Goal: Task Accomplishment & Management: Complete application form

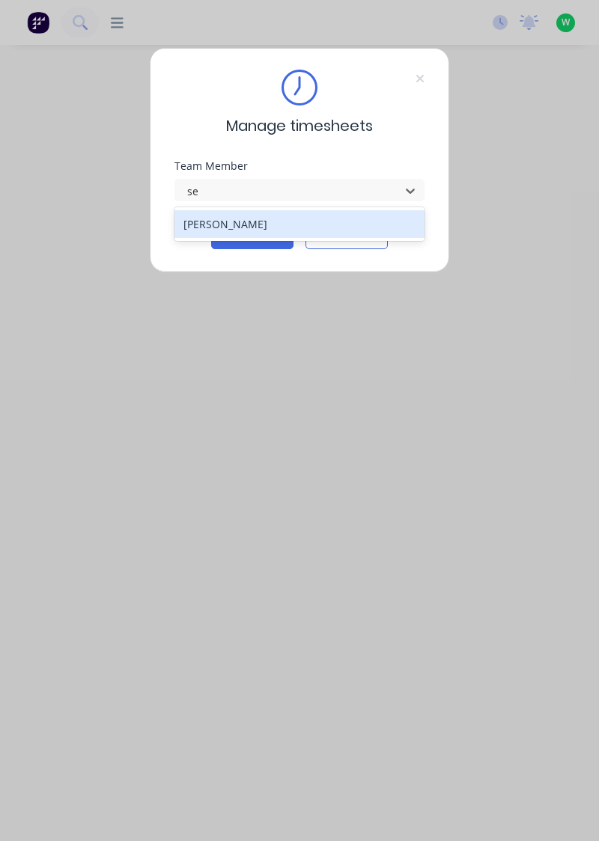
click at [222, 220] on div "[PERSON_NAME]" at bounding box center [299, 224] width 251 height 28
type input "se"
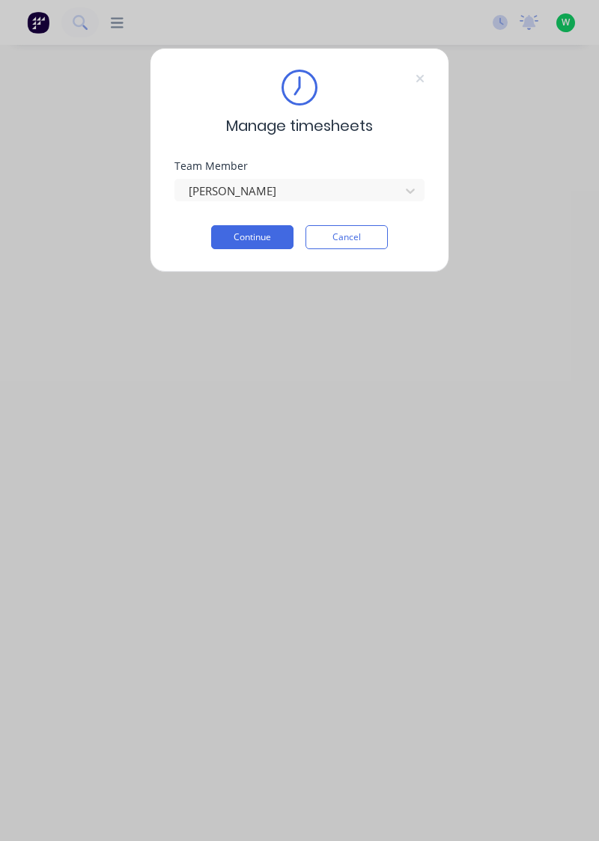
click at [269, 239] on button "Continue" at bounding box center [252, 237] width 82 height 24
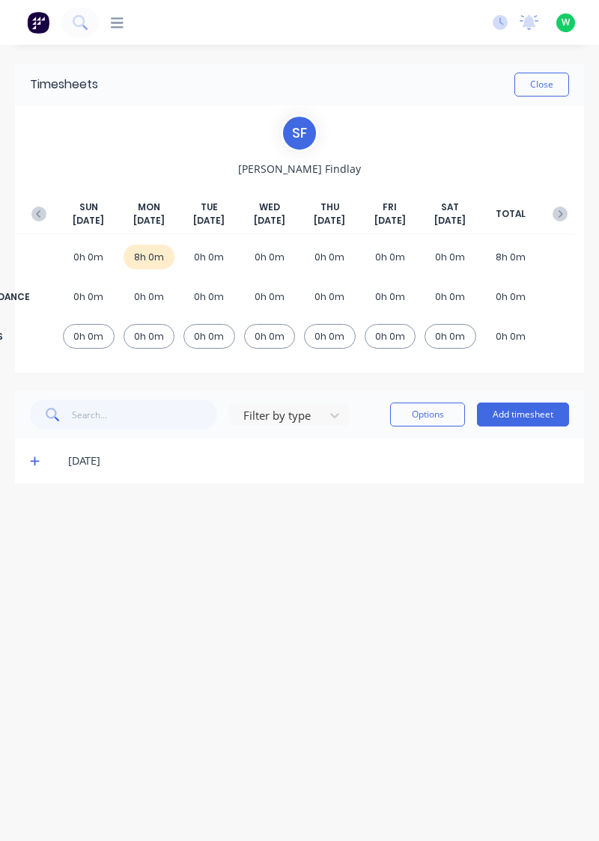
click at [77, 460] on div "[DATE]" at bounding box center [318, 461] width 501 height 16
click at [34, 463] on icon at bounding box center [34, 461] width 9 height 9
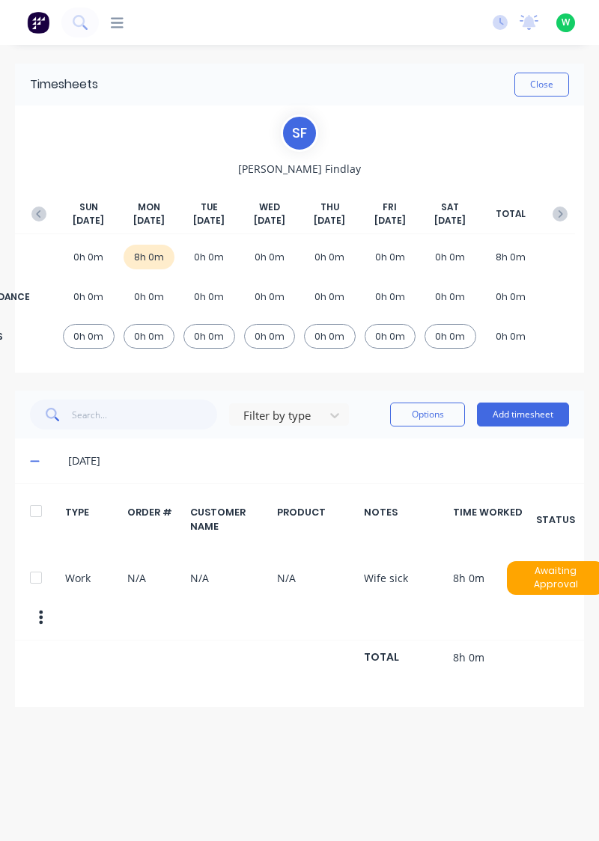
click at [33, 461] on icon at bounding box center [34, 461] width 9 height 1
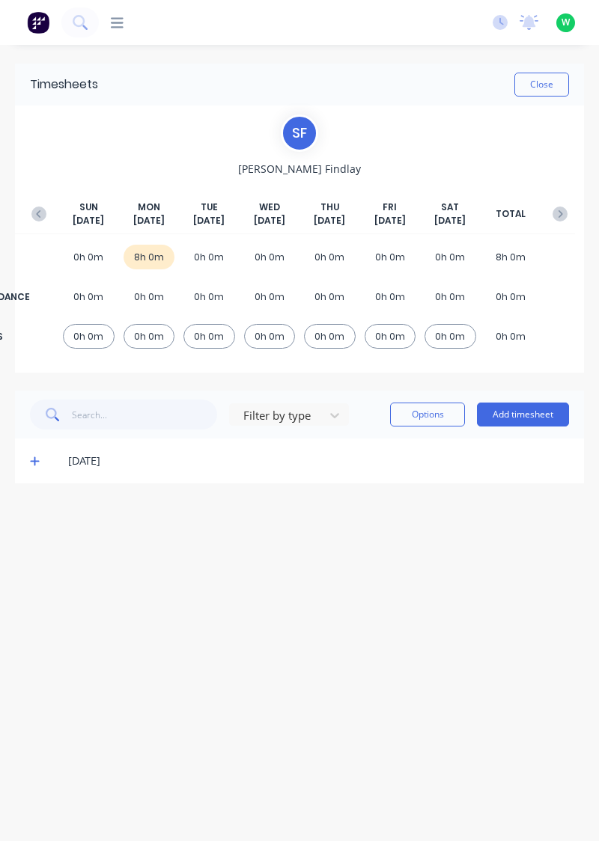
click at [539, 409] on button "Add timesheet" at bounding box center [523, 415] width 92 height 24
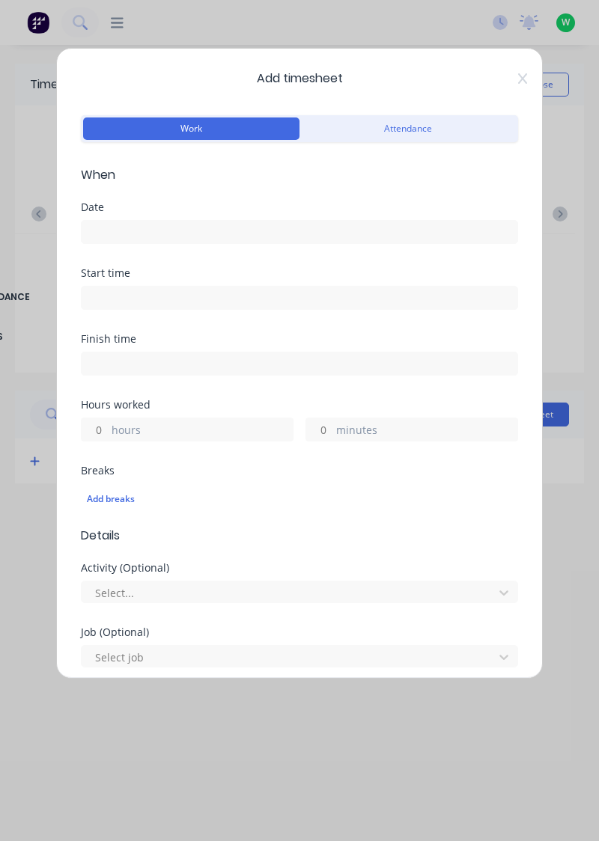
click at [151, 227] on input at bounding box center [300, 232] width 436 height 22
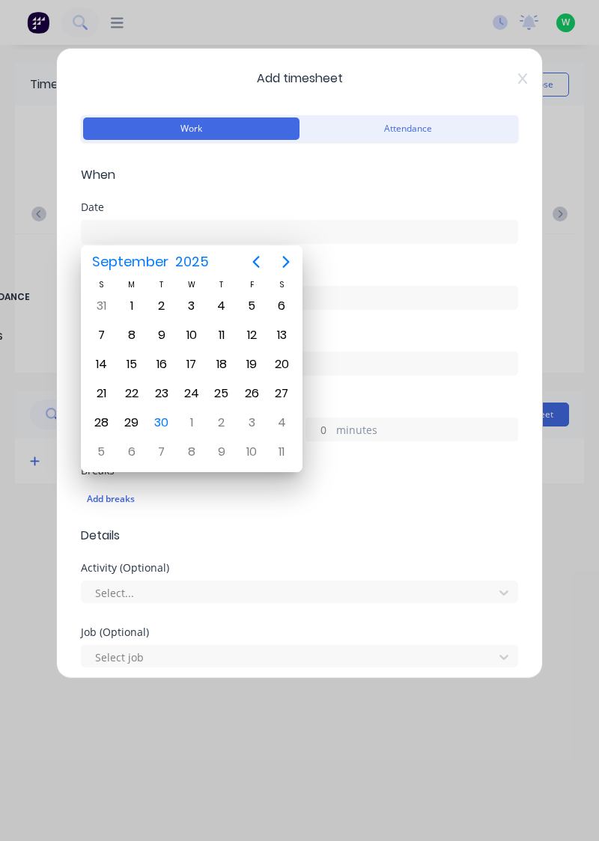
click at [166, 424] on div "30" at bounding box center [161, 423] width 22 height 22
type input "30/09/2025"
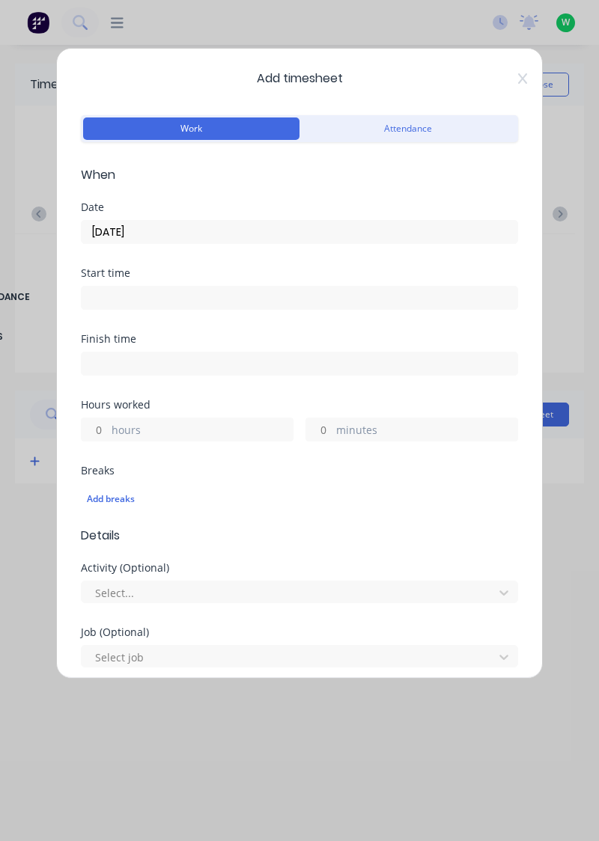
click at [306, 299] on input at bounding box center [300, 298] width 436 height 22
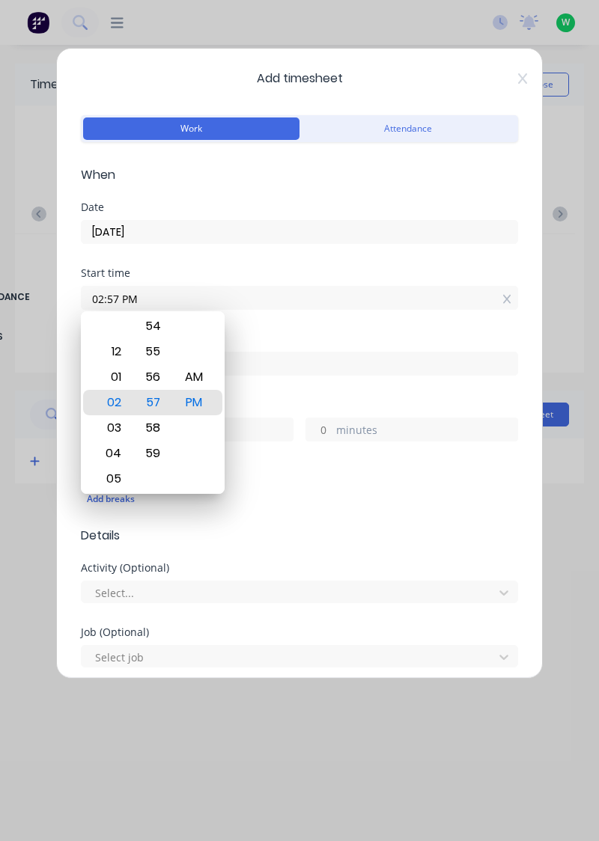
click at [507, 296] on icon at bounding box center [506, 299] width 8 height 9
type input "02:57 PM"
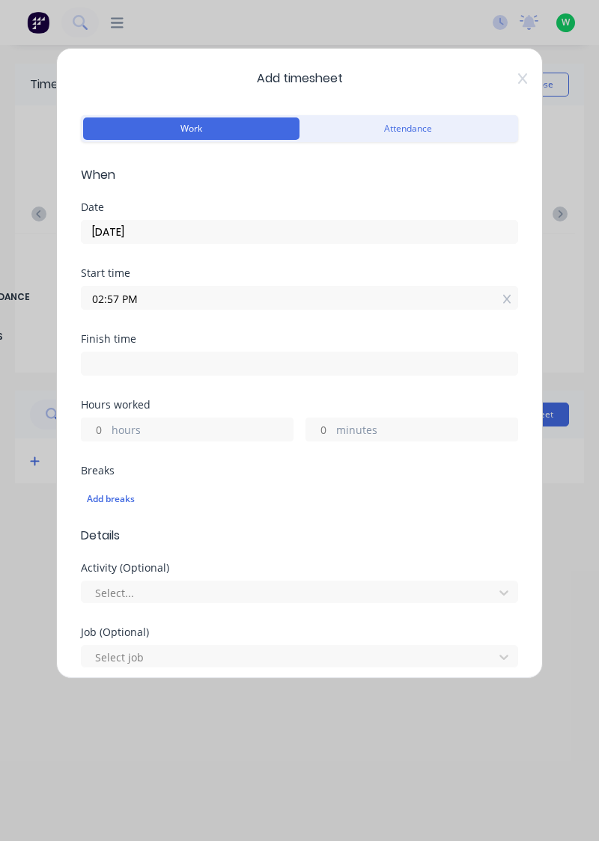
click at [504, 301] on icon at bounding box center [506, 299] width 8 height 9
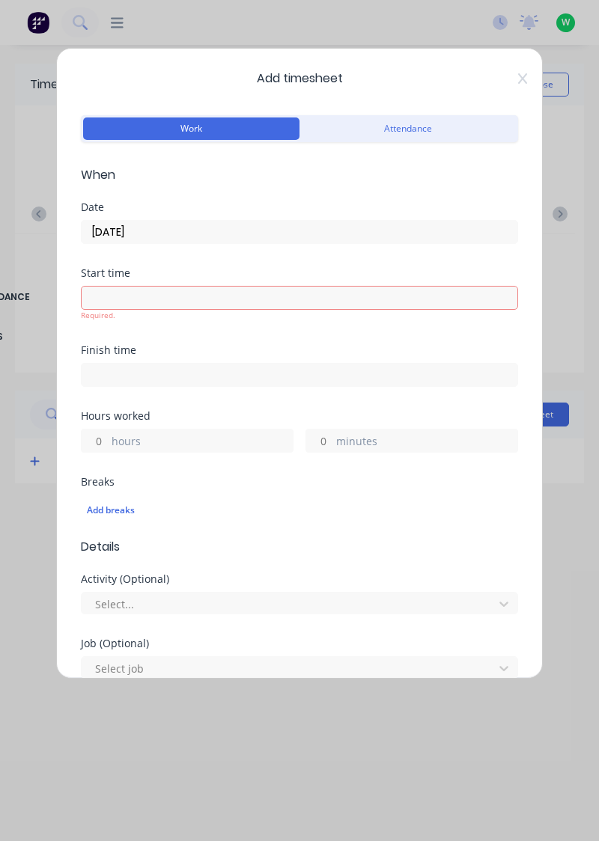
click at [100, 438] on input "hours" at bounding box center [95, 441] width 26 height 22
type input "8"
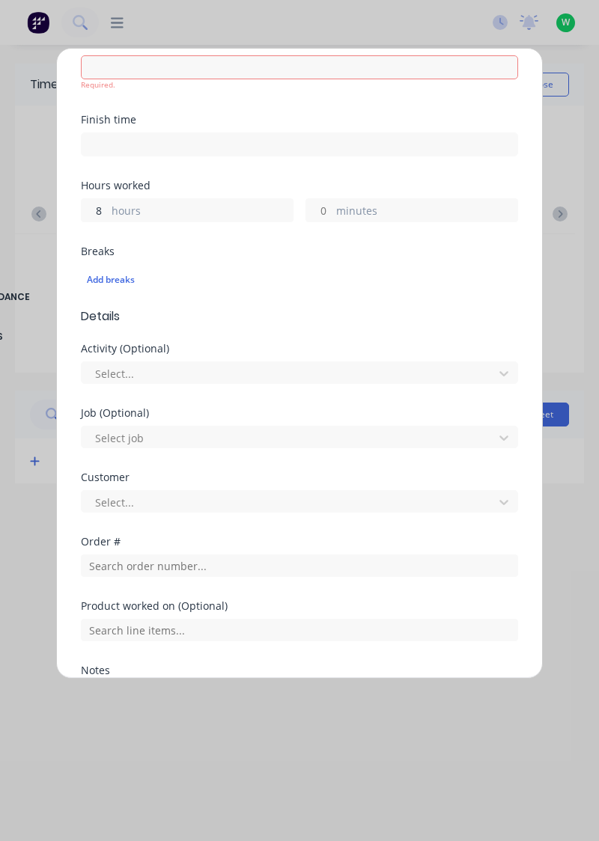
scroll to position [228, 0]
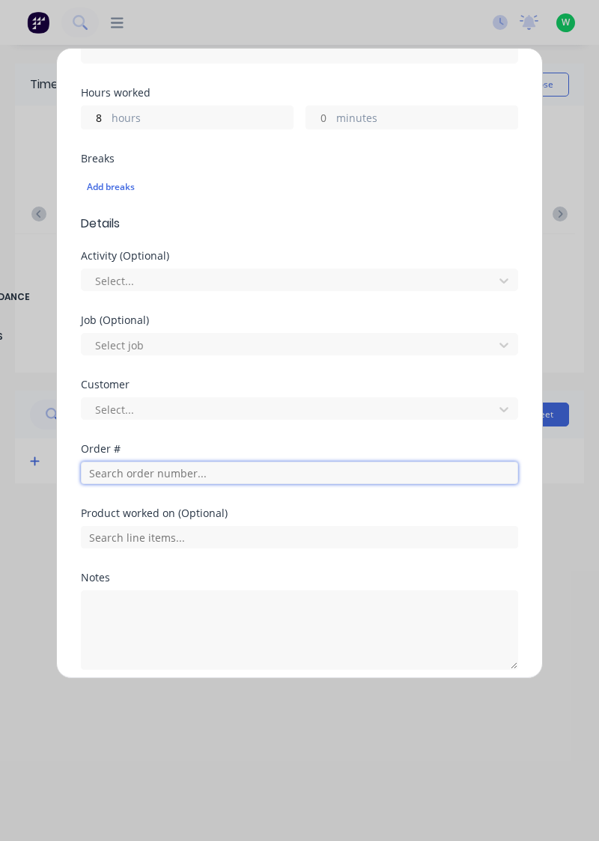
click at [197, 476] on input "text" at bounding box center [299, 473] width 437 height 22
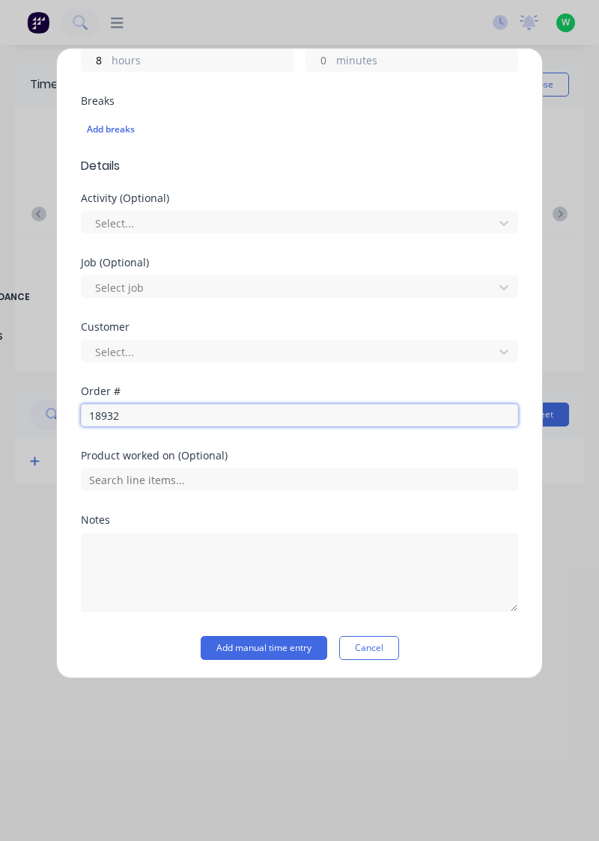
type input "18932"
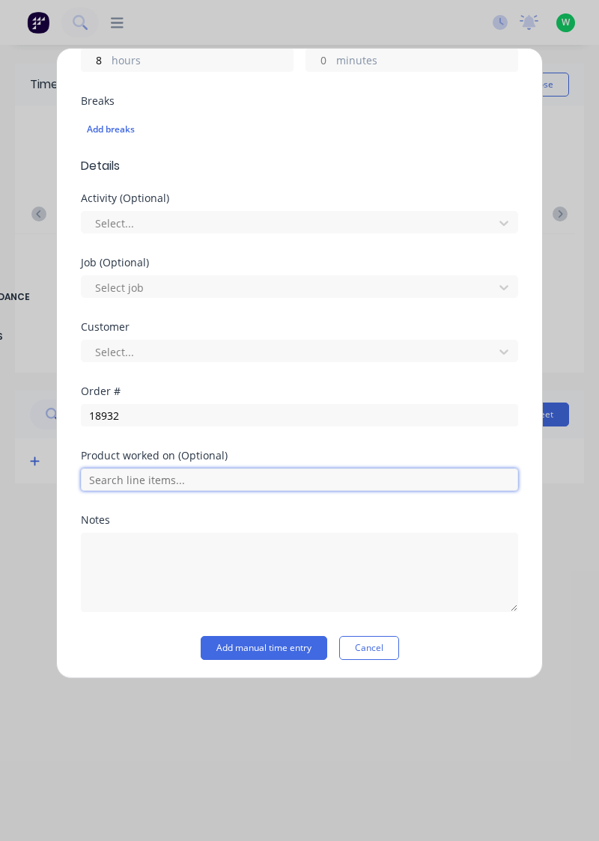
click at [97, 475] on input "text" at bounding box center [299, 480] width 437 height 22
click at [120, 483] on input "text" at bounding box center [299, 480] width 437 height 22
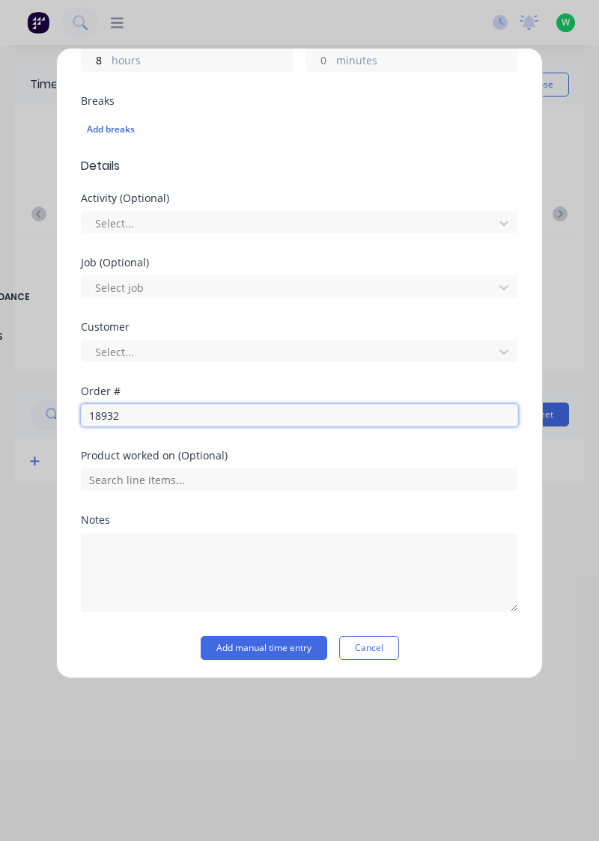
click at [129, 423] on input "18932" at bounding box center [299, 415] width 437 height 22
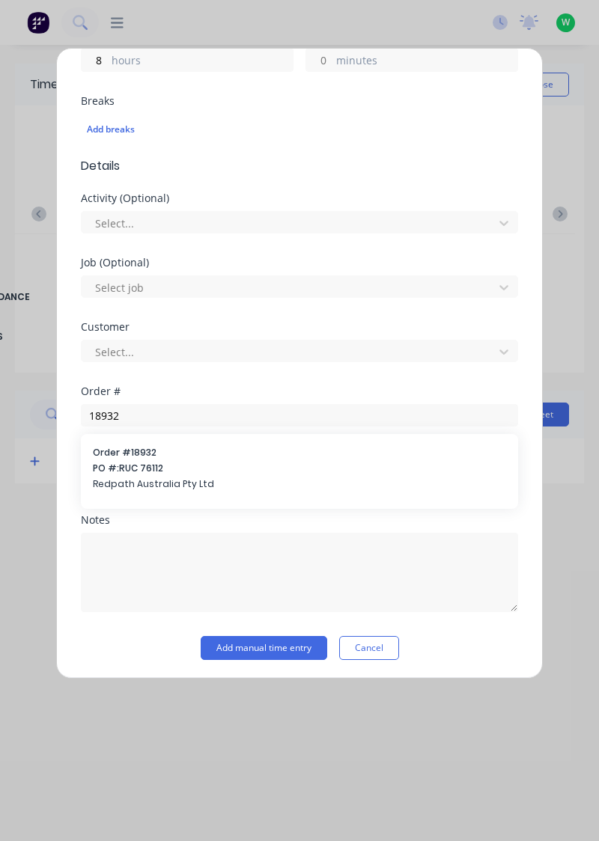
click at [108, 478] on span "Redpath Australia Pty Ltd" at bounding box center [299, 484] width 413 height 13
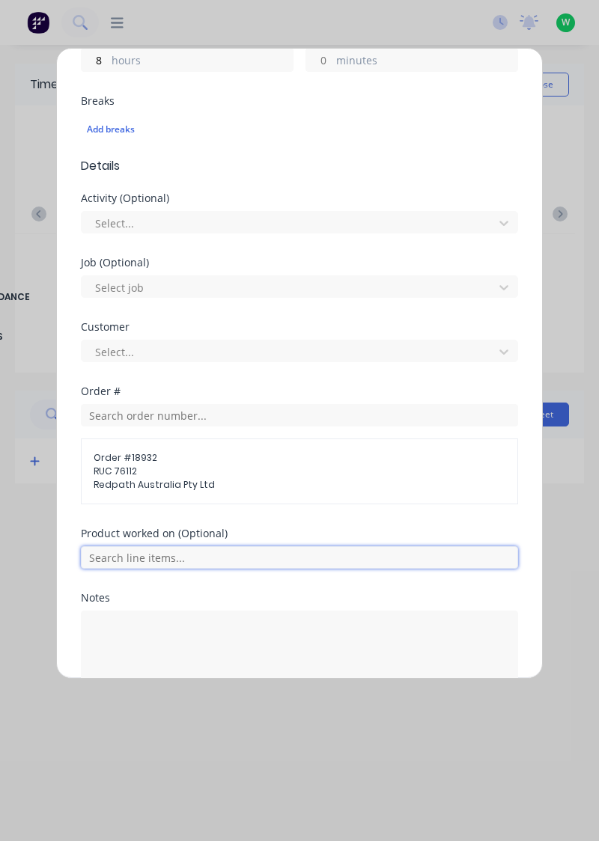
click at [106, 549] on input "text" at bounding box center [299, 557] width 437 height 22
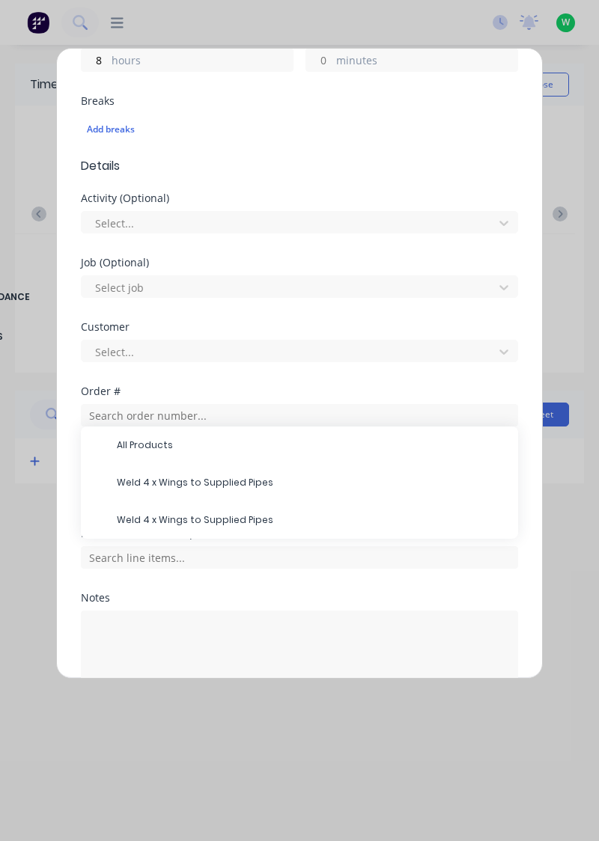
click at [109, 445] on div "All Products" at bounding box center [299, 445] width 437 height 37
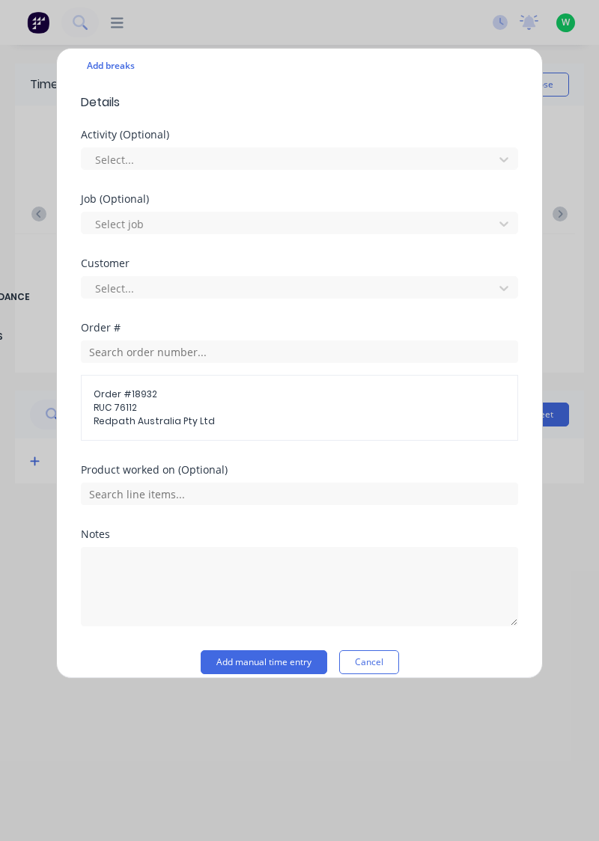
scroll to position [447, 0]
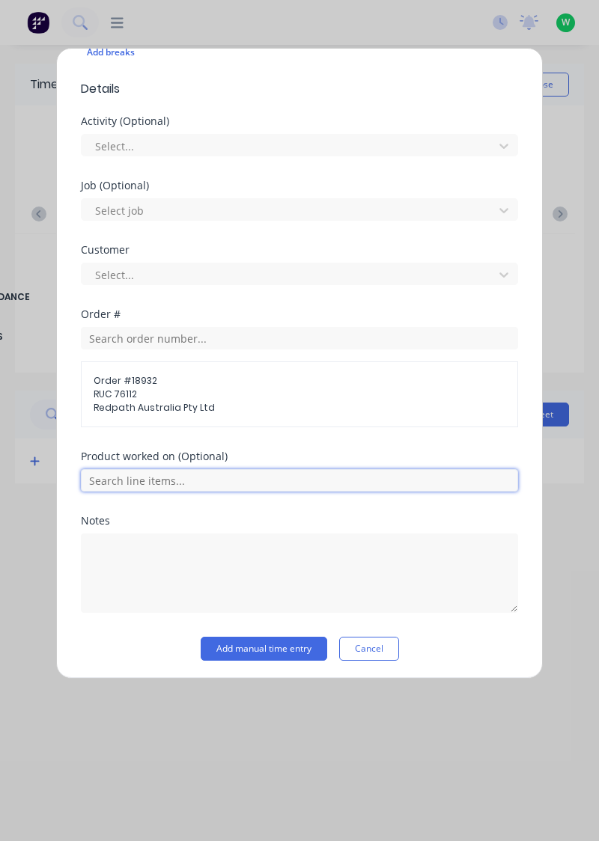
click at [118, 480] on input "text" at bounding box center [299, 480] width 437 height 22
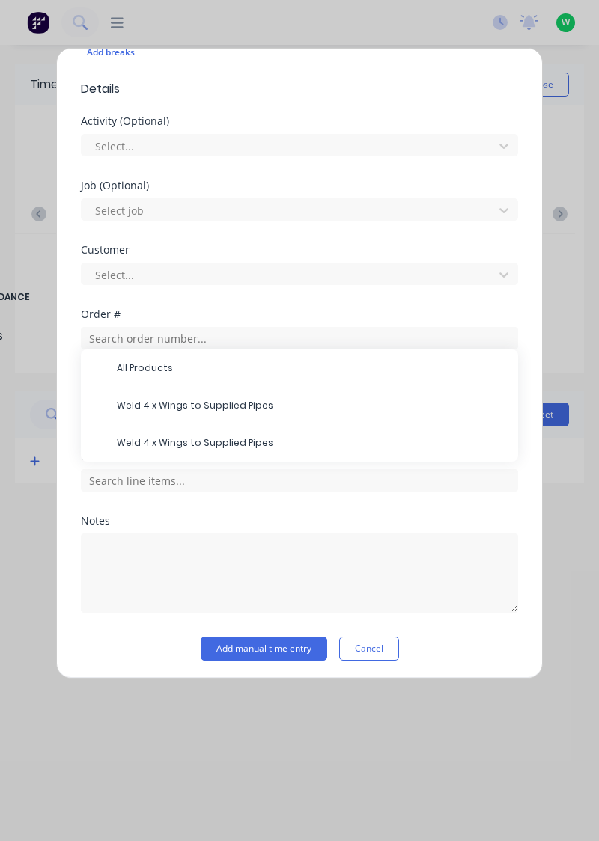
click at [129, 361] on span "All Products" at bounding box center [311, 367] width 389 height 13
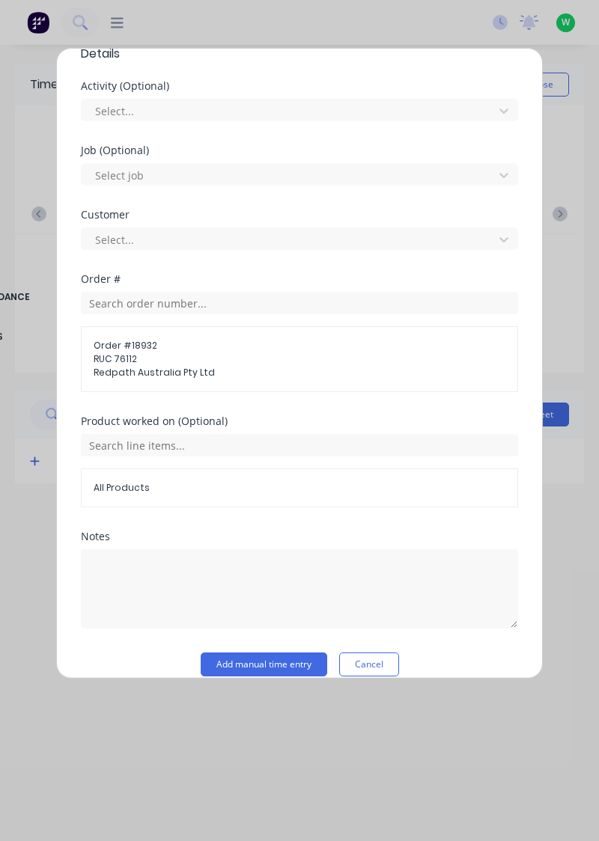
scroll to position [497, 0]
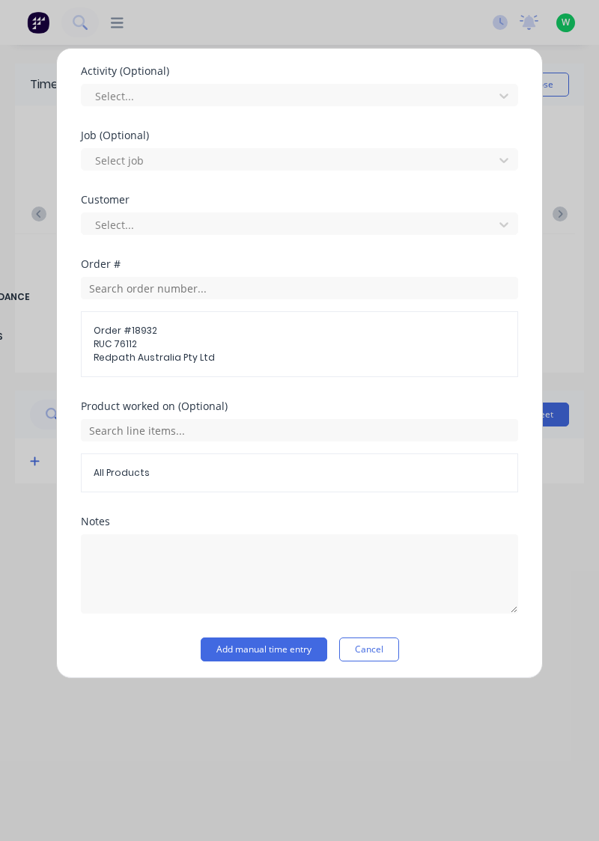
click at [232, 642] on button "Add manual time entry" at bounding box center [264, 650] width 126 height 24
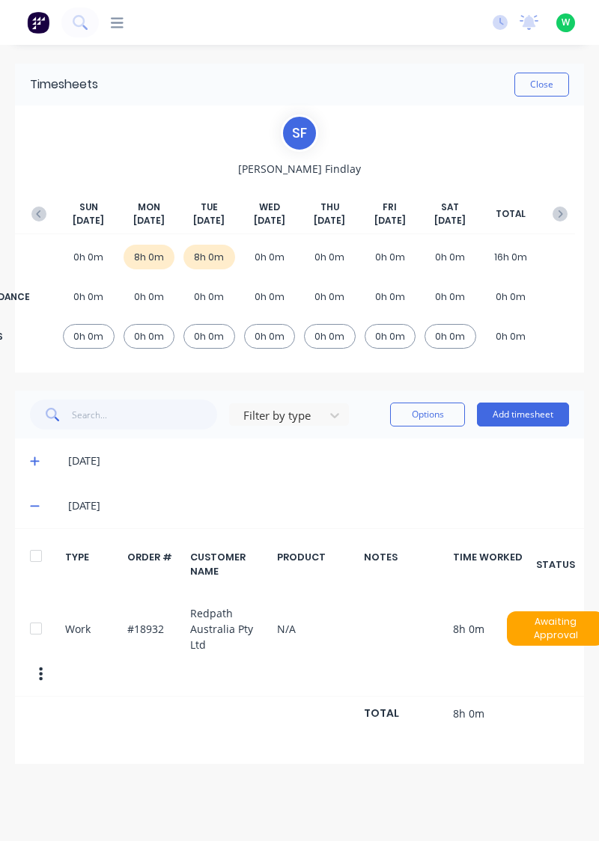
click at [542, 88] on button "Close" at bounding box center [541, 85] width 55 height 24
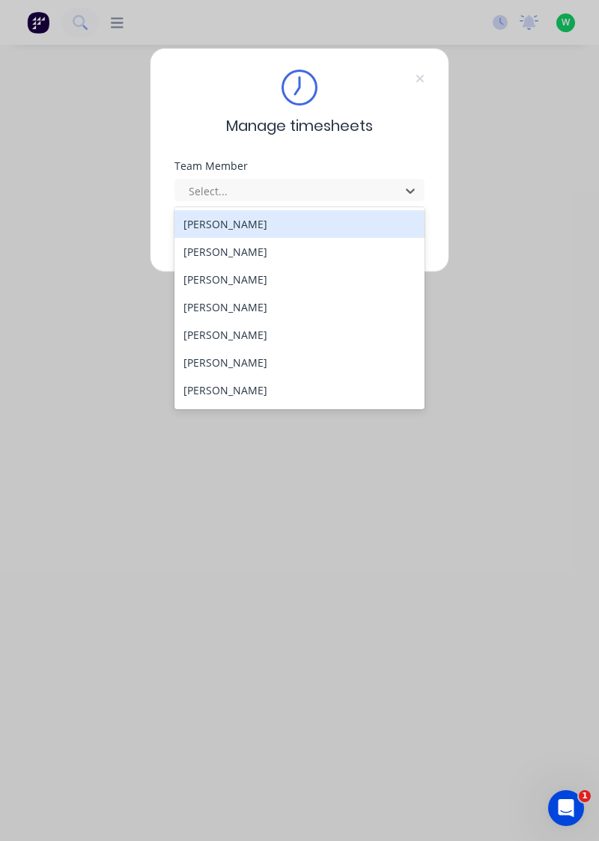
click at [229, 392] on div "[PERSON_NAME]" at bounding box center [299, 390] width 251 height 28
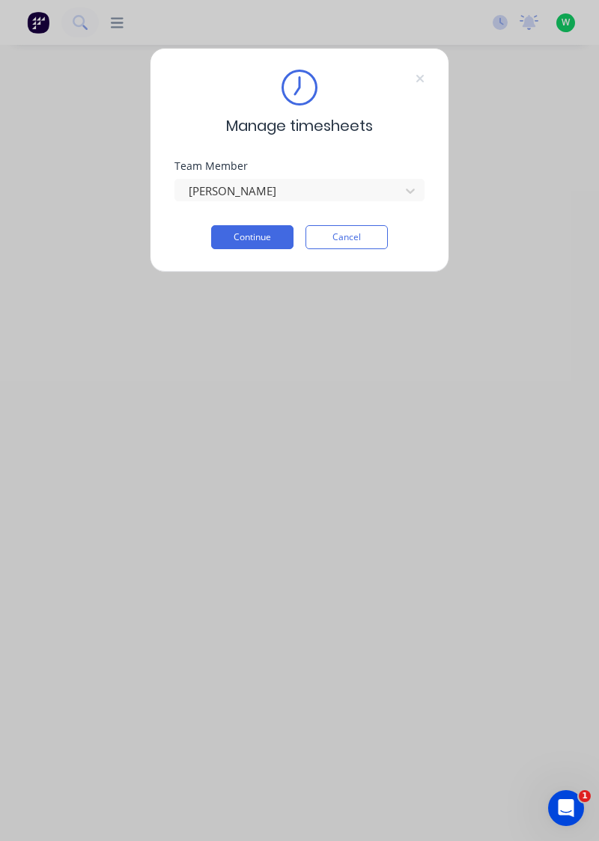
click at [243, 240] on button "Continue" at bounding box center [252, 237] width 82 height 24
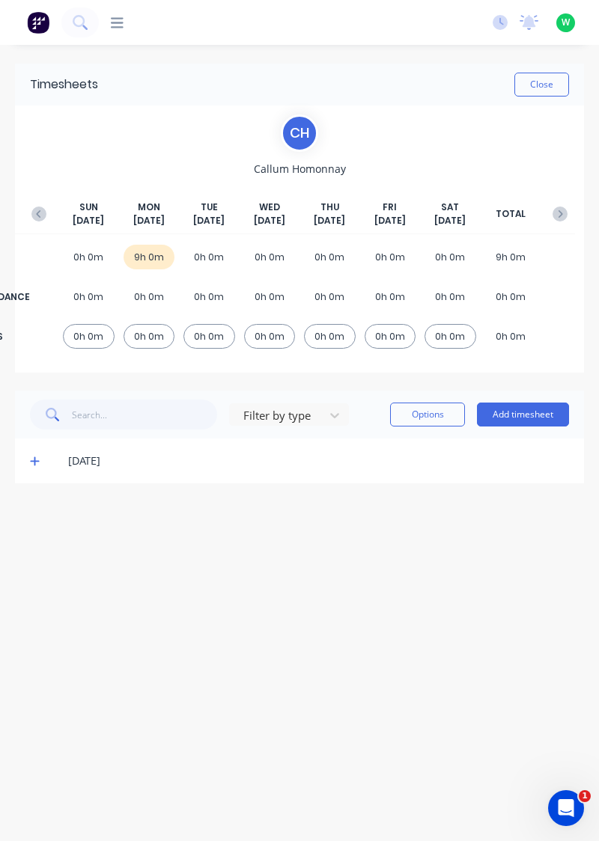
click at [524, 418] on button "Add timesheet" at bounding box center [523, 415] width 92 height 24
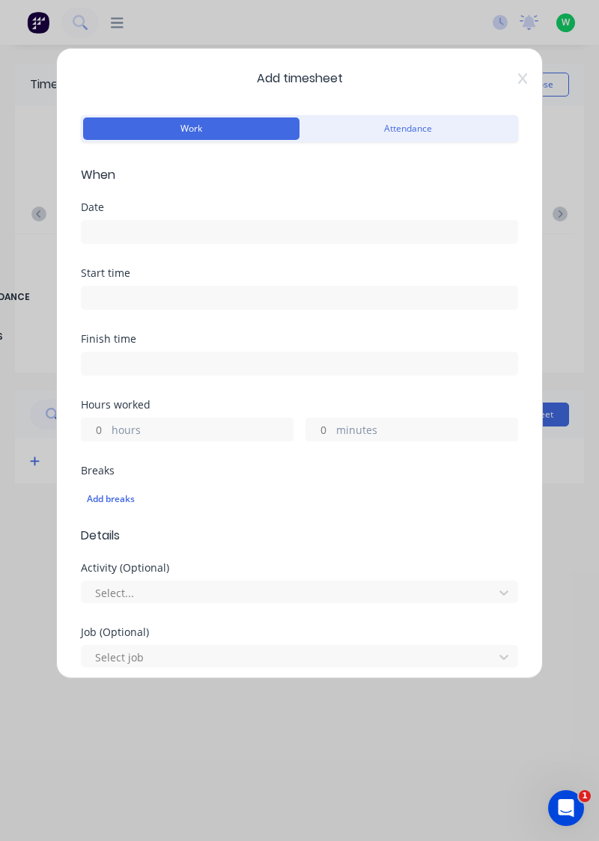
click at [244, 233] on input at bounding box center [300, 232] width 436 height 22
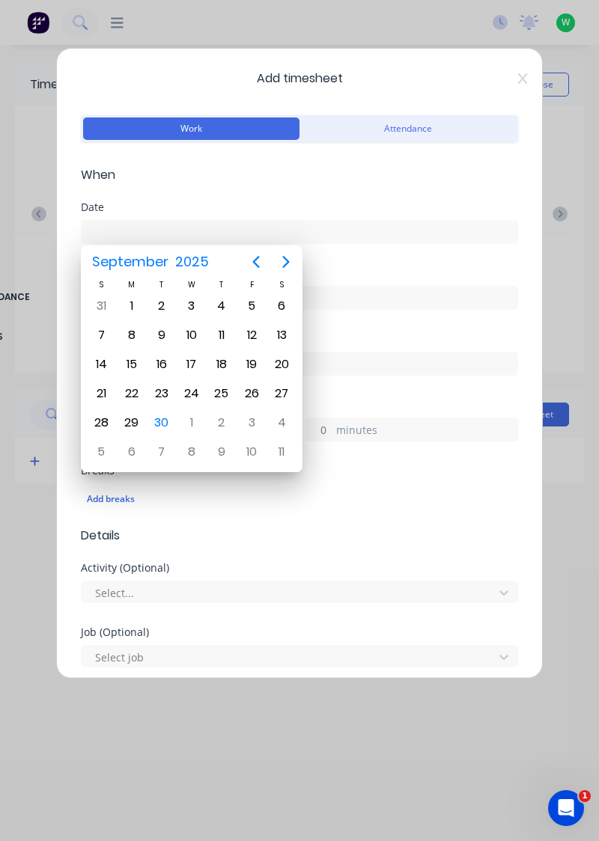
click at [161, 429] on div "30" at bounding box center [161, 423] width 22 height 22
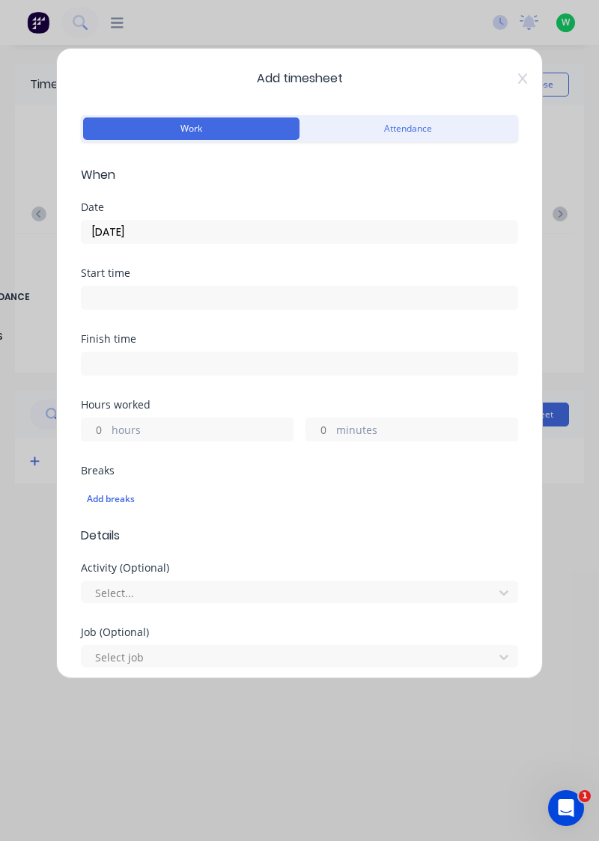
type input "[DATE]"
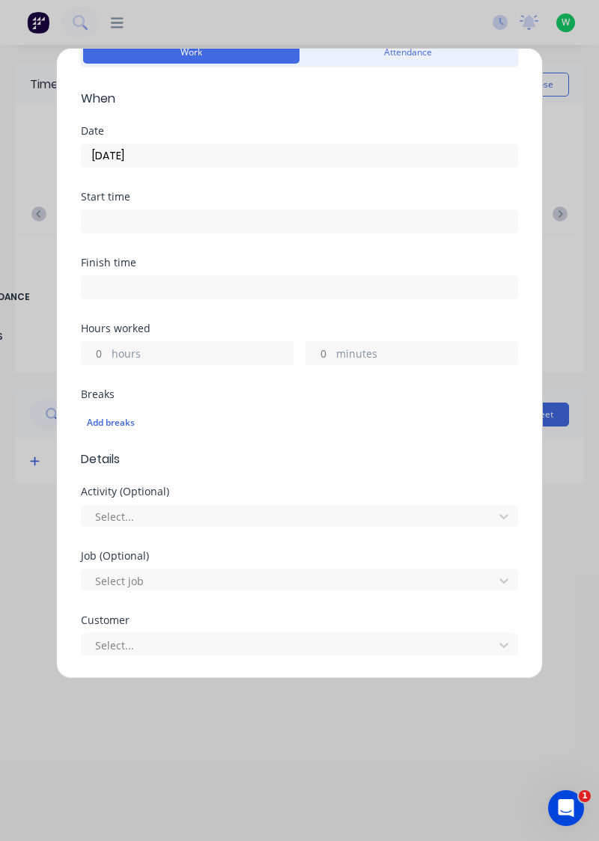
scroll to position [151, 0]
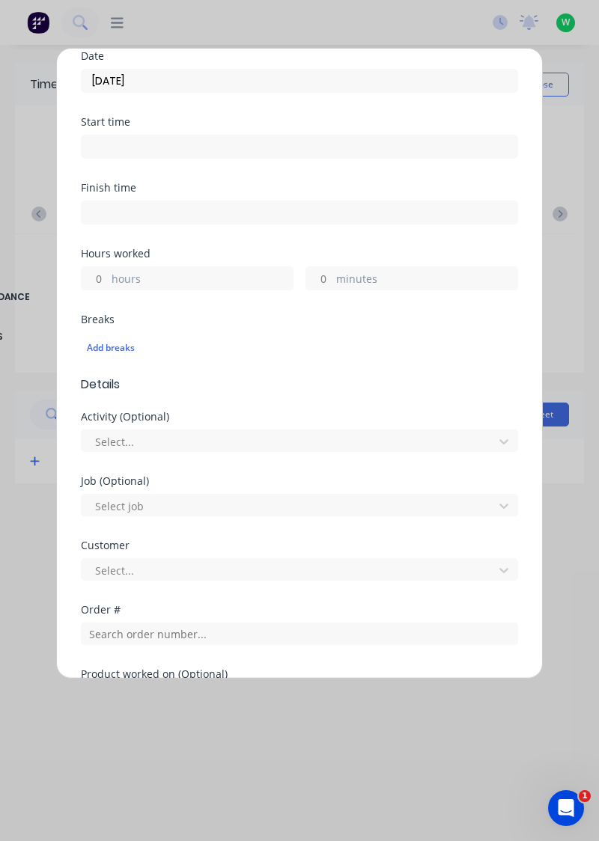
click at [192, 282] on label "hours" at bounding box center [202, 280] width 181 height 19
click at [108, 282] on input "hours" at bounding box center [95, 278] width 26 height 22
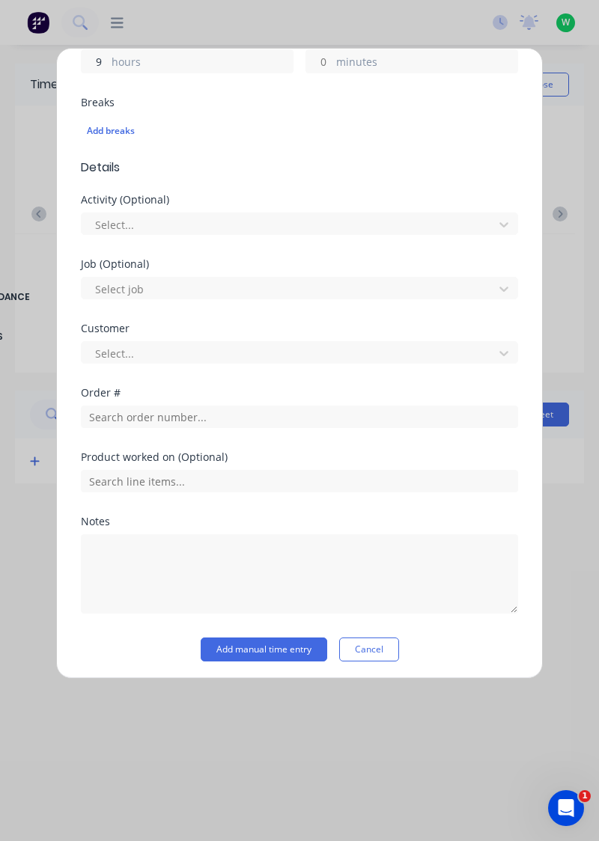
scroll to position [370, 0]
type input "9"
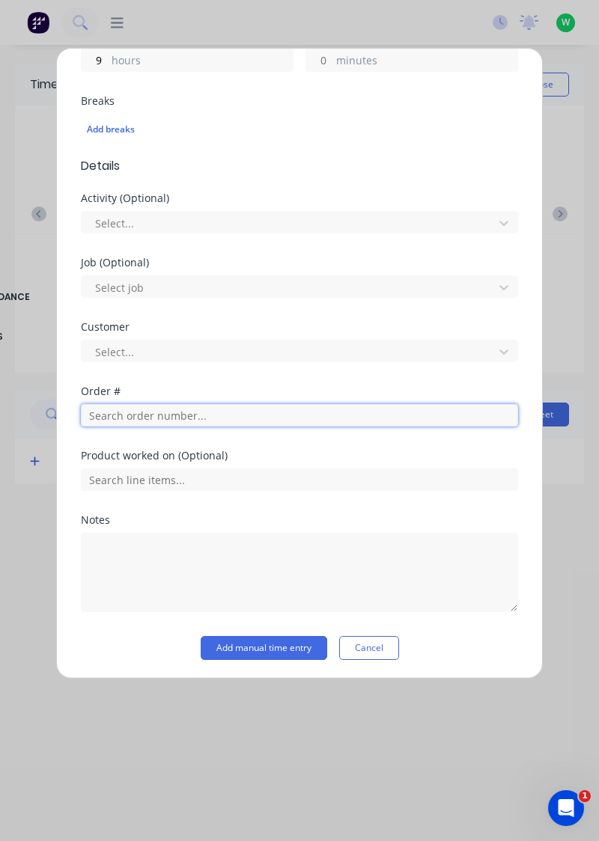
click at [234, 415] on input "text" at bounding box center [299, 415] width 437 height 22
type input "17943"
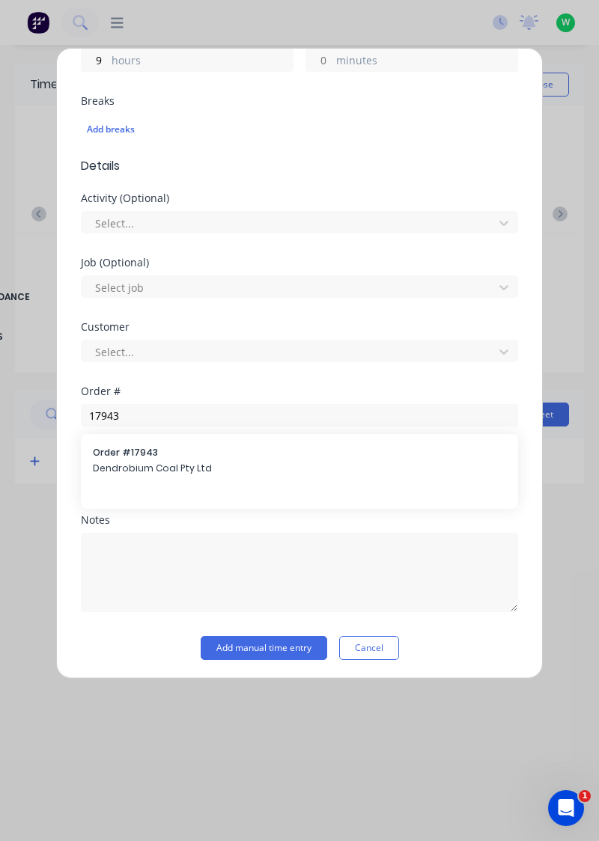
click at [317, 472] on span "Dendrobium Coal Pty Ltd" at bounding box center [299, 468] width 413 height 13
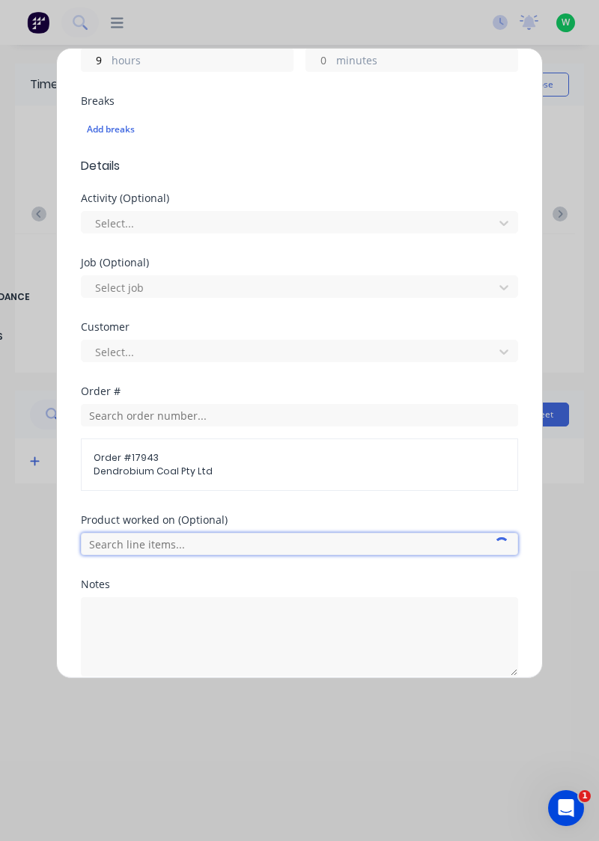
click at [306, 548] on input "text" at bounding box center [299, 544] width 437 height 22
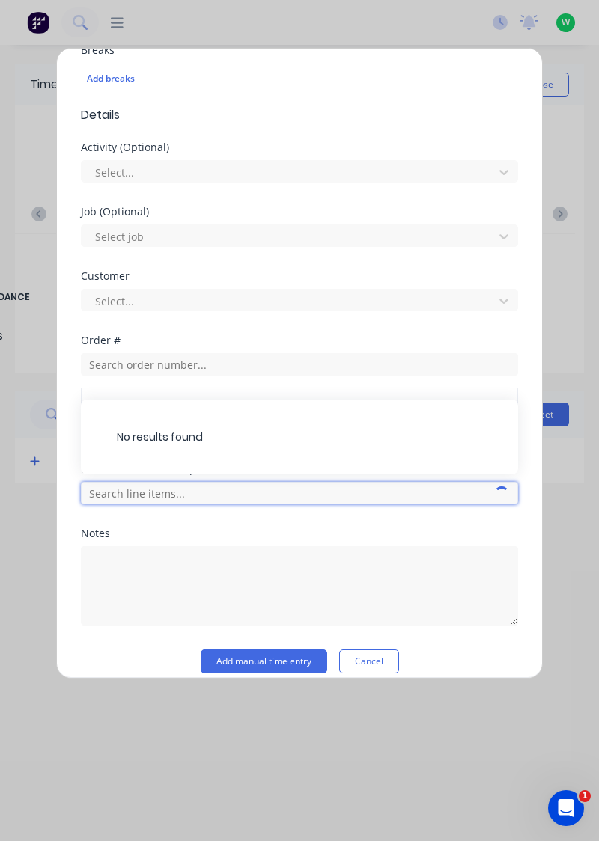
scroll to position [433, 0]
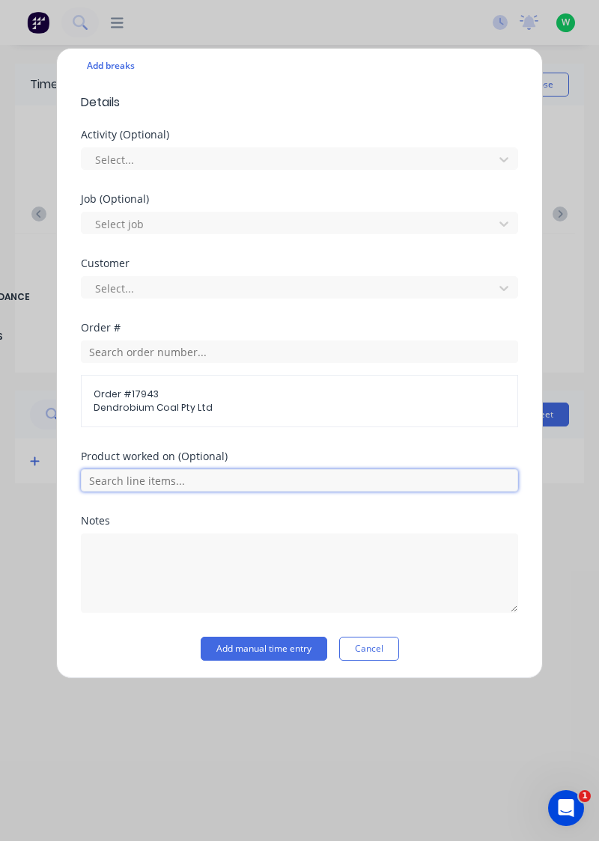
click at [422, 482] on input "text" at bounding box center [299, 480] width 437 height 22
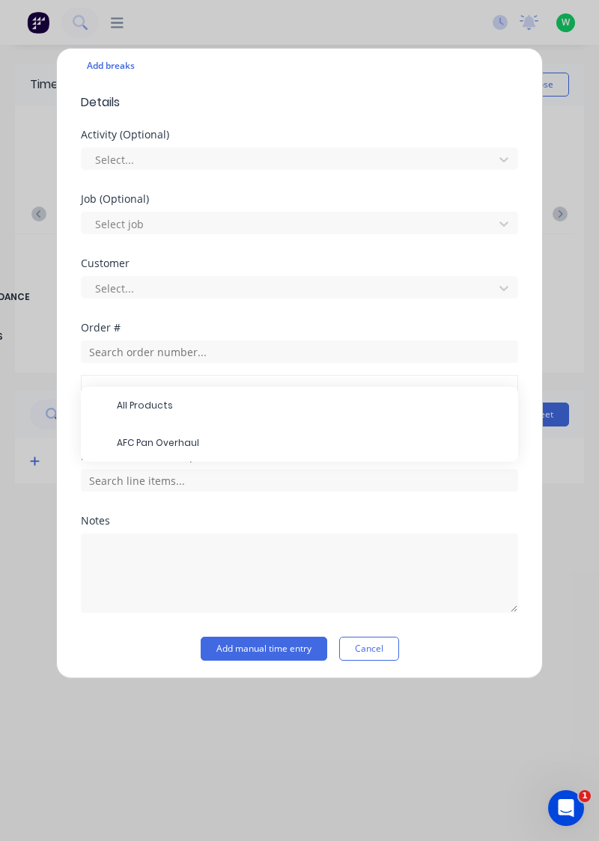
click at [349, 436] on span "AFC Pan Overhaul" at bounding box center [311, 442] width 389 height 13
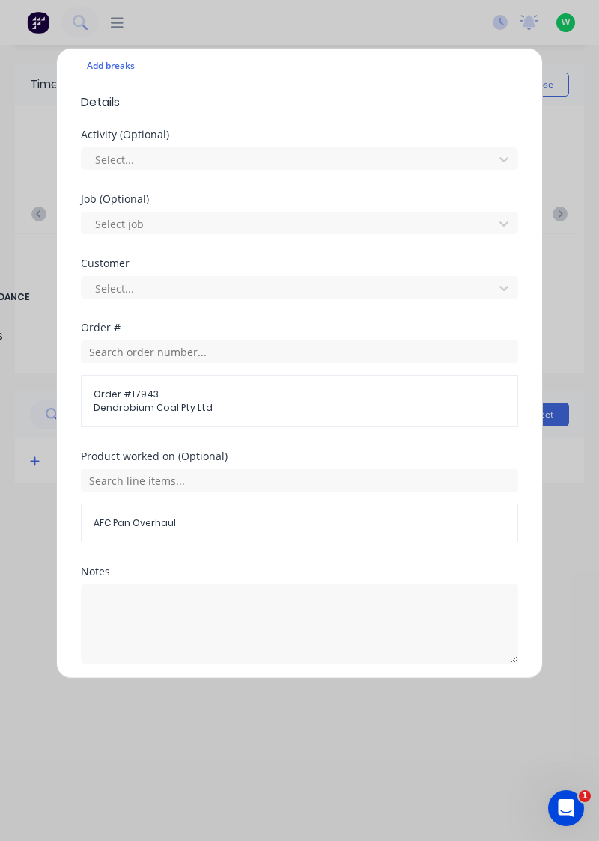
scroll to position [483, 0]
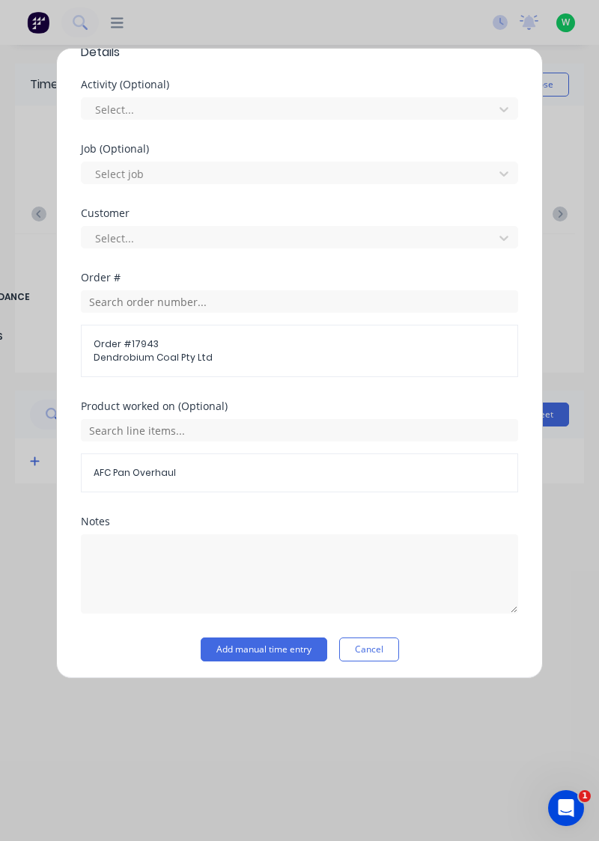
click at [274, 644] on button "Add manual time entry" at bounding box center [264, 650] width 126 height 24
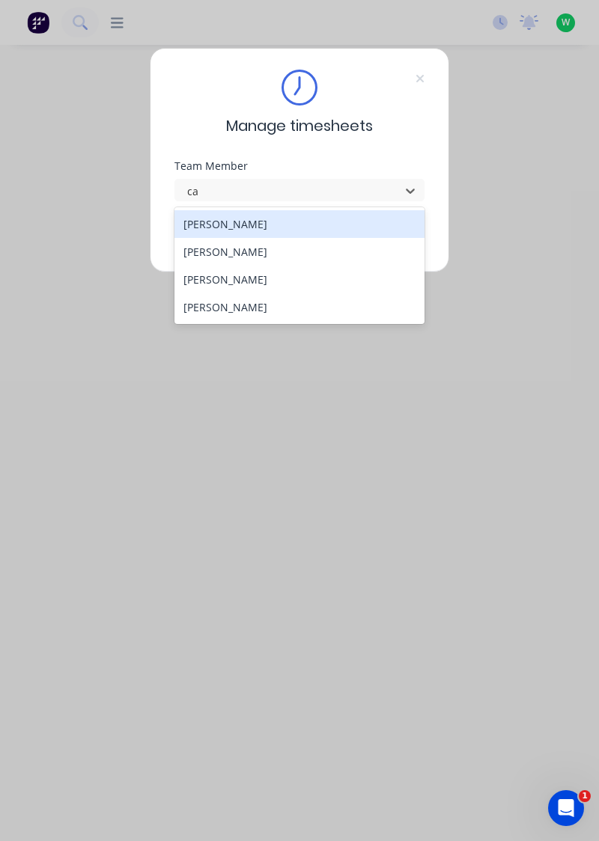
click at [201, 281] on div "[PERSON_NAME]" at bounding box center [299, 280] width 251 height 28
type input "ca"
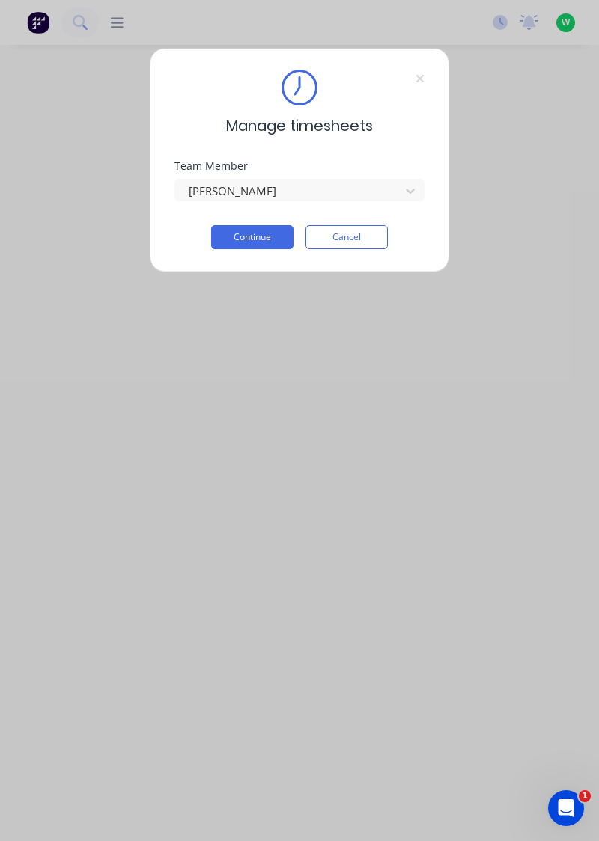
click at [236, 237] on button "Continue" at bounding box center [252, 237] width 82 height 24
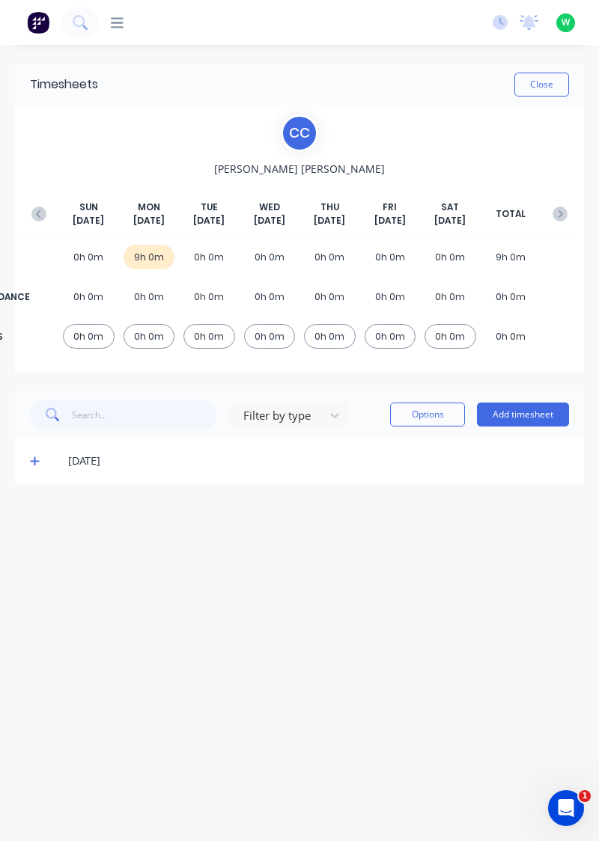
click at [511, 418] on button "Add timesheet" at bounding box center [523, 415] width 92 height 24
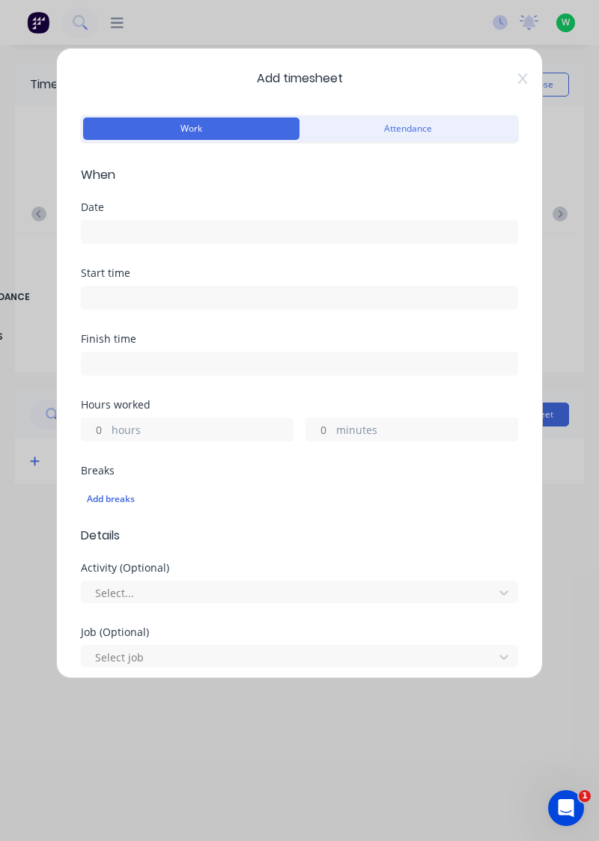
click at [115, 237] on input at bounding box center [300, 232] width 436 height 22
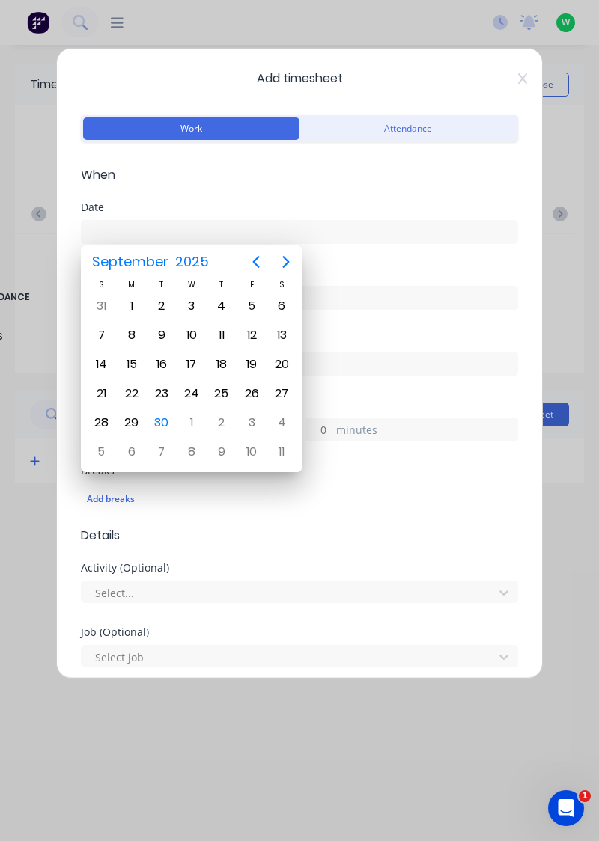
click at [170, 419] on div "30" at bounding box center [161, 423] width 22 height 22
type input "[DATE]"
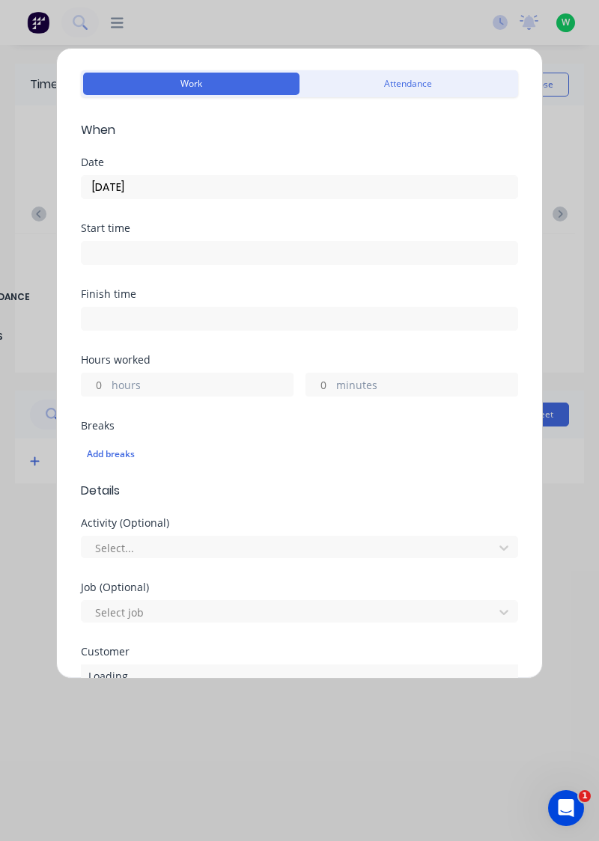
scroll to position [70, 0]
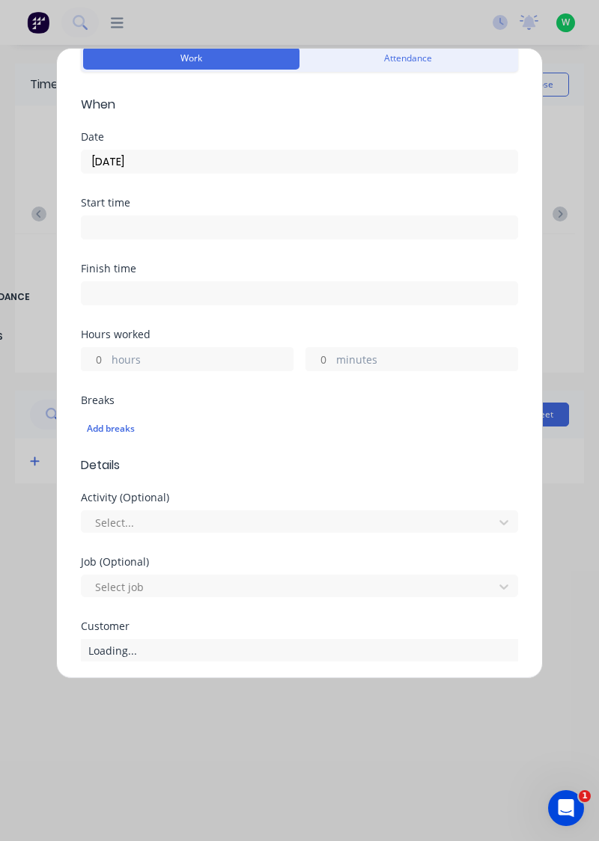
click at [126, 364] on label "hours" at bounding box center [202, 361] width 181 height 19
click at [108, 364] on input "hours" at bounding box center [95, 359] width 26 height 22
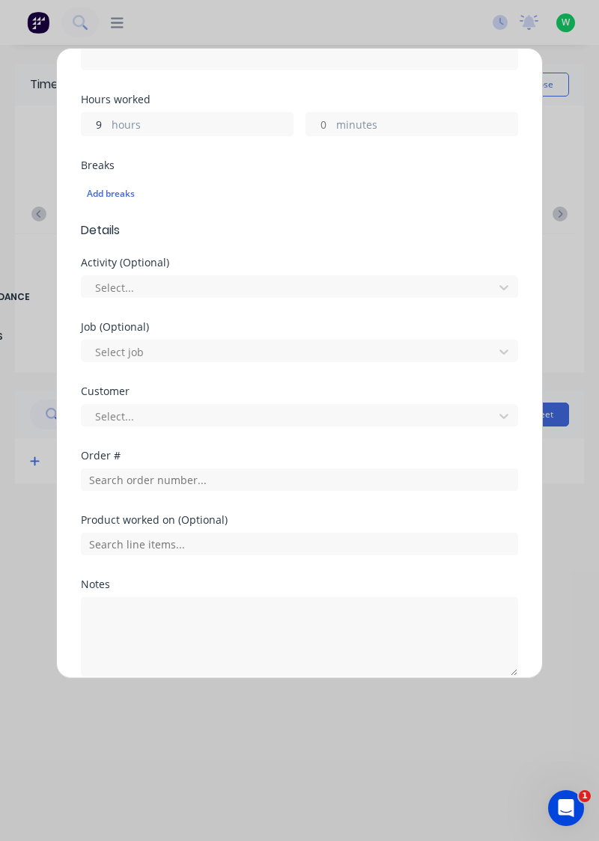
scroll to position [306, 0]
type input "9"
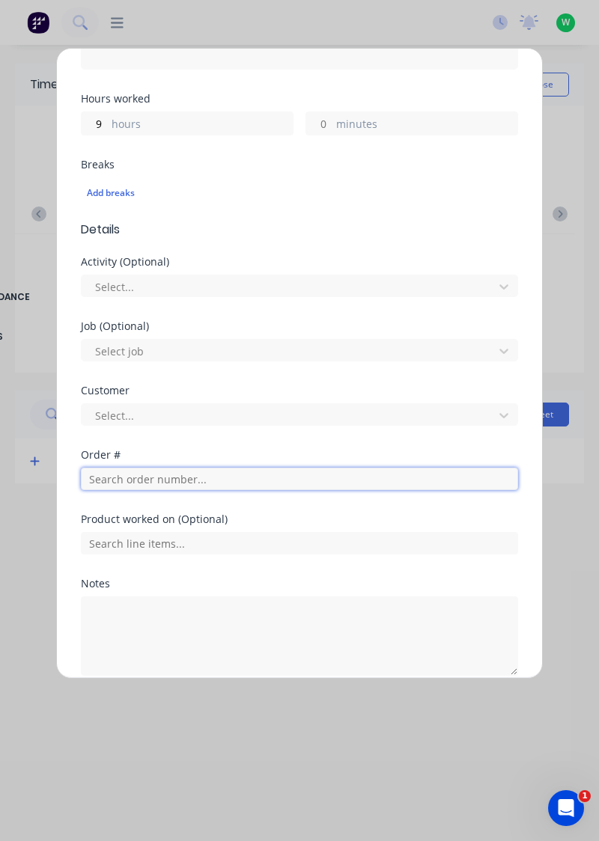
click at [108, 470] on input "text" at bounding box center [299, 479] width 437 height 22
type input "17943"
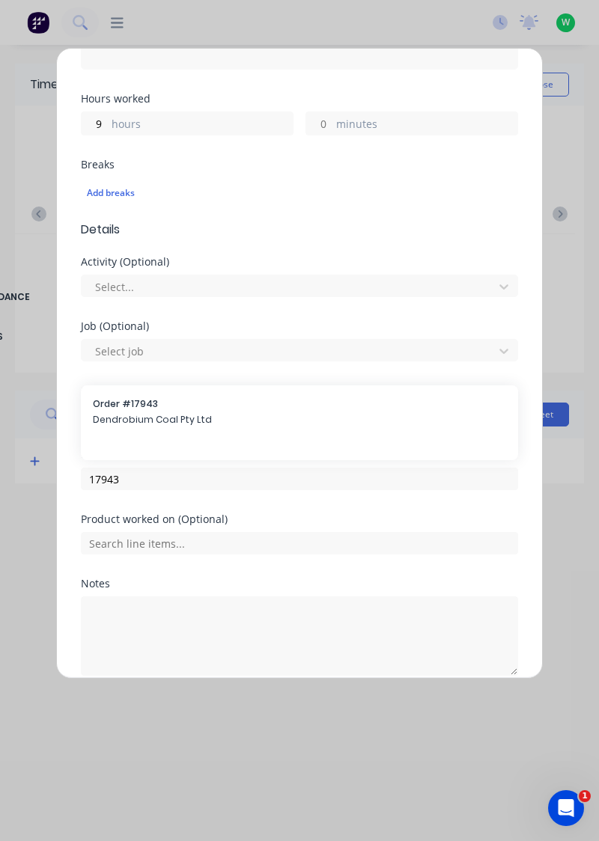
click at [117, 419] on span "Dendrobium Coal Pty Ltd" at bounding box center [299, 419] width 413 height 13
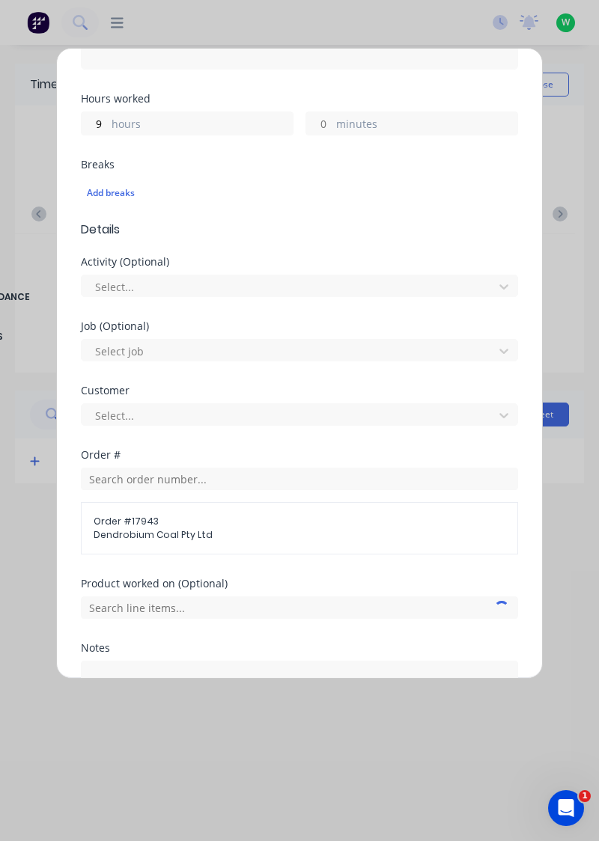
scroll to position [425, 0]
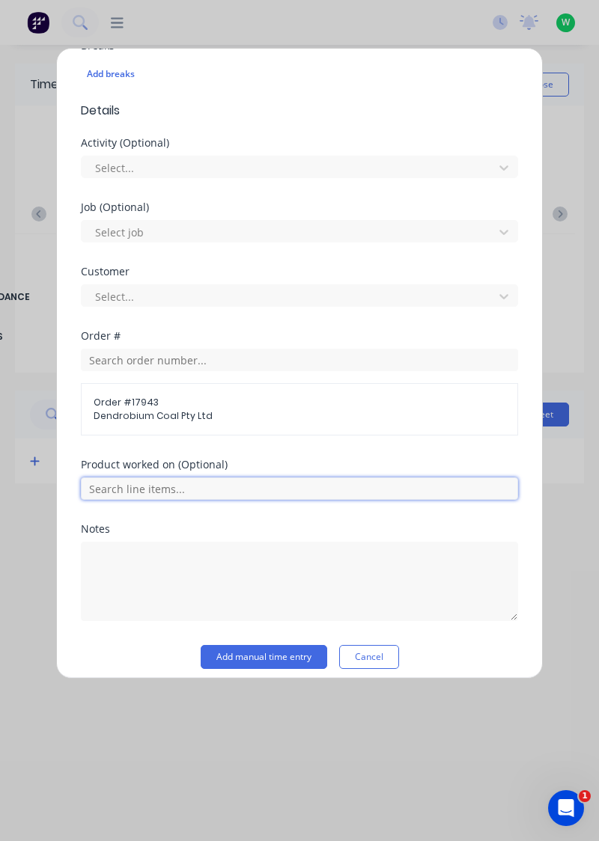
click at [135, 480] on input "text" at bounding box center [299, 489] width 437 height 22
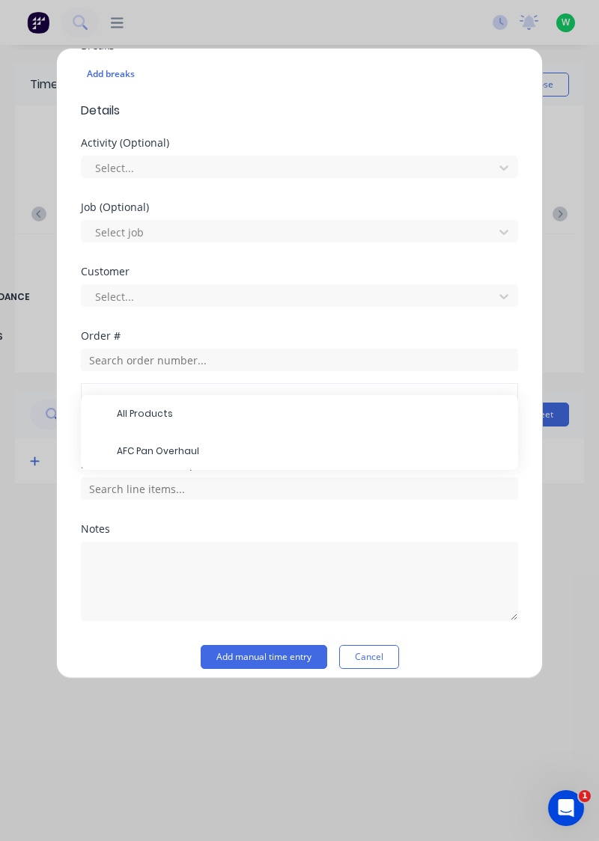
click at [132, 450] on span "AFC Pan Overhaul" at bounding box center [311, 451] width 389 height 13
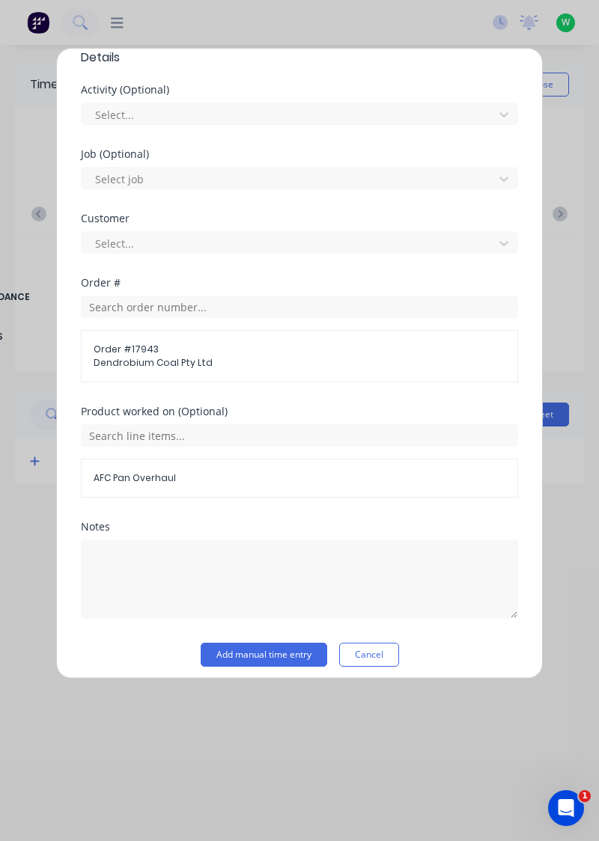
scroll to position [475, 0]
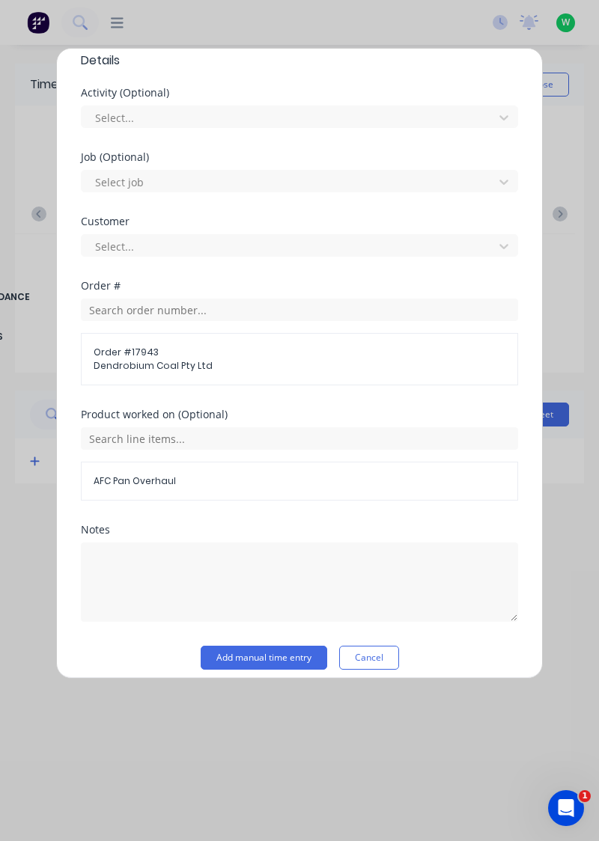
click at [249, 654] on button "Add manual time entry" at bounding box center [264, 658] width 126 height 24
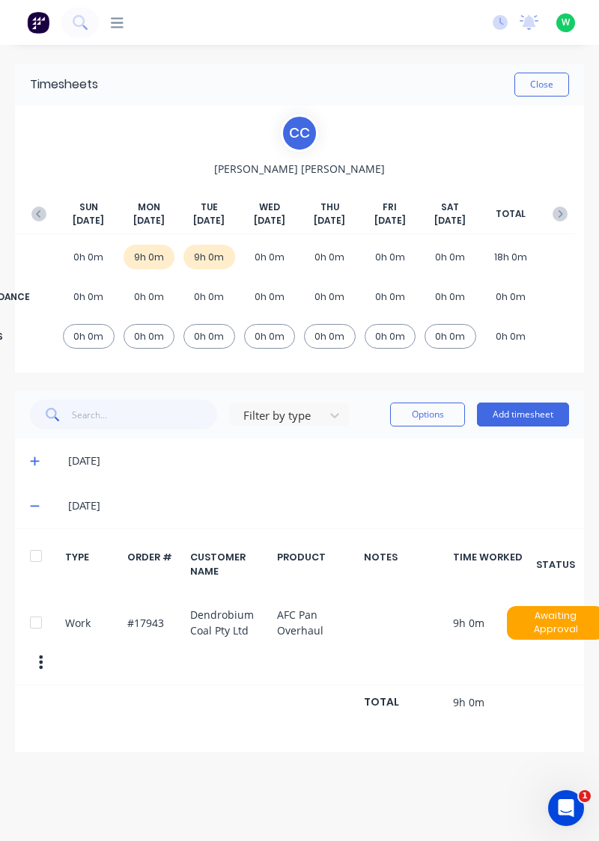
click at [88, 455] on div "[DATE]" at bounding box center [318, 461] width 501 height 16
click at [38, 461] on icon at bounding box center [35, 461] width 10 height 10
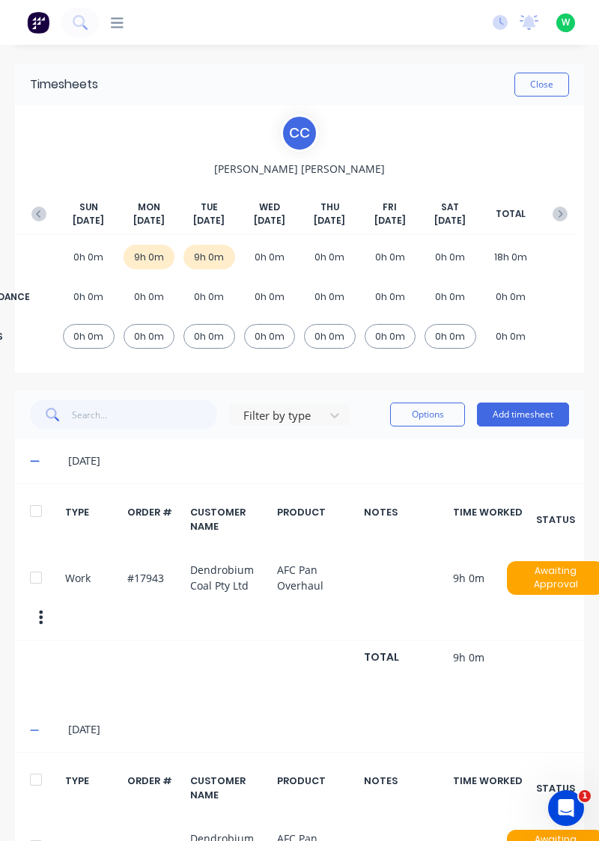
click at [43, 464] on span at bounding box center [37, 461] width 14 height 15
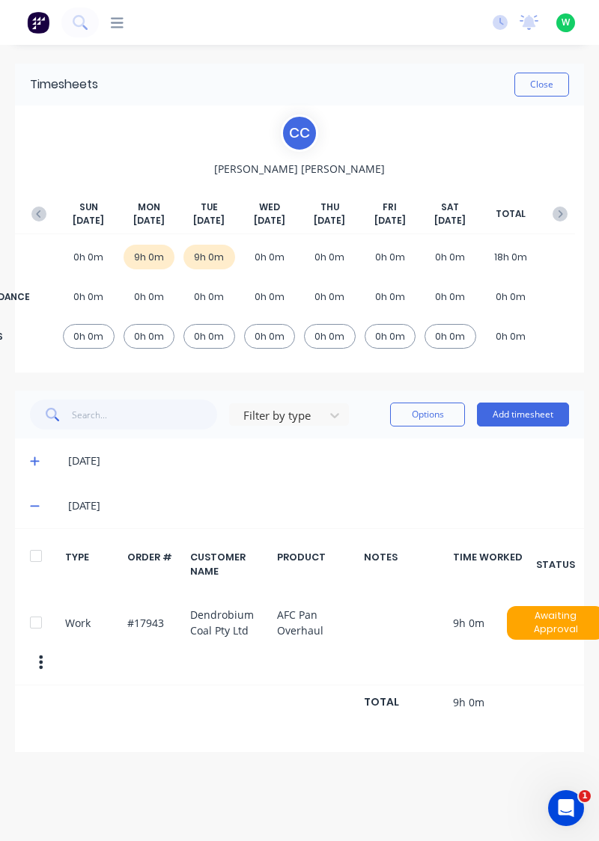
click at [39, 506] on icon at bounding box center [34, 506] width 9 height 1
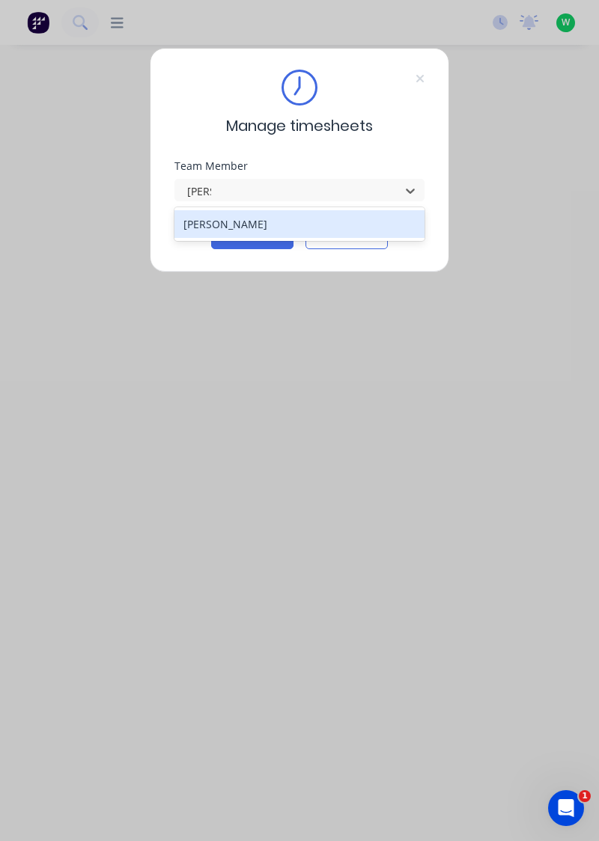
click at [199, 228] on div "[PERSON_NAME]" at bounding box center [299, 224] width 251 height 28
type input "[PERSON_NAME]"
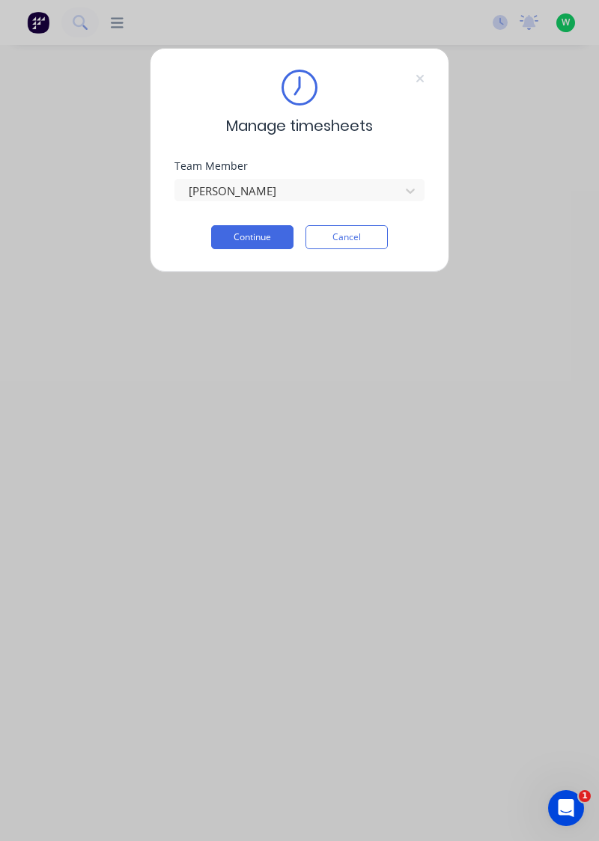
click at [235, 242] on button "Continue" at bounding box center [252, 237] width 82 height 24
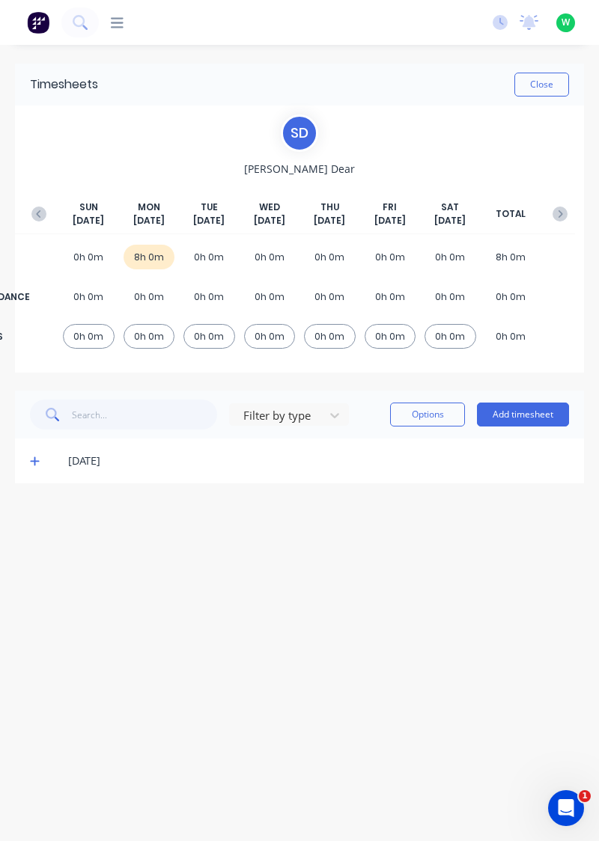
click at [34, 462] on icon at bounding box center [34, 461] width 9 height 9
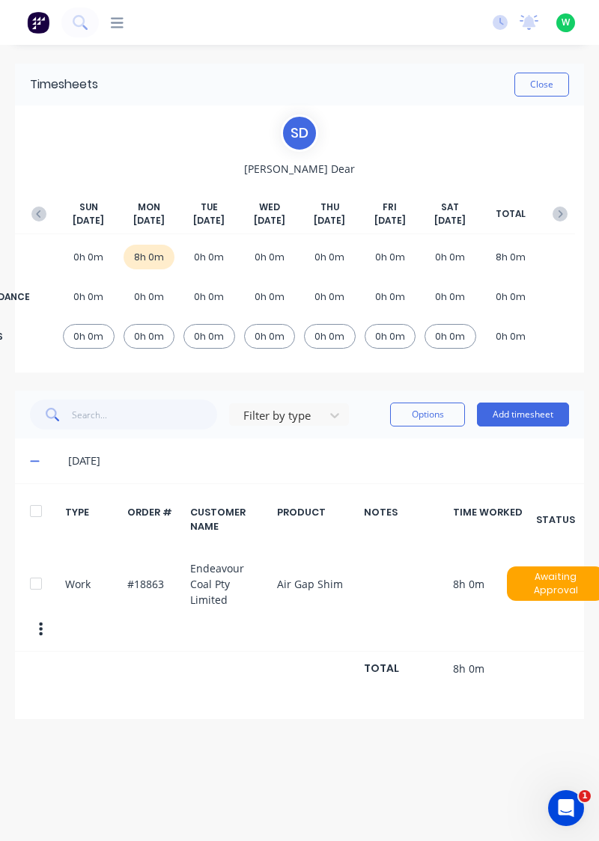
click at [525, 416] on button "Add timesheet" at bounding box center [523, 415] width 92 height 24
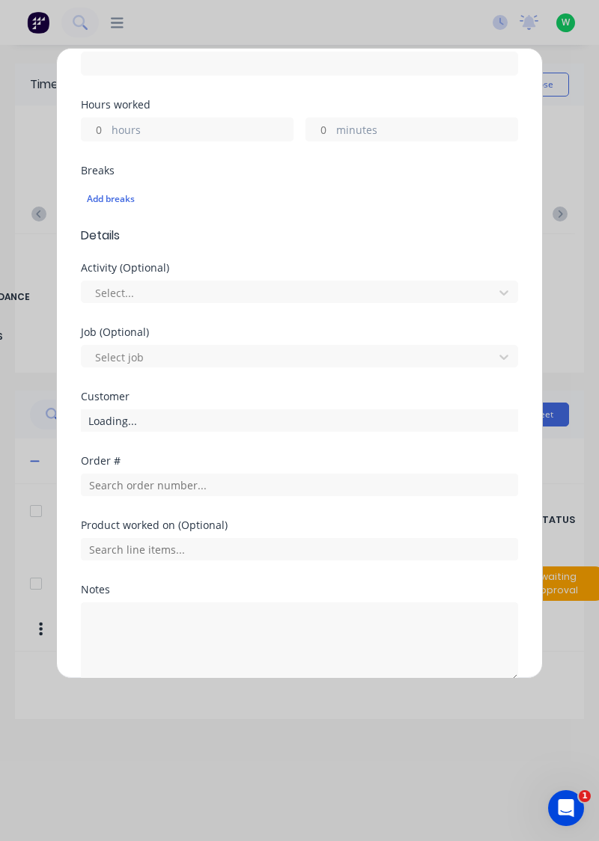
scroll to position [302, 0]
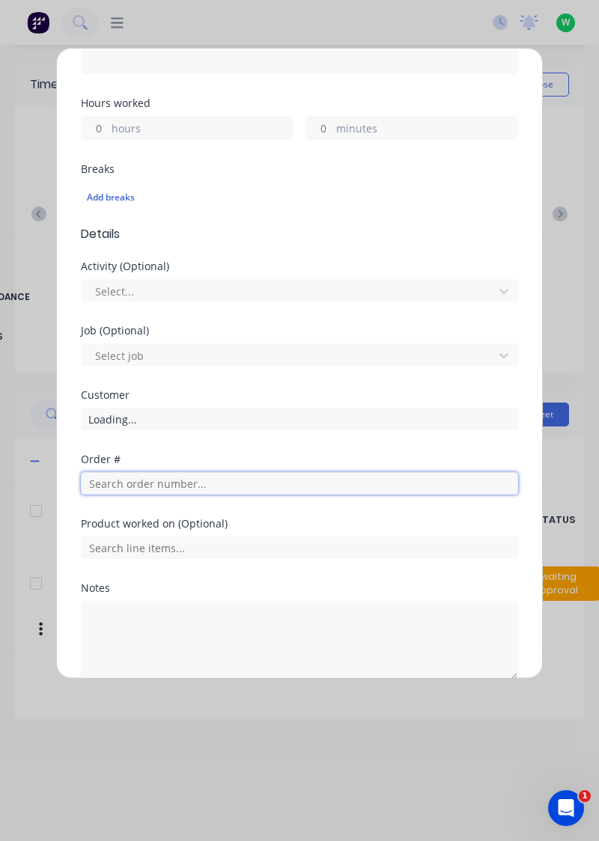
click at [232, 484] on input "text" at bounding box center [299, 483] width 437 height 22
type input "18863"
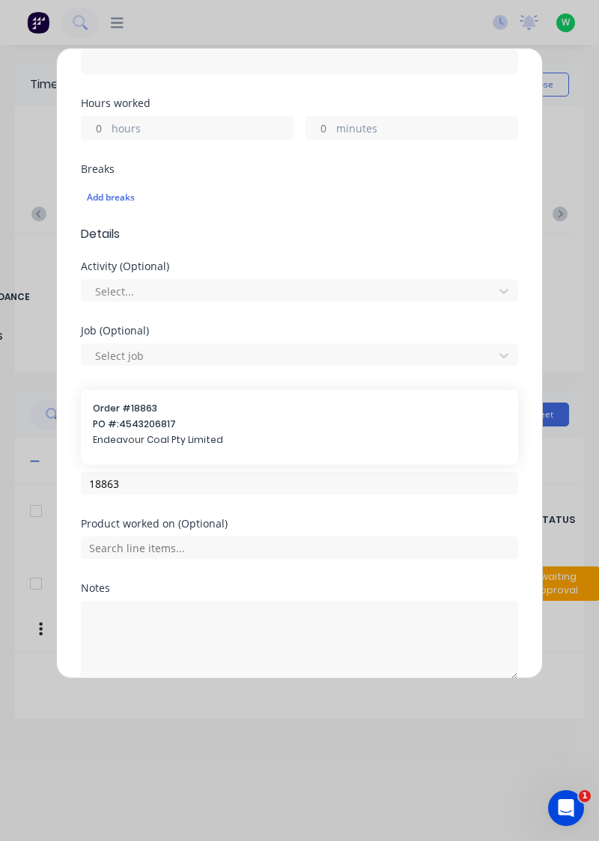
click at [111, 428] on span "PO #: 4543206817" at bounding box center [299, 424] width 413 height 13
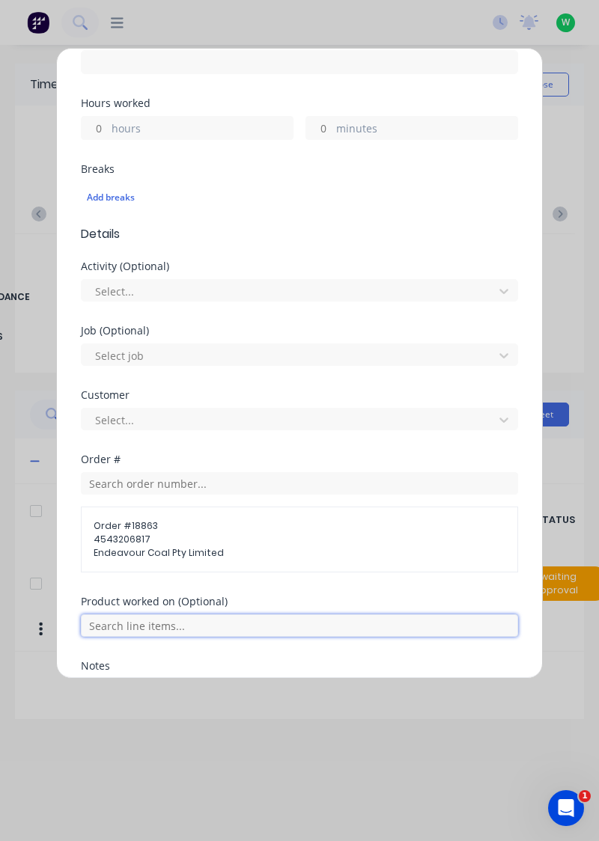
click at [115, 627] on input "text" at bounding box center [299, 625] width 437 height 22
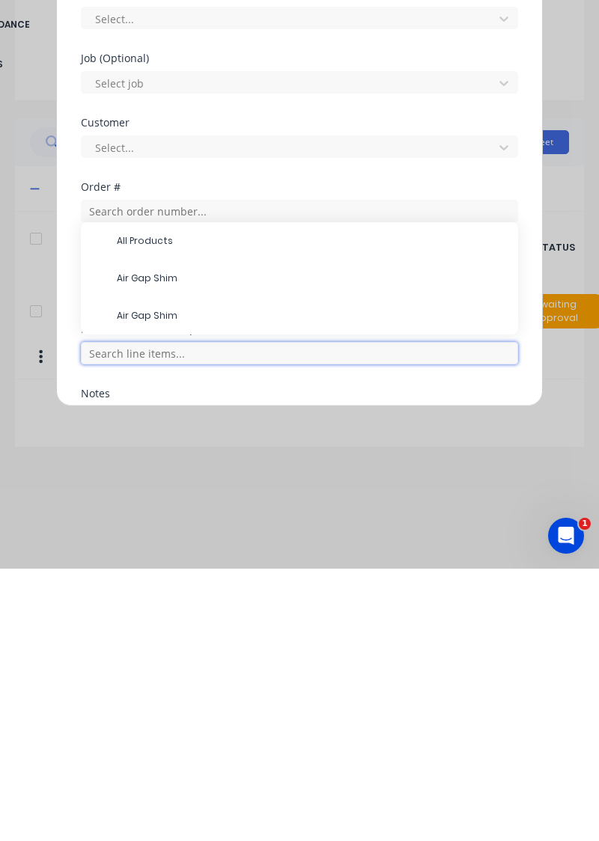
scroll to position [63, 0]
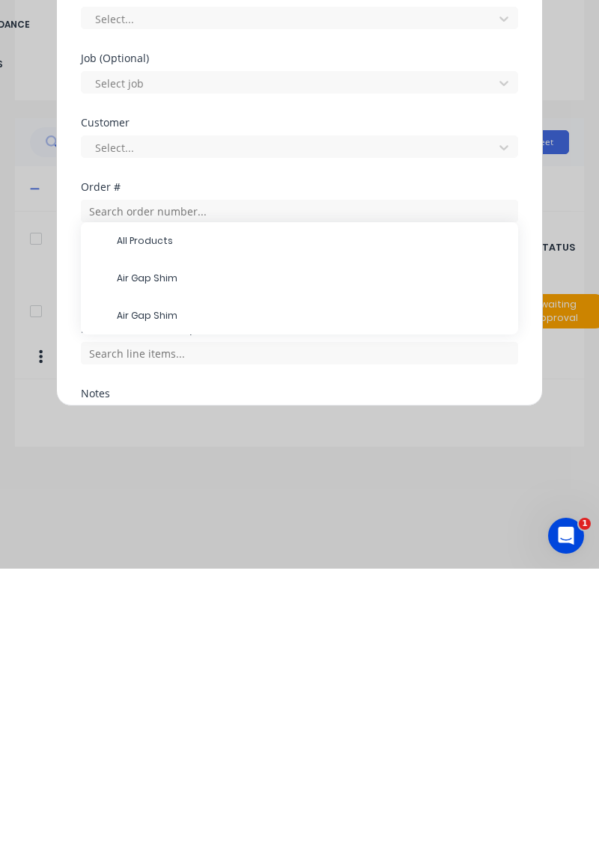
click at [135, 585] on span "Air Gap Shim" at bounding box center [311, 588] width 389 height 13
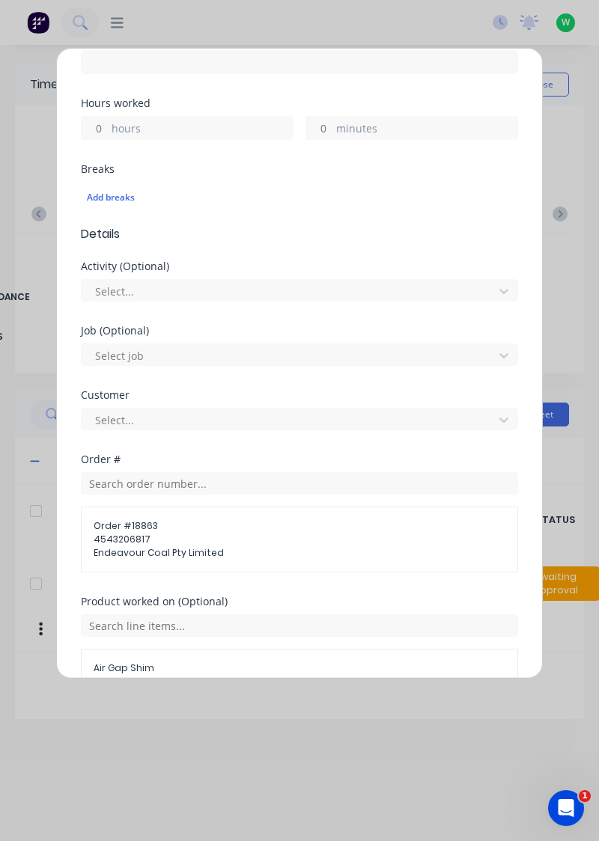
click at [100, 135] on input "hours" at bounding box center [95, 128] width 26 height 22
type input "2"
click at [322, 129] on input "minutes" at bounding box center [319, 128] width 26 height 22
click at [418, 158] on div "Hours worked 2 hours minutes" at bounding box center [299, 131] width 437 height 66
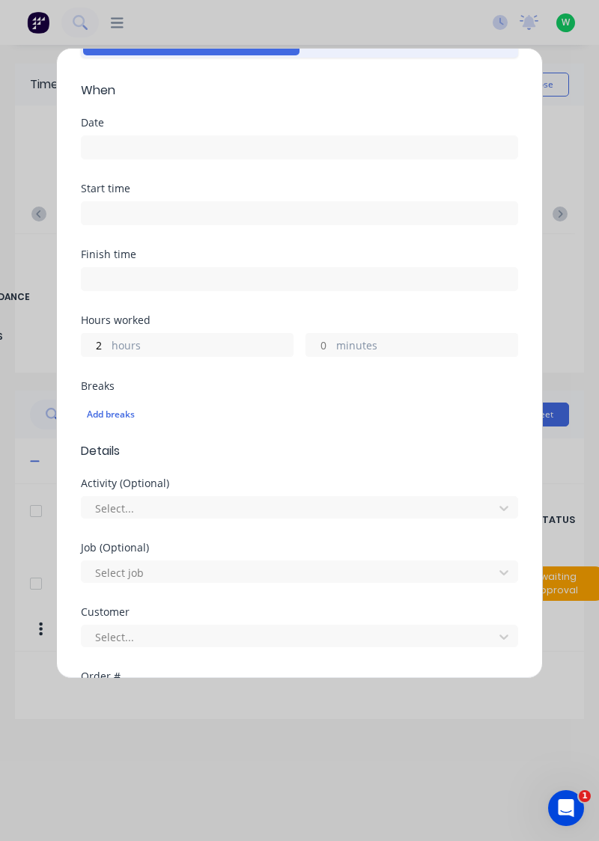
scroll to position [0, 0]
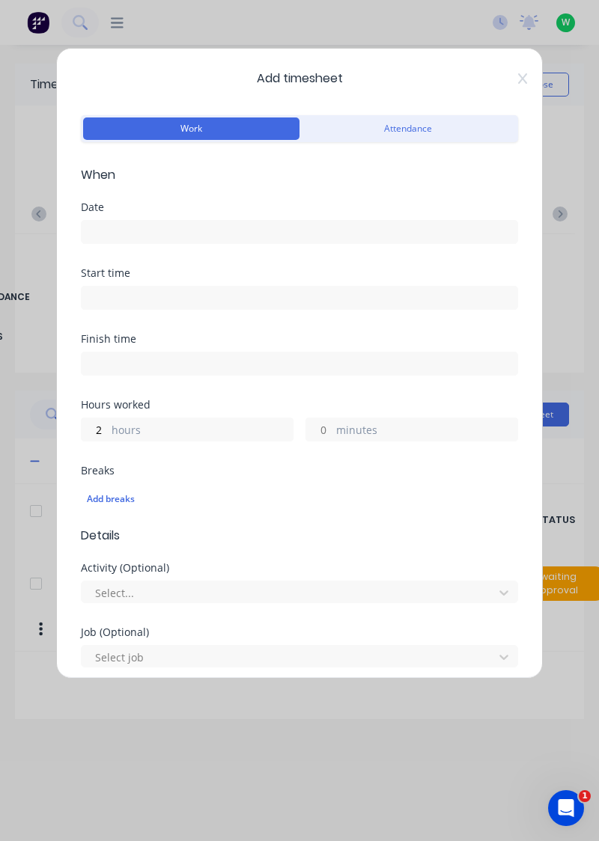
click at [328, 430] on input "minutes" at bounding box center [319, 429] width 26 height 22
click at [341, 422] on label "minutes" at bounding box center [426, 431] width 181 height 19
click at [332, 421] on input "30" at bounding box center [319, 429] width 26 height 22
type input "3"
click at [355, 262] on div "Date" at bounding box center [299, 235] width 437 height 66
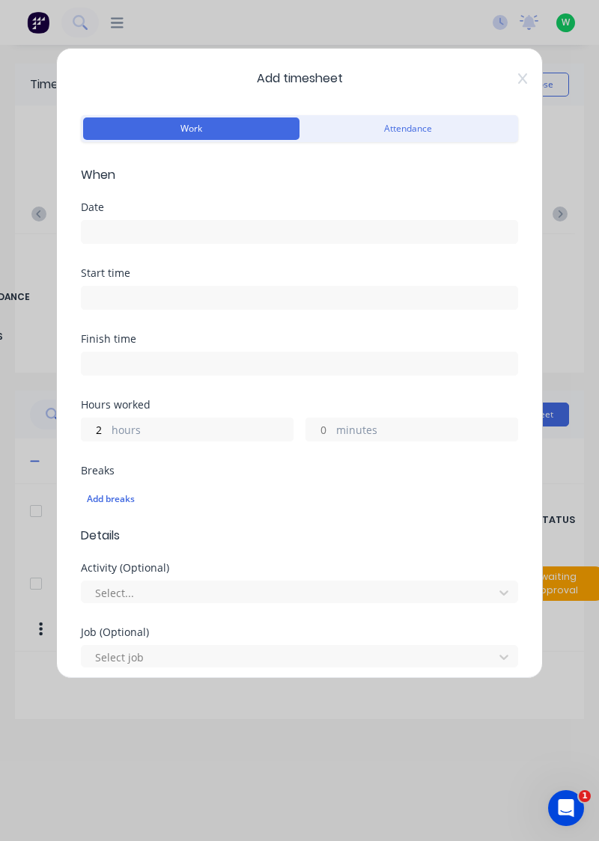
click at [391, 234] on input at bounding box center [300, 232] width 436 height 22
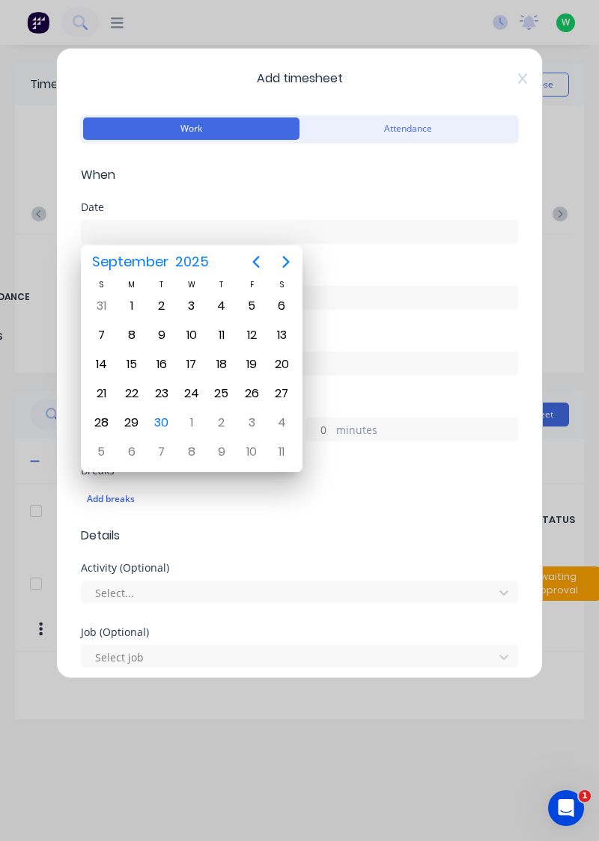
click at [172, 430] on div "30" at bounding box center [162, 423] width 30 height 28
type input "[DATE]"
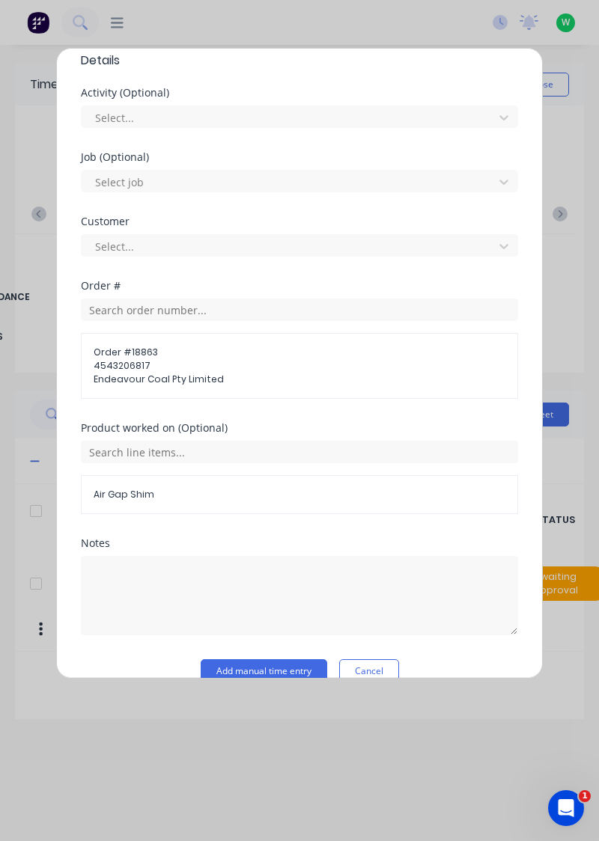
scroll to position [497, 0]
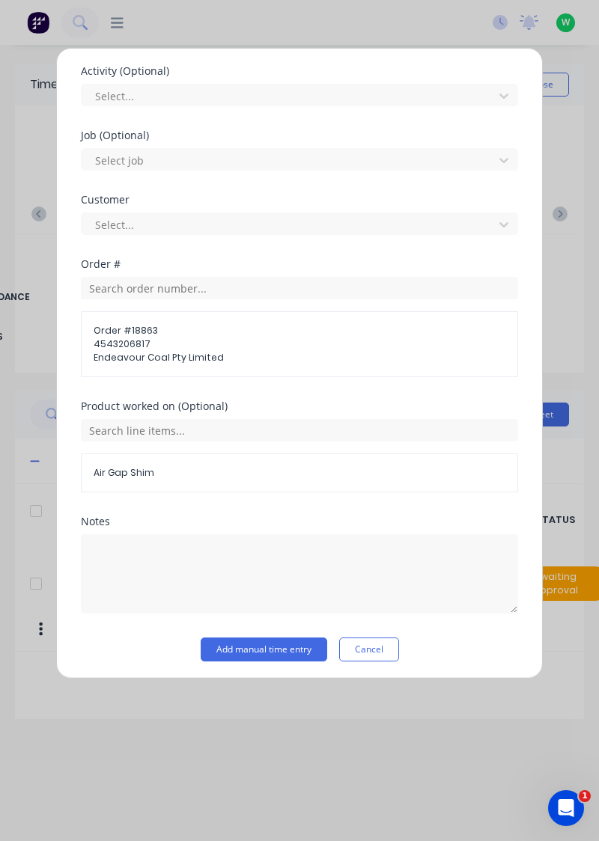
click at [286, 648] on button "Add manual time entry" at bounding box center [264, 650] width 126 height 24
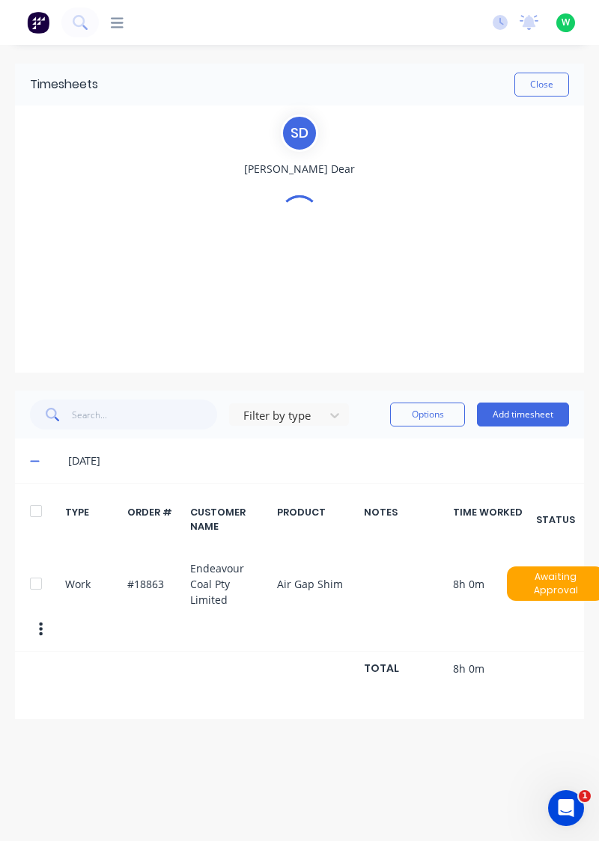
scroll to position [0, 0]
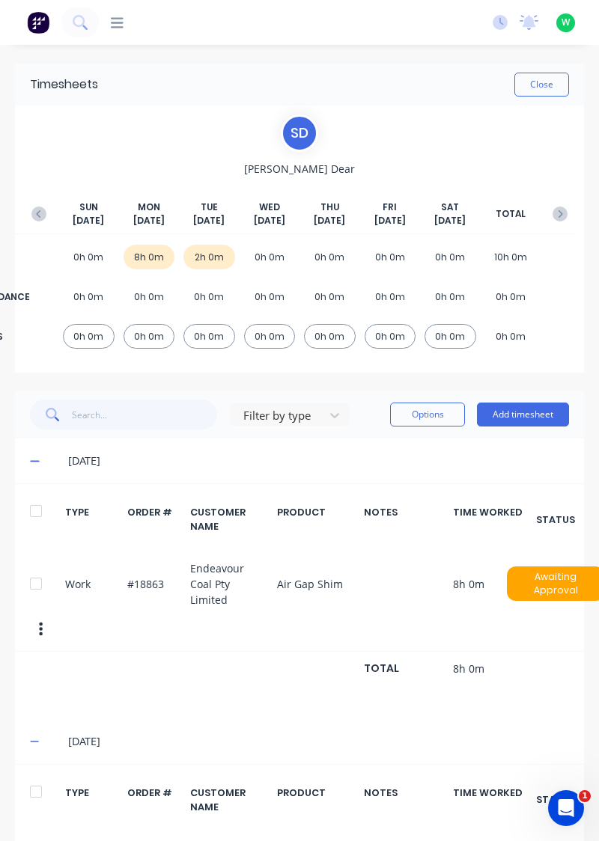
click at [537, 419] on button "Add timesheet" at bounding box center [523, 415] width 92 height 24
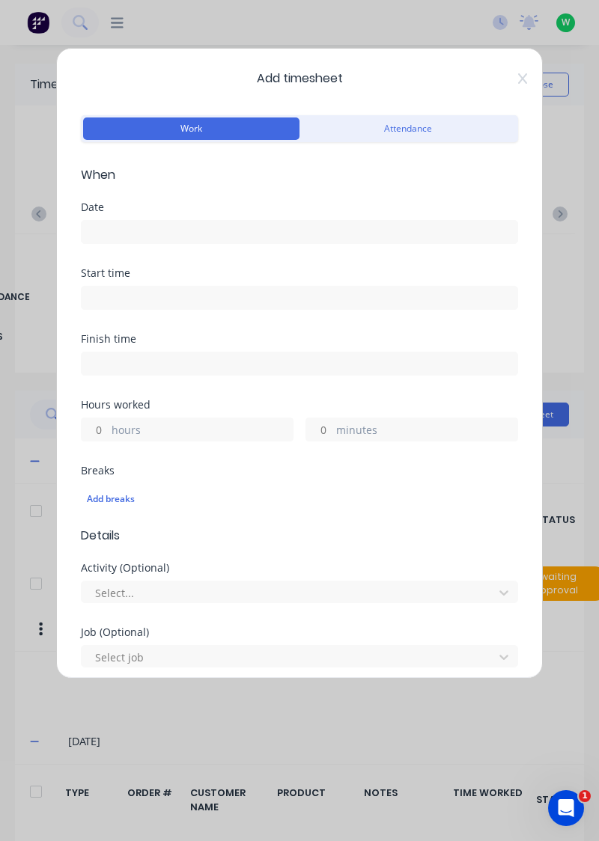
click at [317, 433] on input "minutes" at bounding box center [319, 429] width 26 height 22
click at [88, 428] on input "hours" at bounding box center [95, 429] width 26 height 22
type input "1"
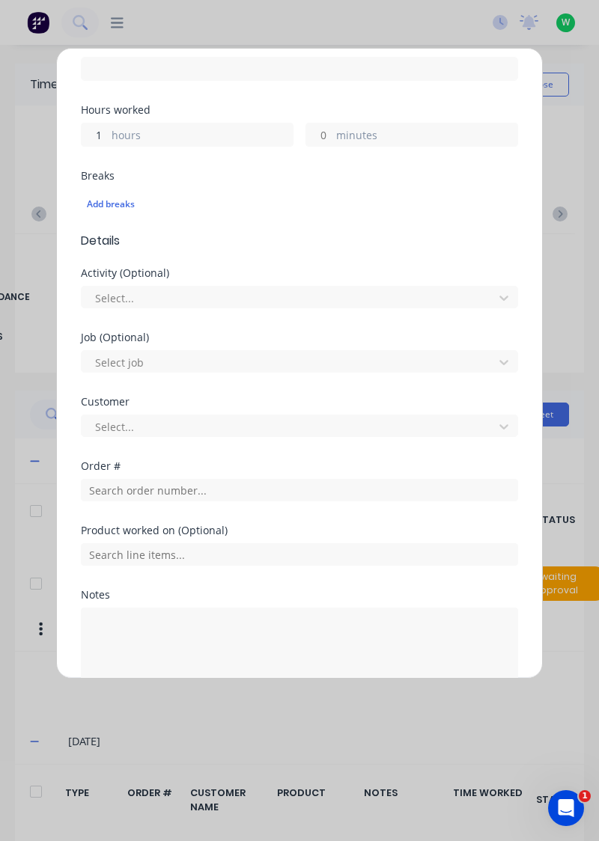
scroll to position [298, 0]
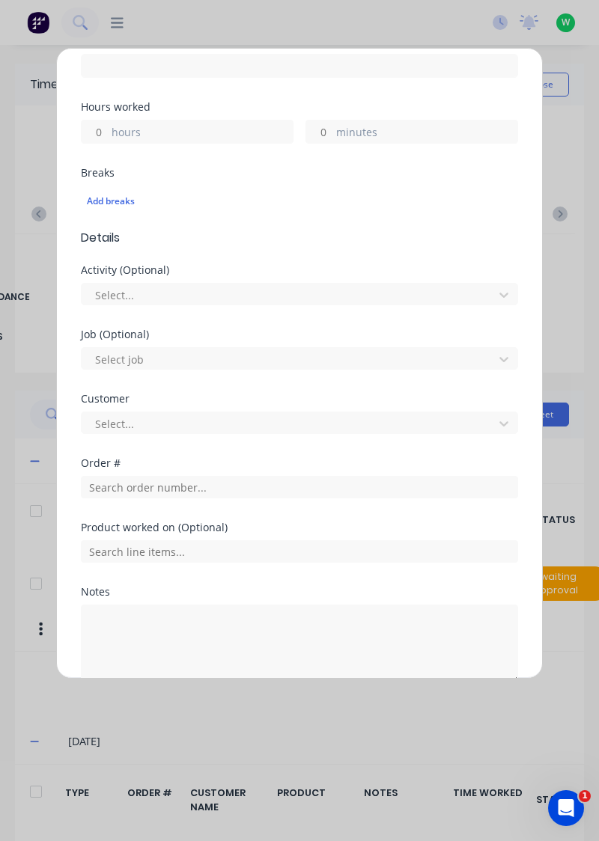
click at [338, 129] on label "minutes" at bounding box center [426, 133] width 181 height 19
click at [332, 129] on input "minutes" at bounding box center [319, 131] width 26 height 22
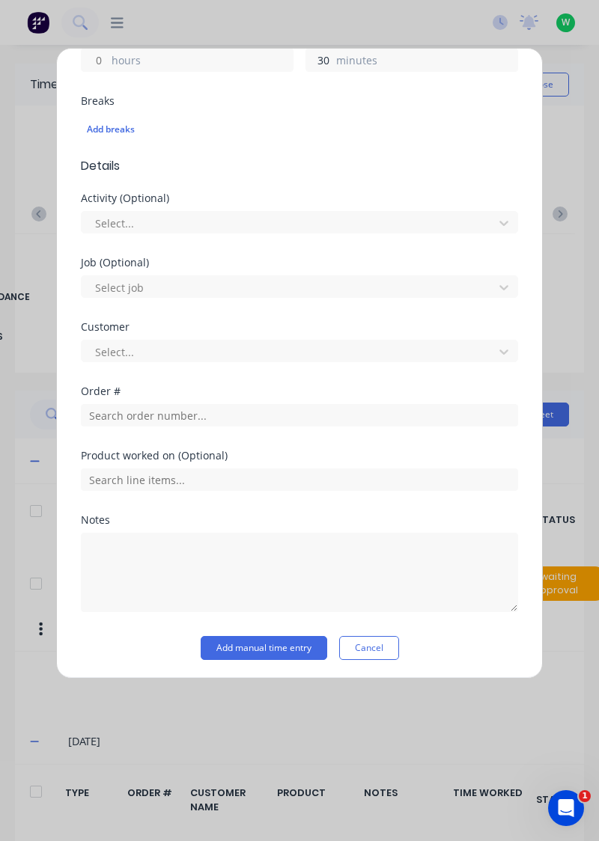
type input "30"
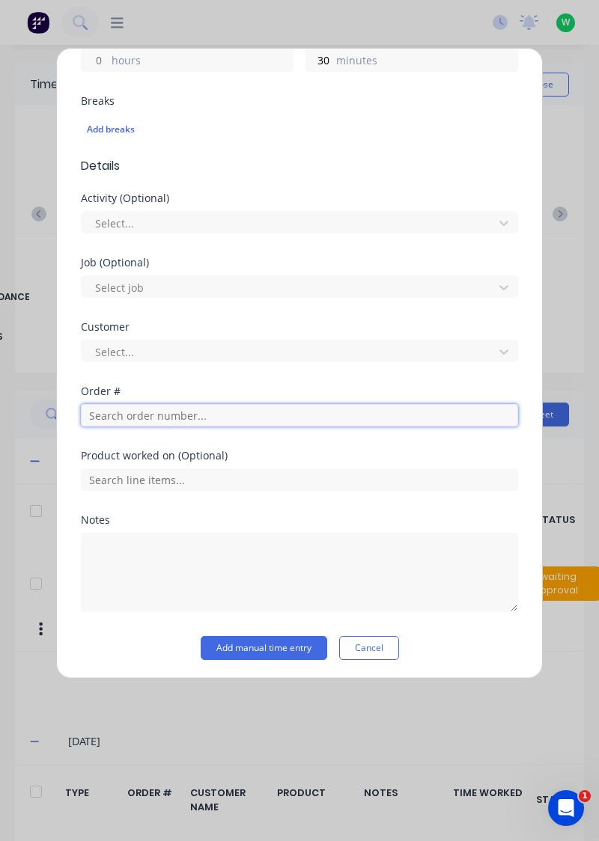
click at [244, 416] on input "text" at bounding box center [299, 415] width 437 height 22
type input "18835"
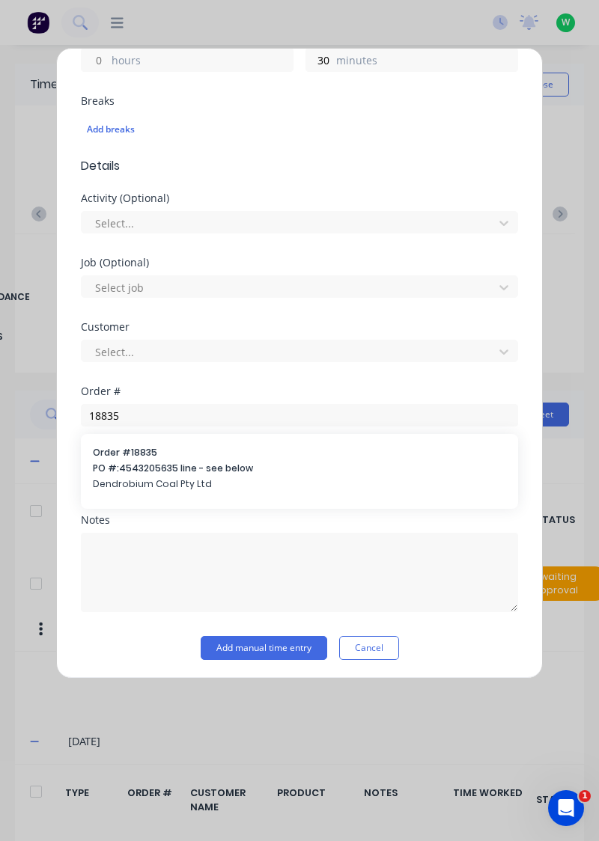
click at [121, 467] on span "PO #: 4543205635 line - see below" at bounding box center [299, 468] width 413 height 13
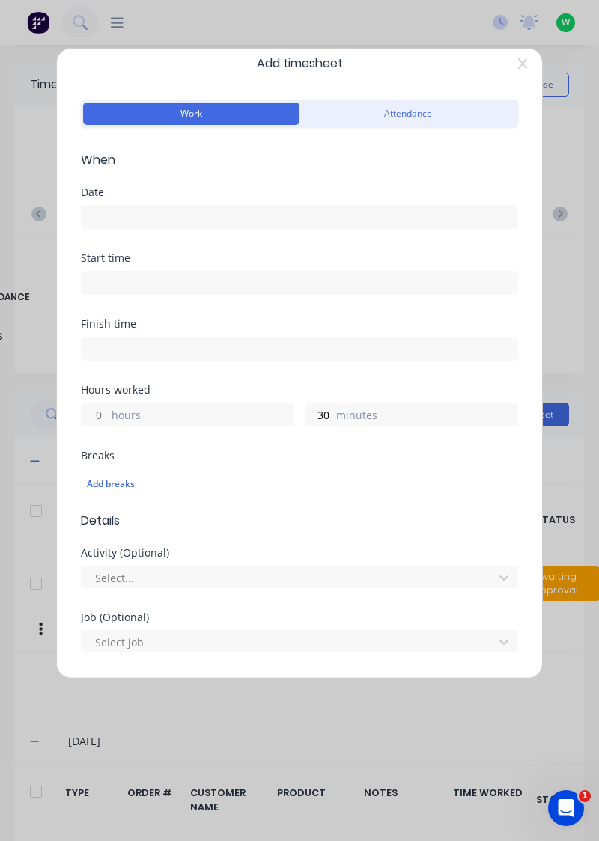
scroll to position [0, 0]
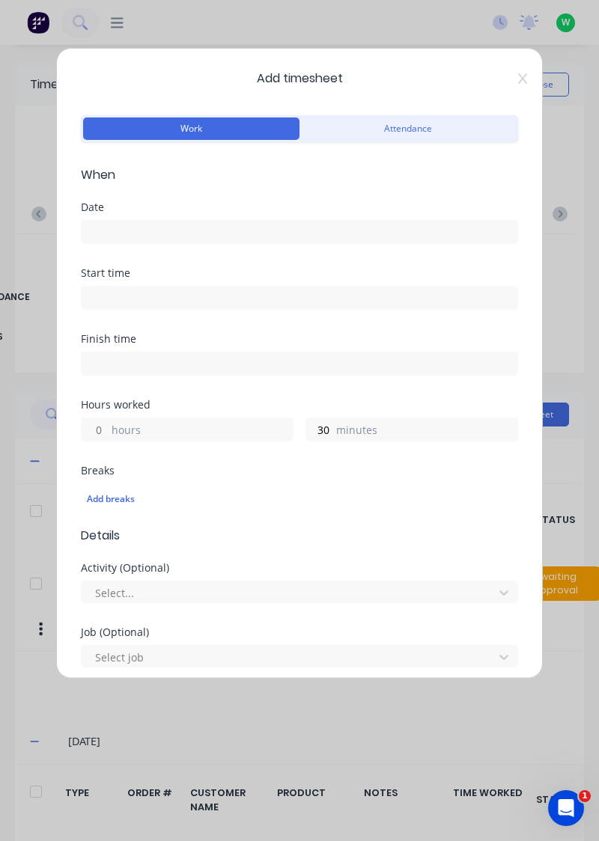
click at [102, 429] on input "hours" at bounding box center [95, 429] width 26 height 22
type input "1"
click at [327, 431] on input "30" at bounding box center [319, 429] width 26 height 22
type input "3"
click at [115, 437] on label "hours" at bounding box center [202, 431] width 181 height 19
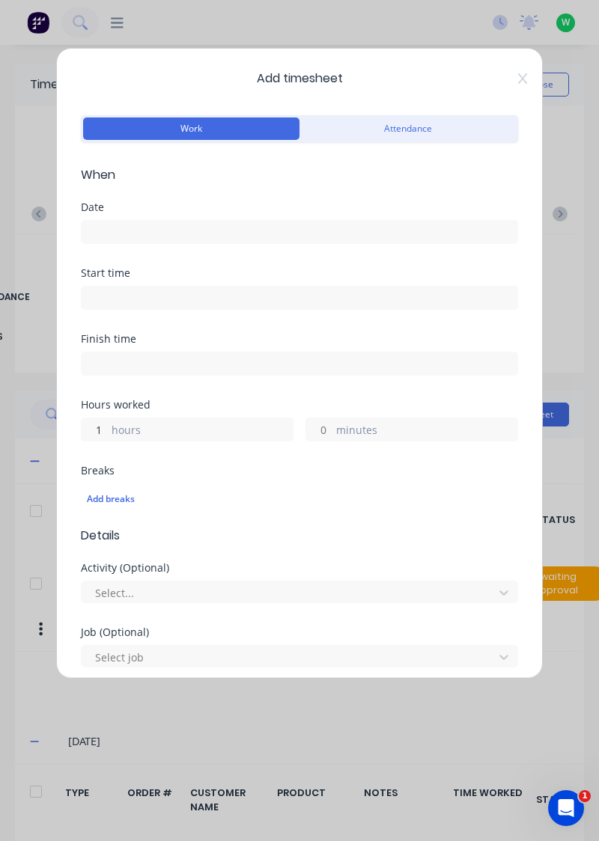
click at [108, 437] on input "1" at bounding box center [95, 429] width 26 height 22
click at [325, 433] on input "minutes" at bounding box center [319, 429] width 26 height 22
type input "30"
click at [94, 228] on input at bounding box center [300, 232] width 436 height 22
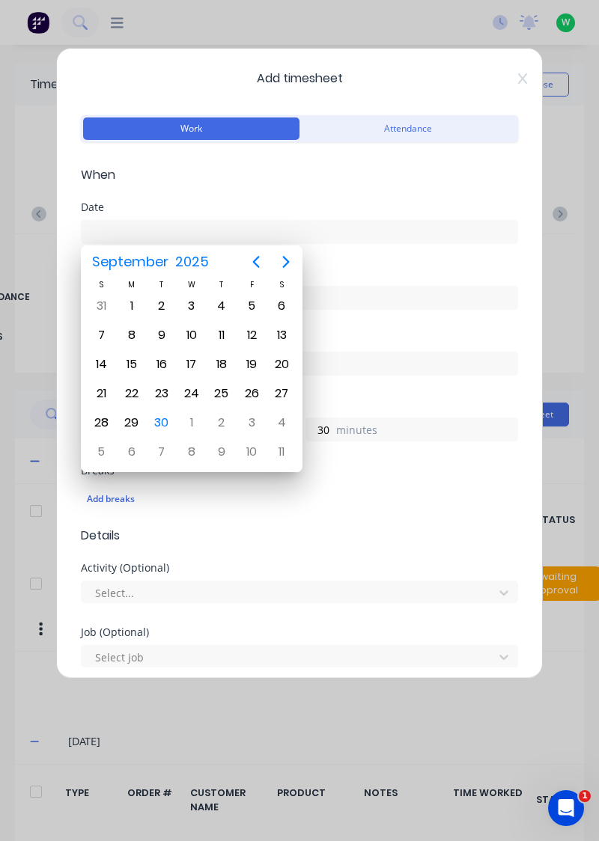
click at [159, 429] on div "30" at bounding box center [161, 423] width 22 height 22
type input "[DATE]"
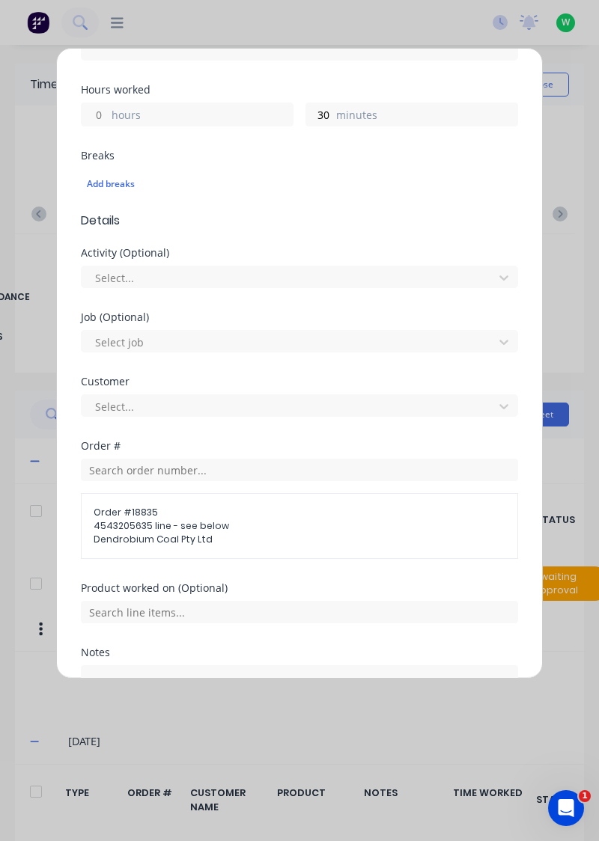
scroll to position [447, 0]
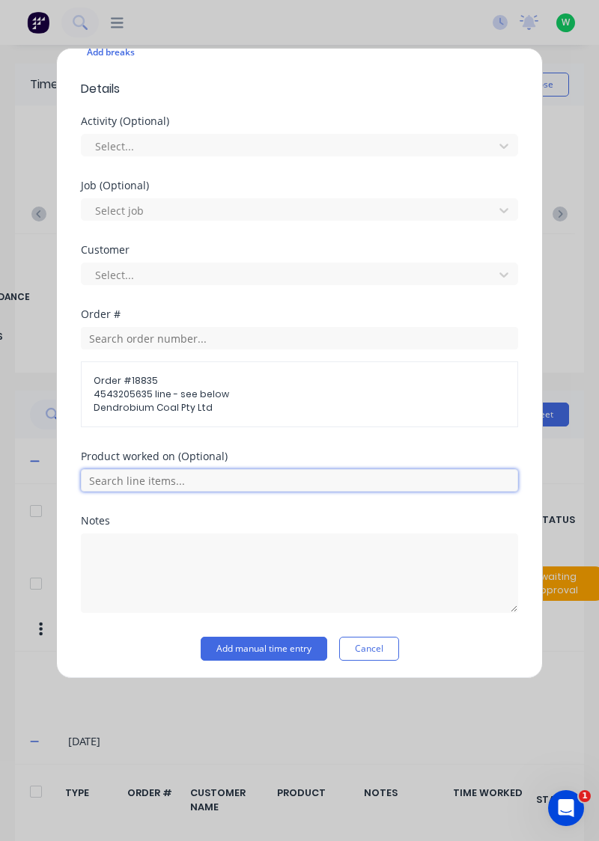
click at [116, 488] on input "text" at bounding box center [299, 480] width 437 height 22
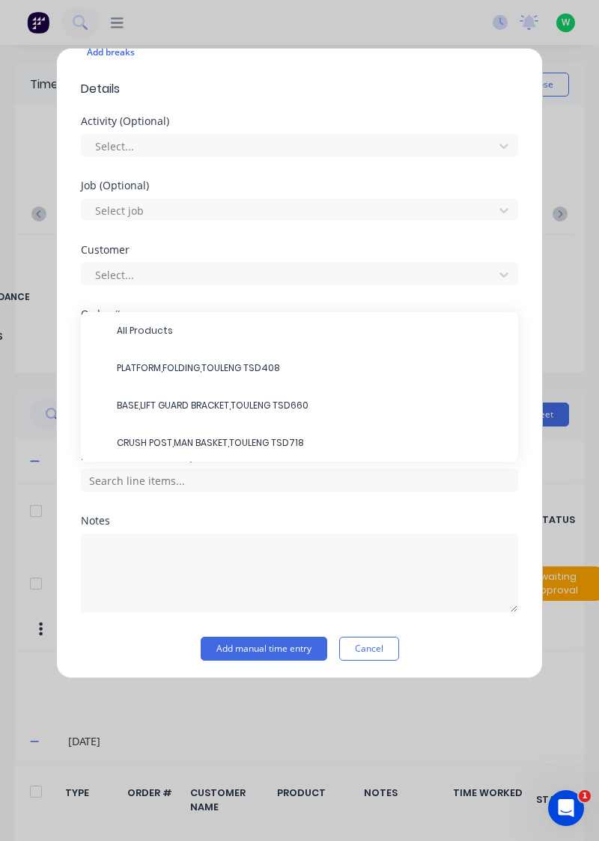
click at [133, 370] on span "PLATFORM,FOLDING,TOULENG TSD408" at bounding box center [311, 367] width 389 height 13
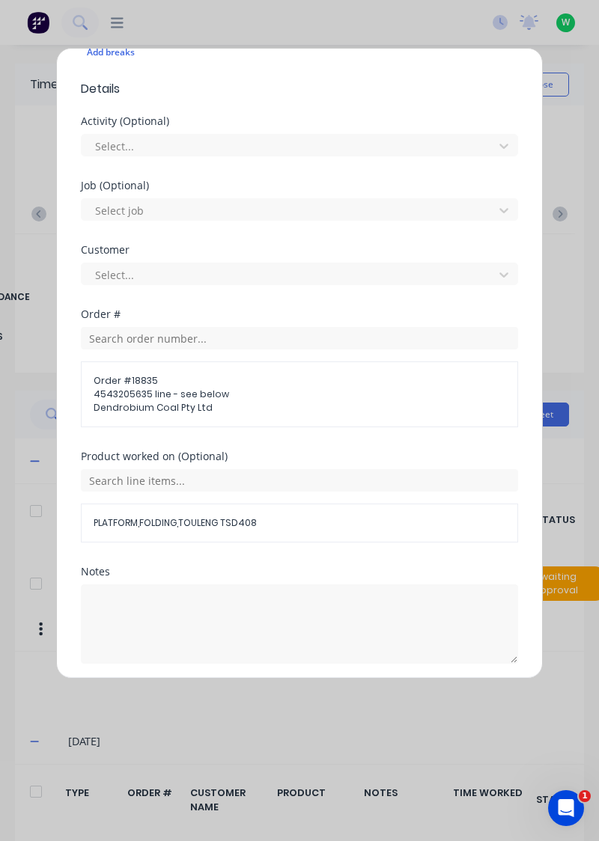
scroll to position [497, 0]
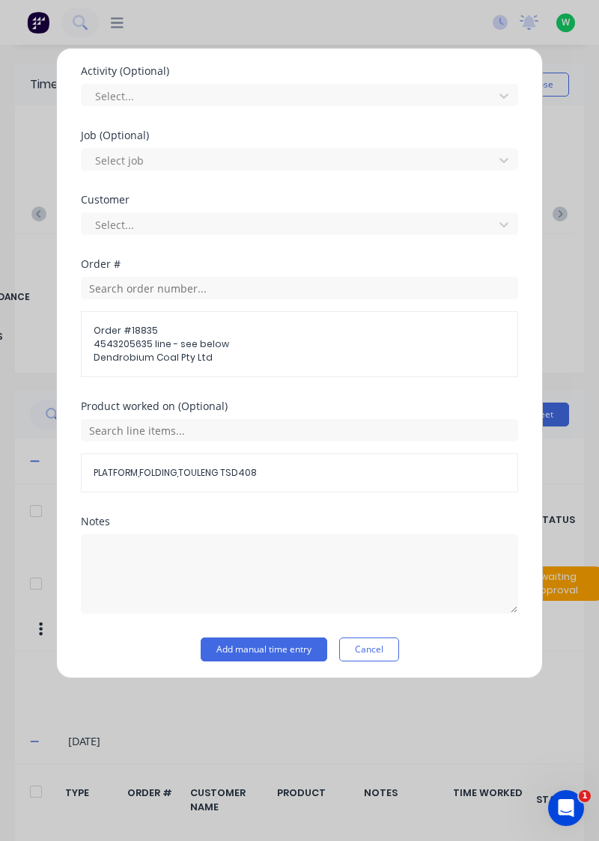
click at [247, 655] on button "Add manual time entry" at bounding box center [264, 650] width 126 height 24
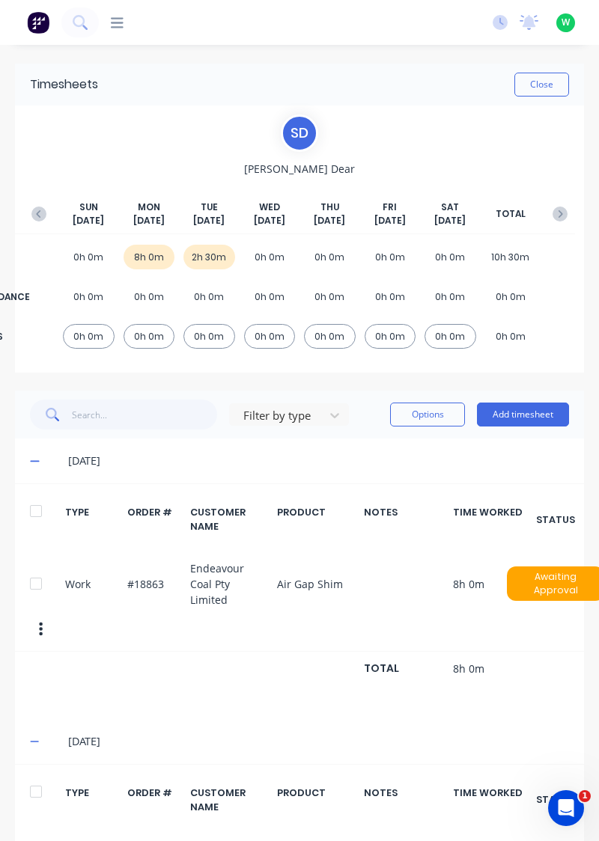
click at [61, 419] on span at bounding box center [51, 415] width 42 height 30
click at [39, 214] on icon "button" at bounding box center [38, 214] width 15 height 15
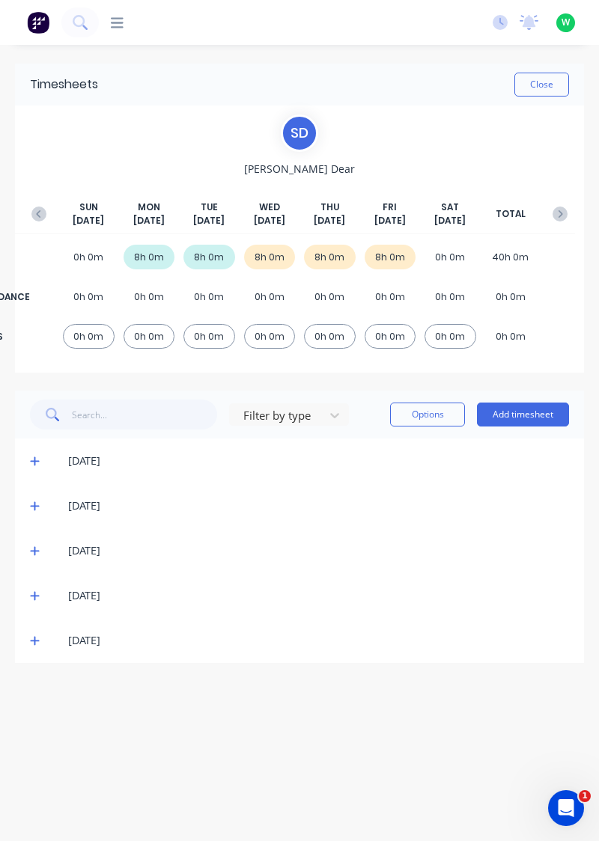
click at [31, 458] on icon at bounding box center [35, 461] width 10 height 10
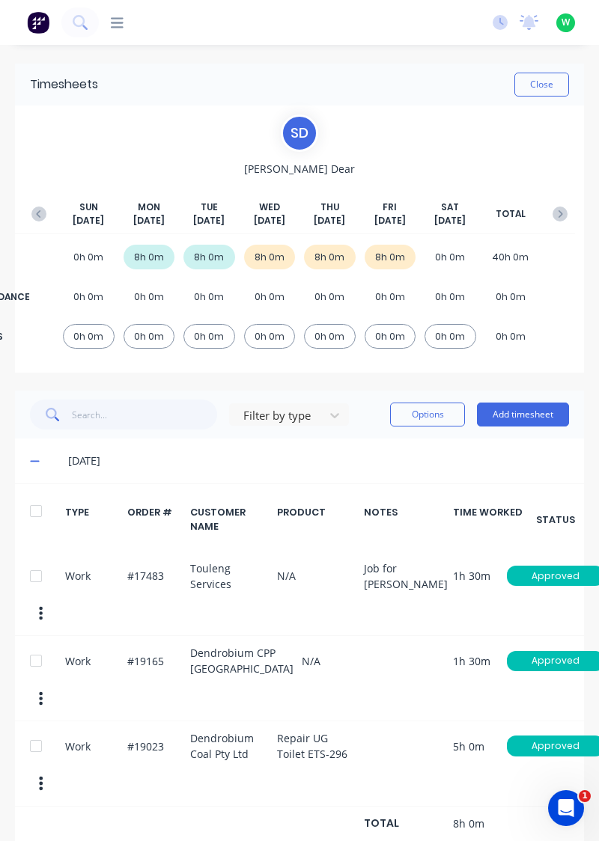
click at [533, 414] on button "Add timesheet" at bounding box center [523, 415] width 92 height 24
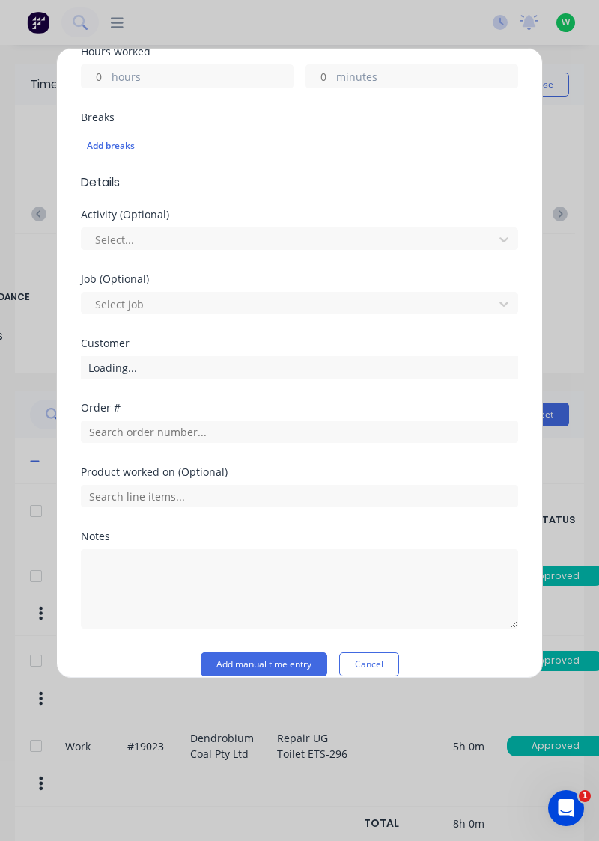
scroll to position [356, 0]
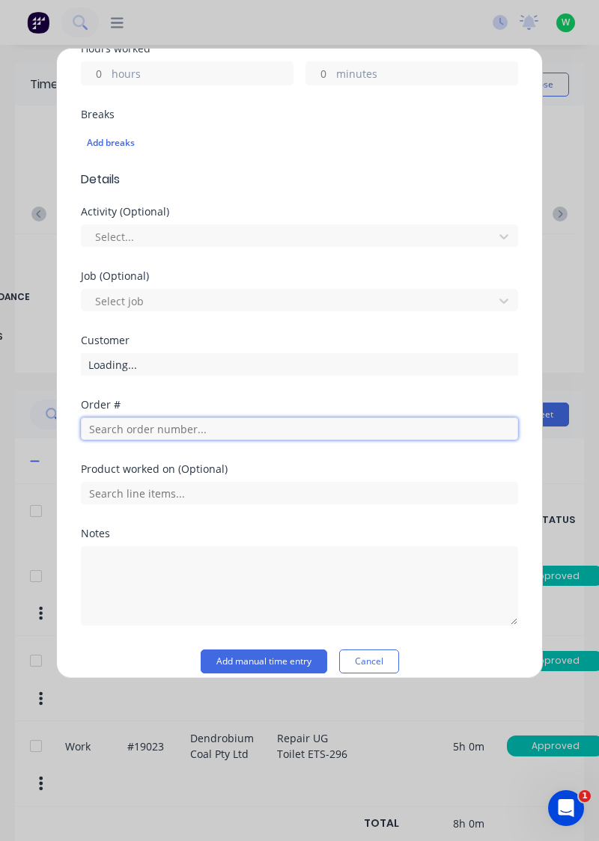
click at [102, 426] on input "text" at bounding box center [299, 429] width 437 height 22
type input "19023"
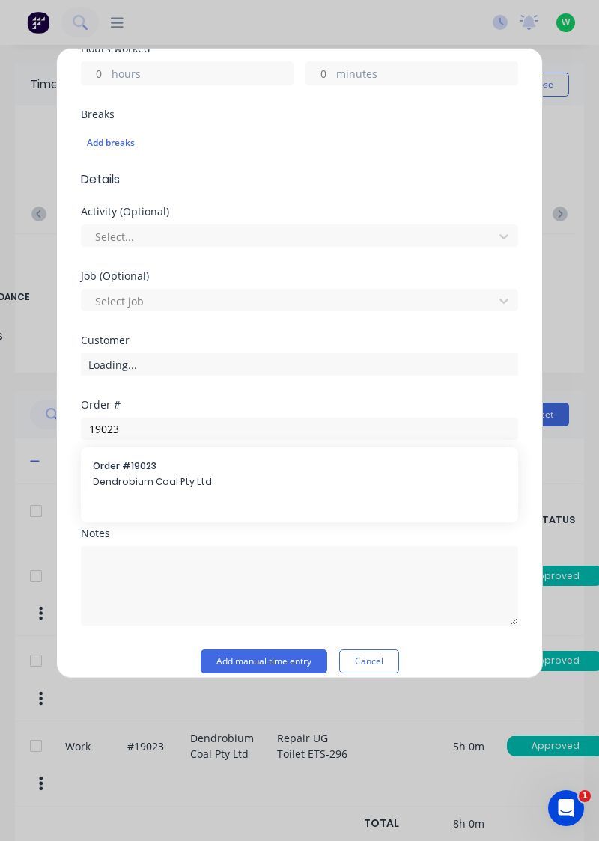
click at [105, 475] on span "Dendrobium Coal Pty Ltd" at bounding box center [299, 481] width 413 height 13
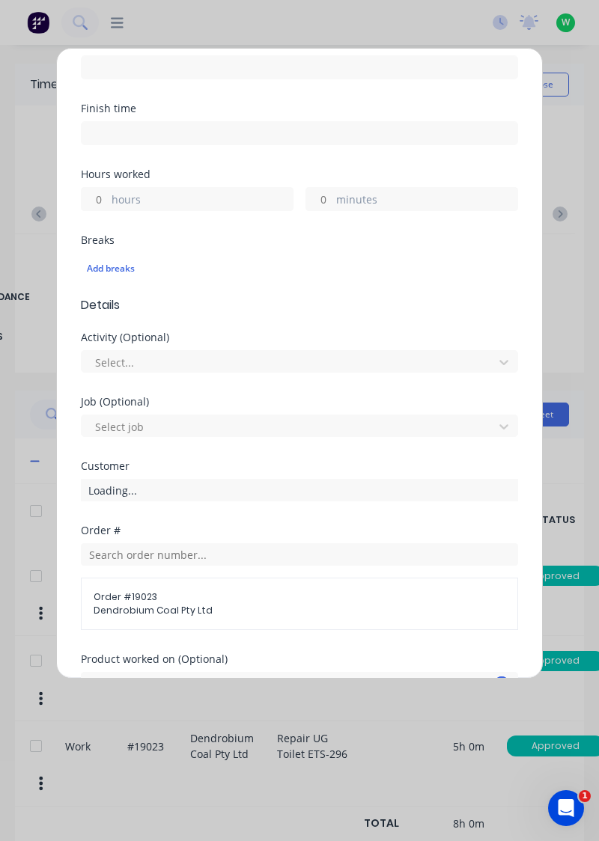
scroll to position [0, 0]
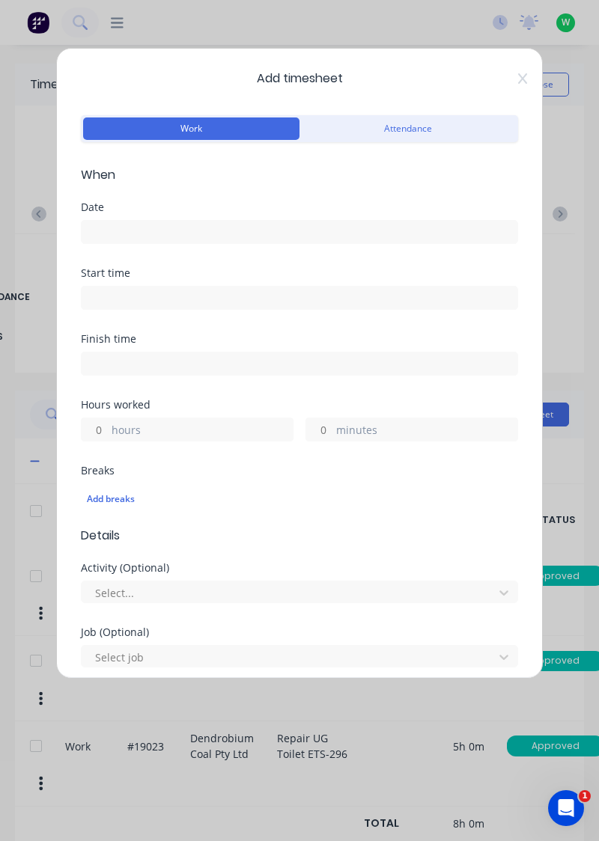
click at [97, 430] on input "hours" at bounding box center [95, 429] width 26 height 22
type input "1"
click at [317, 430] on input "minutes" at bounding box center [319, 429] width 26 height 22
type input "30"
click at [120, 334] on div "Finish time" at bounding box center [299, 339] width 437 height 10
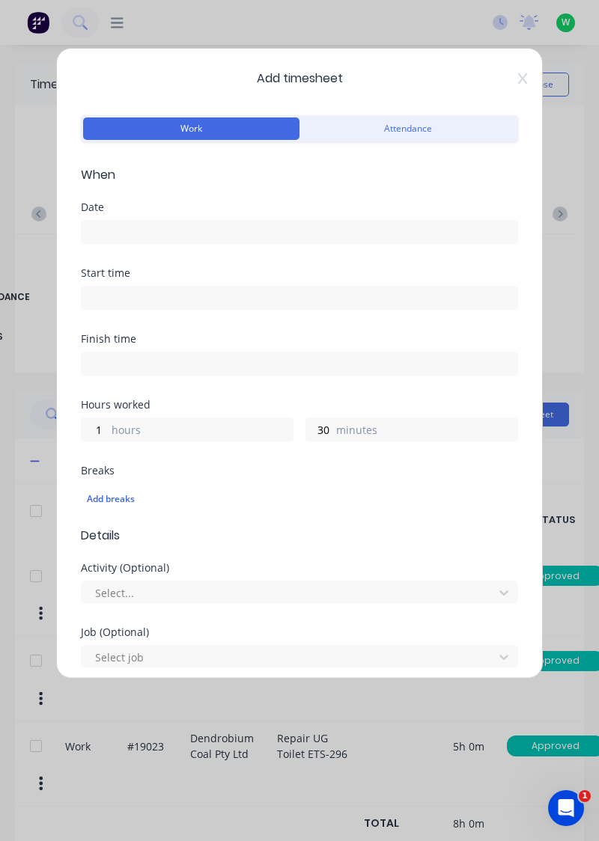
click at [108, 229] on input at bounding box center [300, 232] width 436 height 22
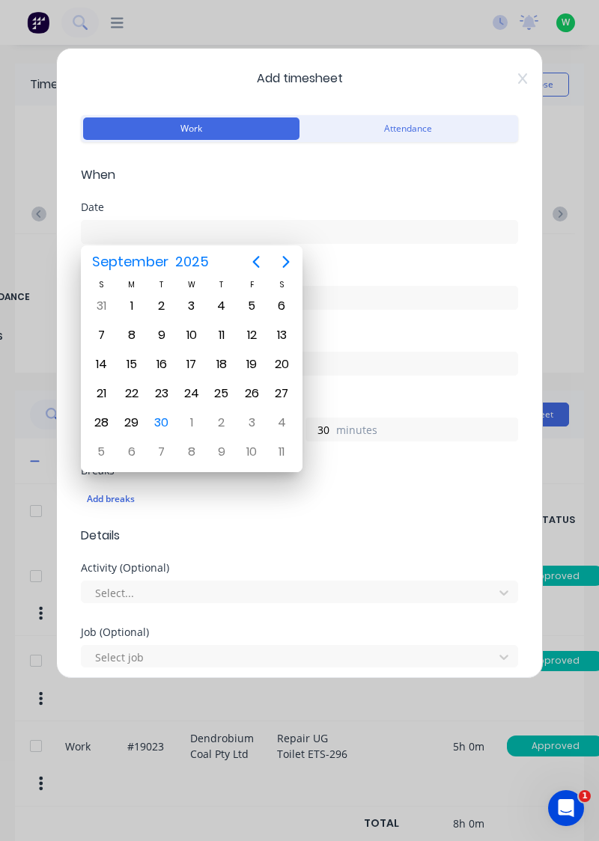
click at [156, 428] on div "30" at bounding box center [161, 423] width 22 height 22
type input "[DATE]"
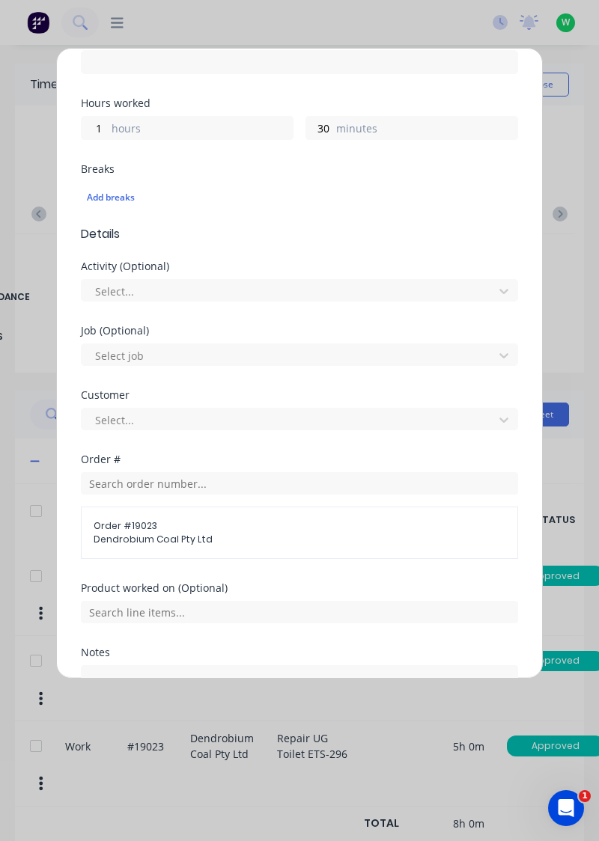
scroll to position [433, 0]
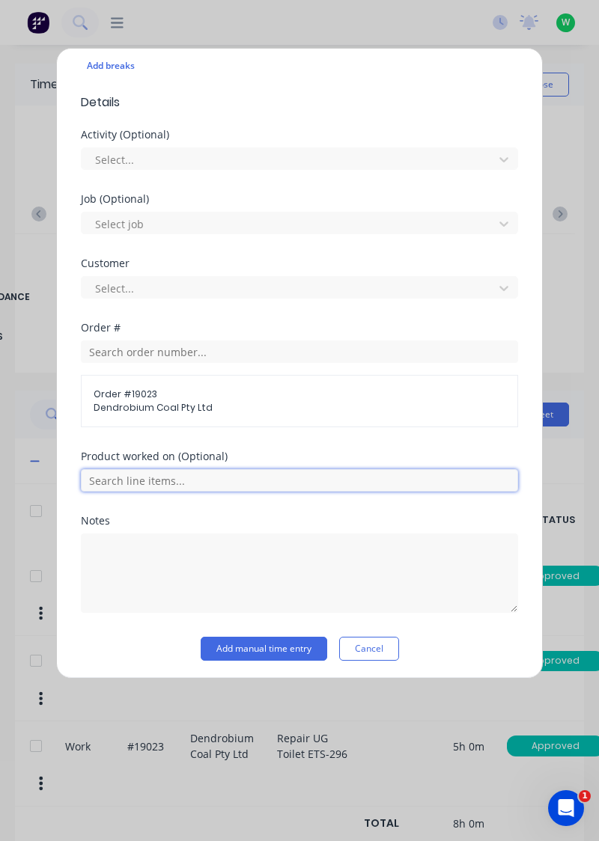
click at [114, 482] on input "text" at bounding box center [299, 480] width 437 height 22
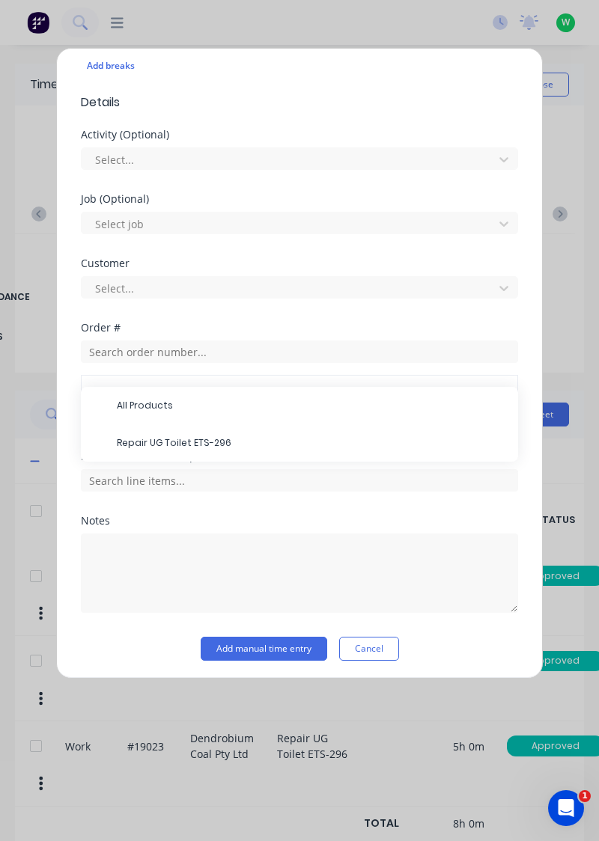
click at [126, 445] on span "Repair UG Toilet ETS-296" at bounding box center [311, 442] width 389 height 13
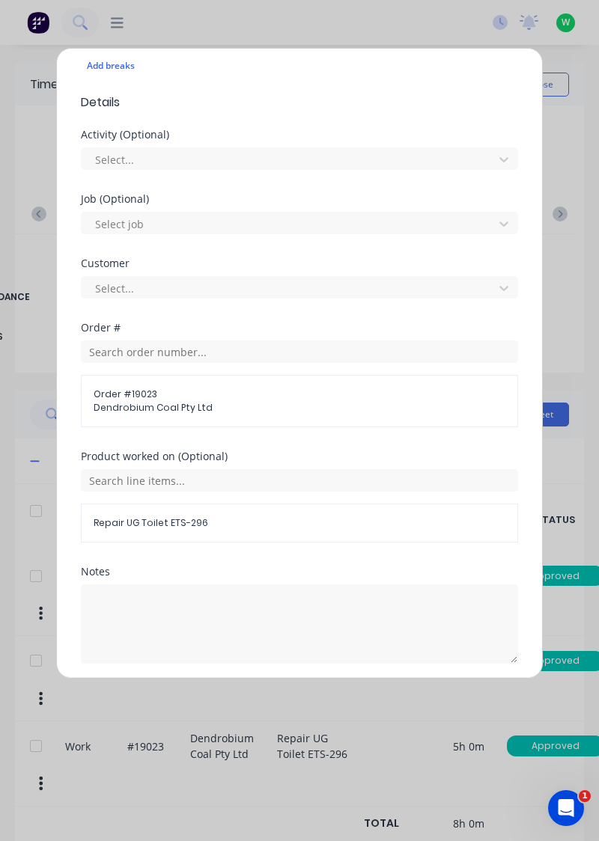
scroll to position [483, 0]
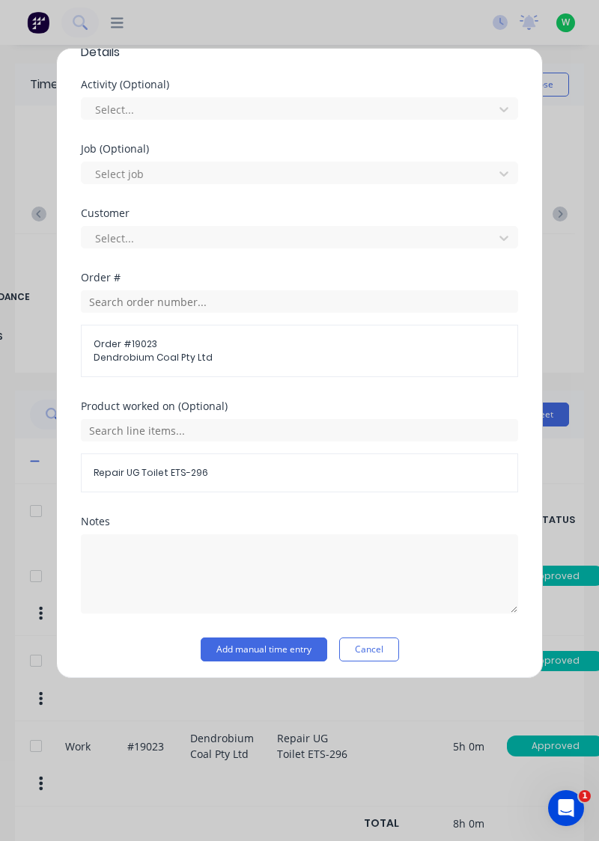
click at [263, 650] on button "Add manual time entry" at bounding box center [264, 650] width 126 height 24
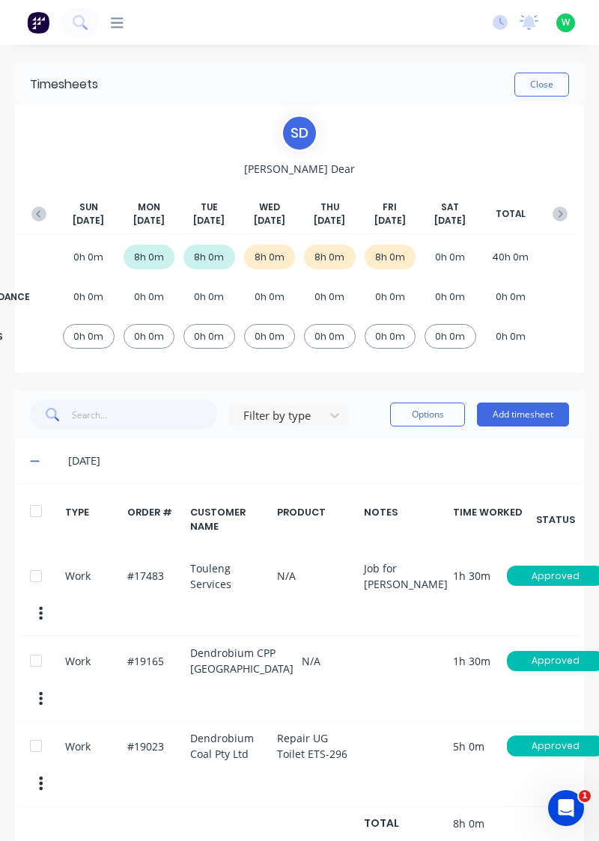
click at [573, 219] on button "button" at bounding box center [560, 214] width 30 height 27
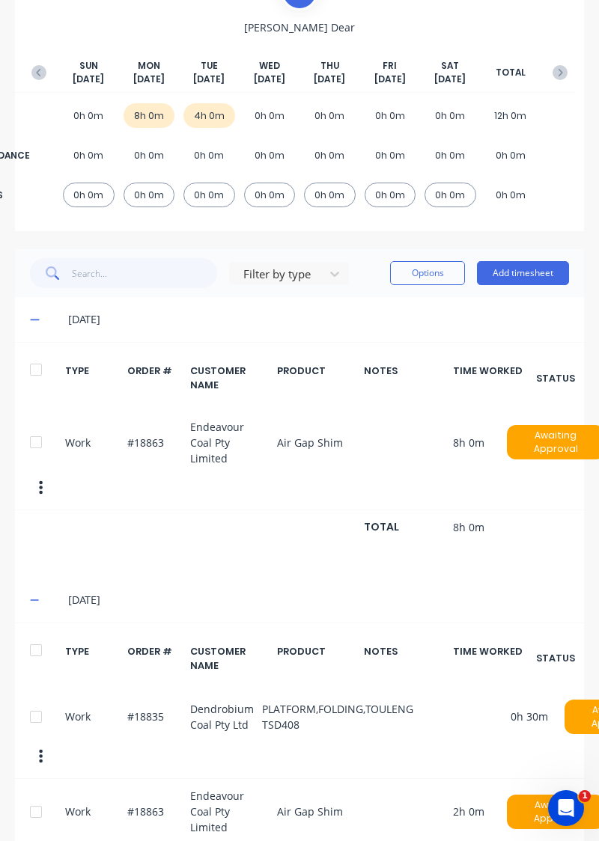
scroll to position [248, 0]
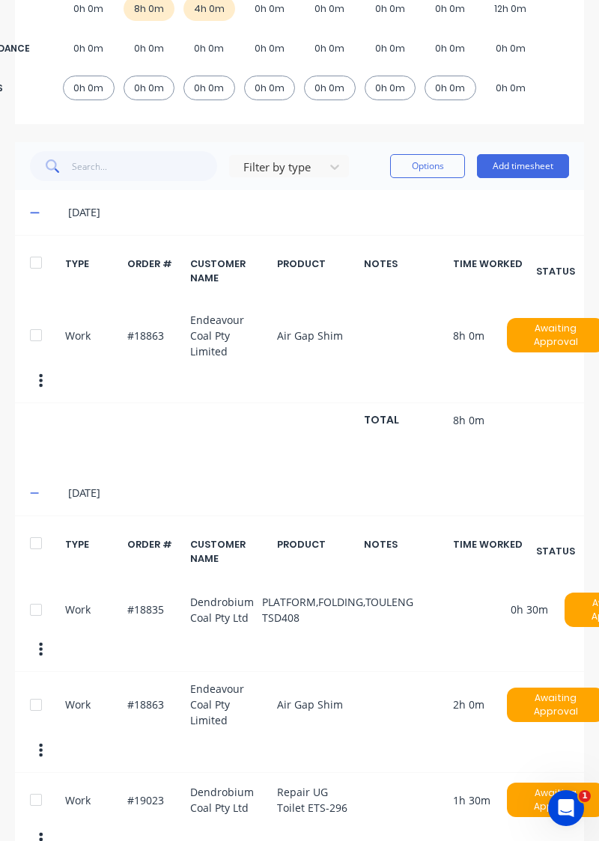
click at [539, 168] on button "Add timesheet" at bounding box center [523, 166] width 92 height 24
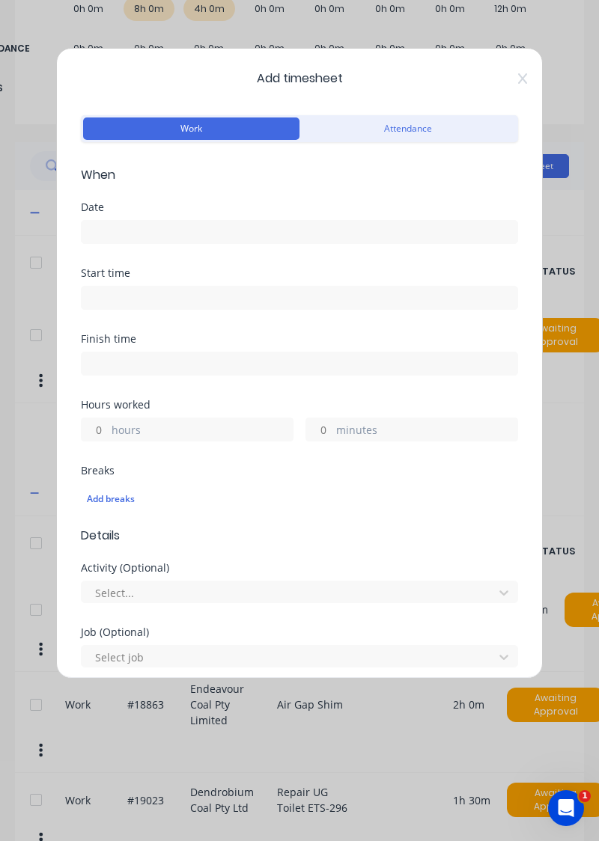
click at [97, 425] on input "hours" at bounding box center [95, 429] width 26 height 22
type input "4"
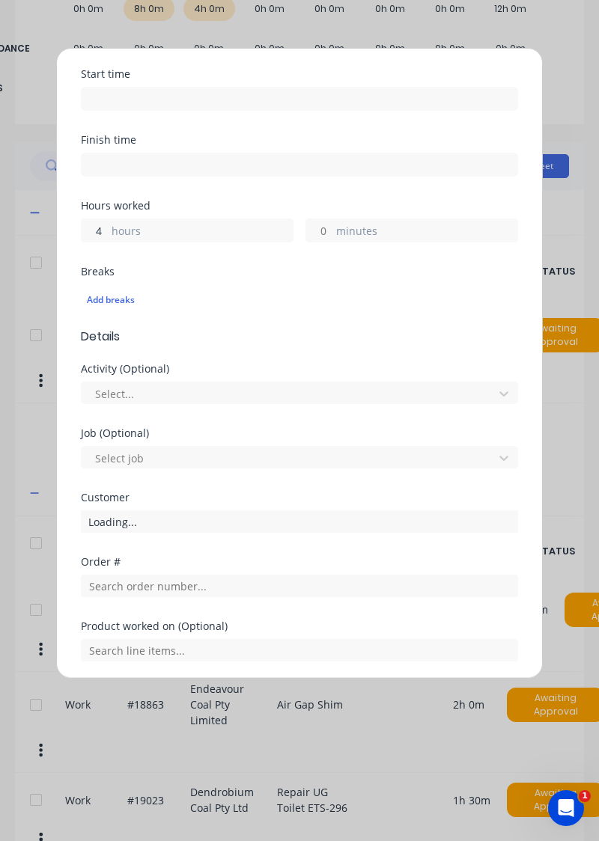
scroll to position [370, 0]
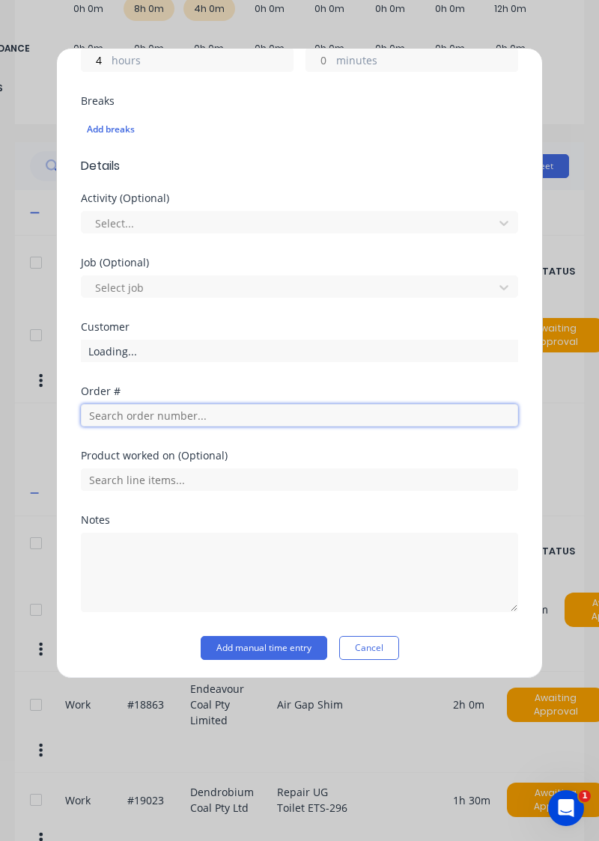
click at [234, 404] on input "text" at bounding box center [299, 415] width 437 height 22
type input "18"
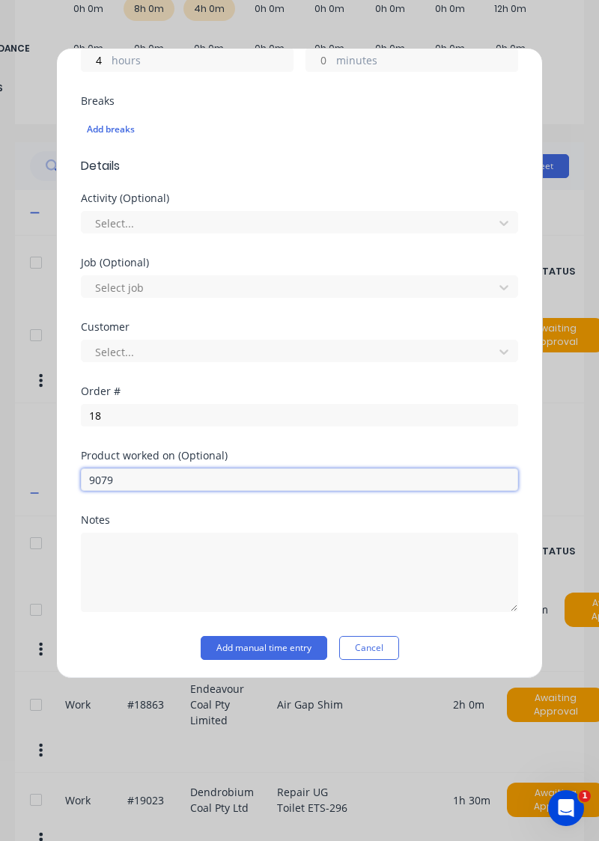
click at [89, 476] on input "9079" at bounding box center [299, 480] width 437 height 22
click at [170, 483] on input "19079" at bounding box center [299, 480] width 437 height 22
click at [142, 480] on input "19079" at bounding box center [299, 480] width 437 height 22
type input "1"
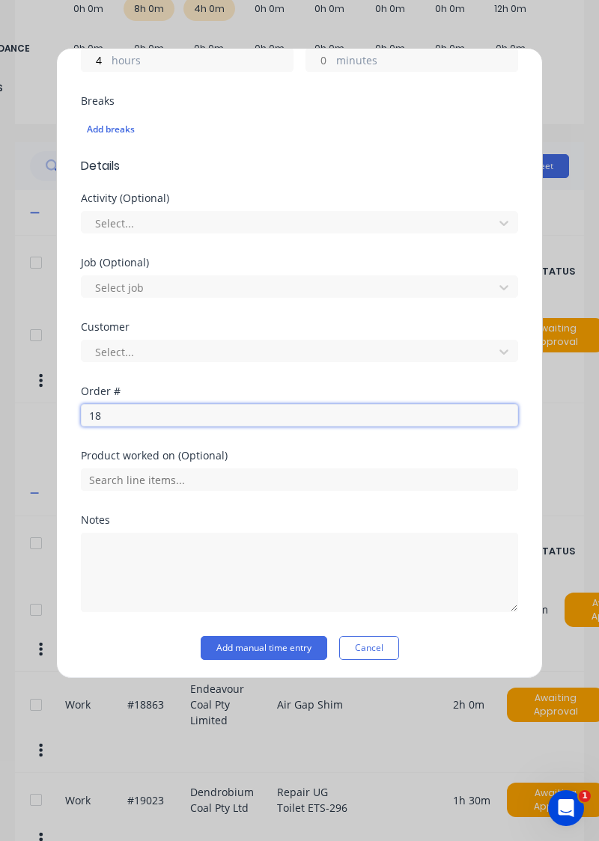
click at [379, 404] on input "18" at bounding box center [299, 415] width 437 height 22
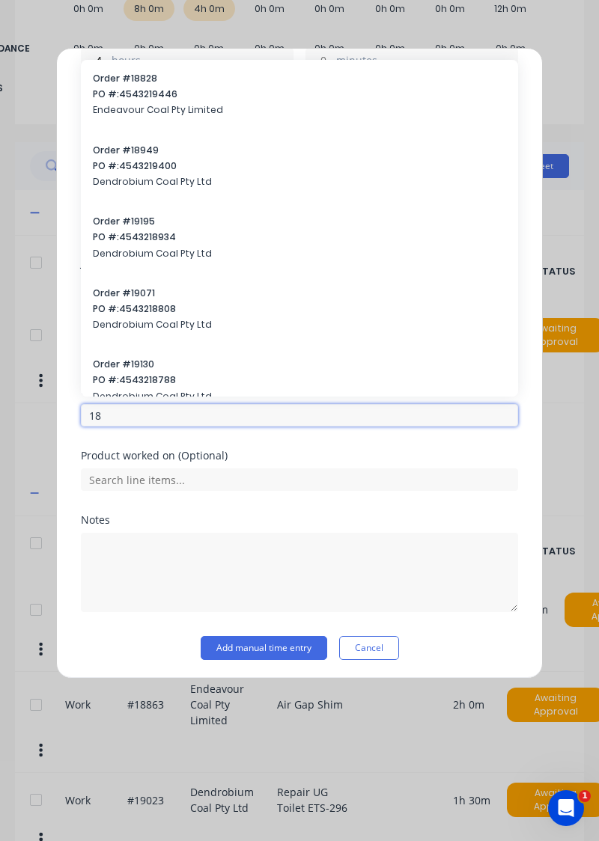
click at [454, 422] on input "18" at bounding box center [299, 415] width 437 height 22
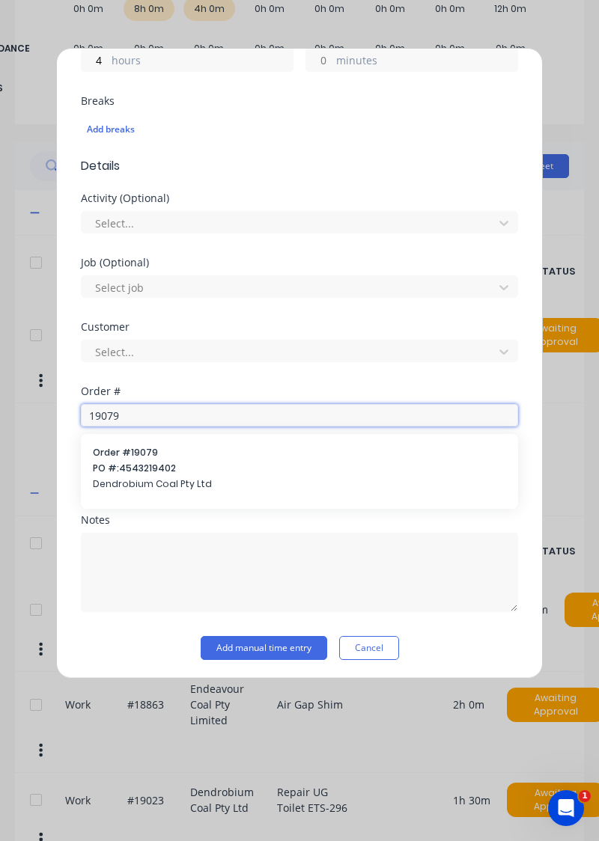
type input "19079"
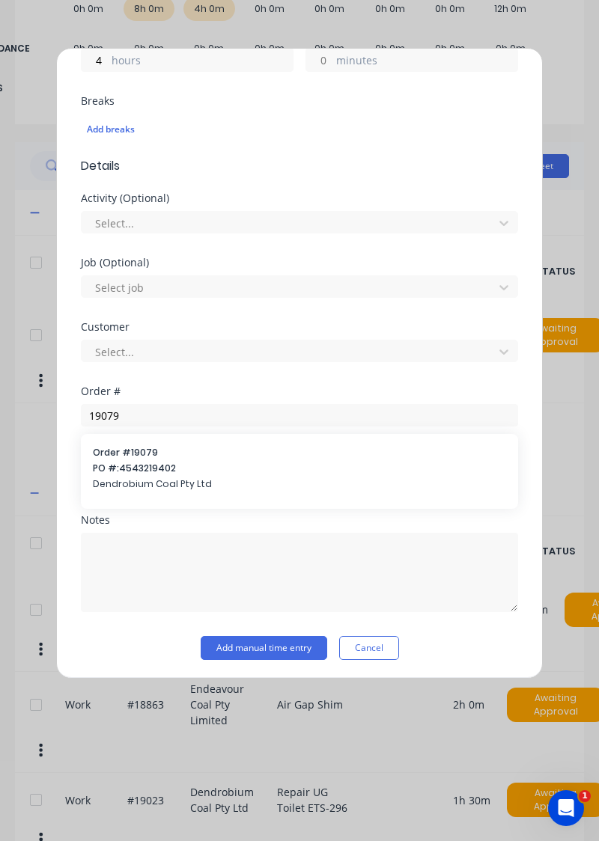
click at [118, 485] on span "Dendrobium Coal Pty Ltd" at bounding box center [299, 484] width 413 height 13
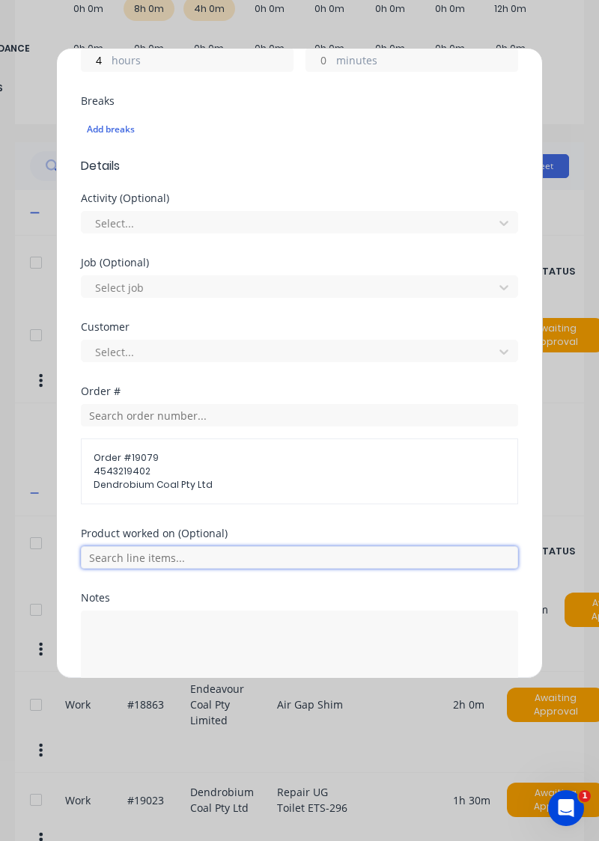
click at [106, 551] on input "text" at bounding box center [299, 557] width 437 height 22
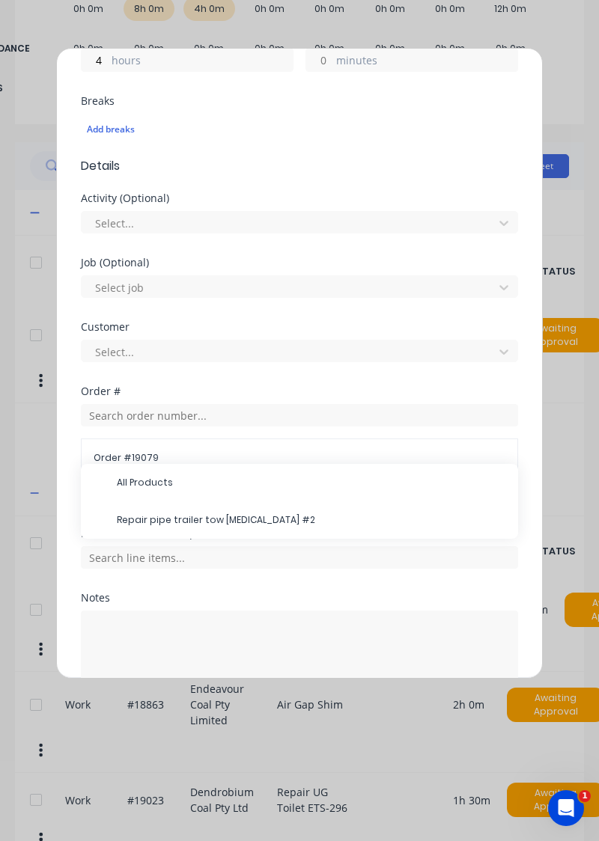
click at [151, 522] on span "Repair pipe trailer tow knuckle #2" at bounding box center [311, 519] width 389 height 13
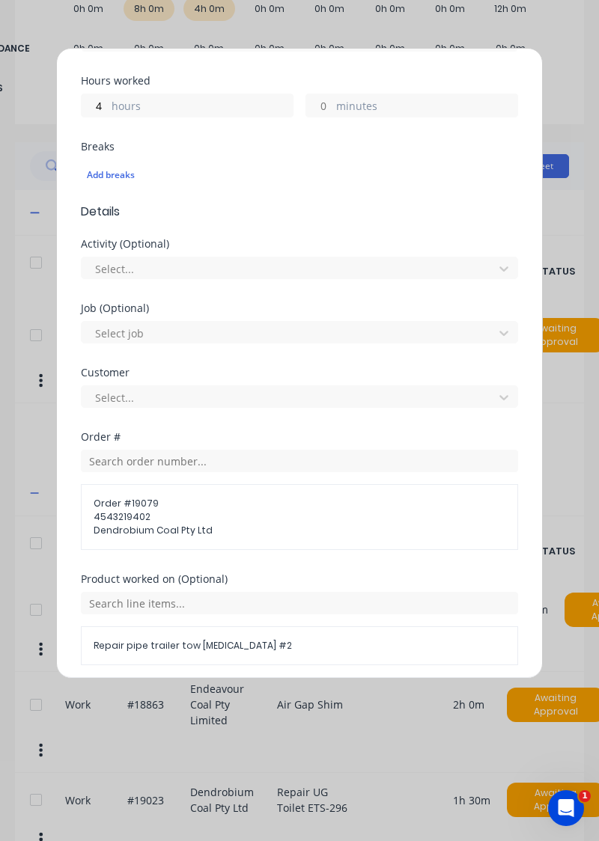
scroll to position [0, 0]
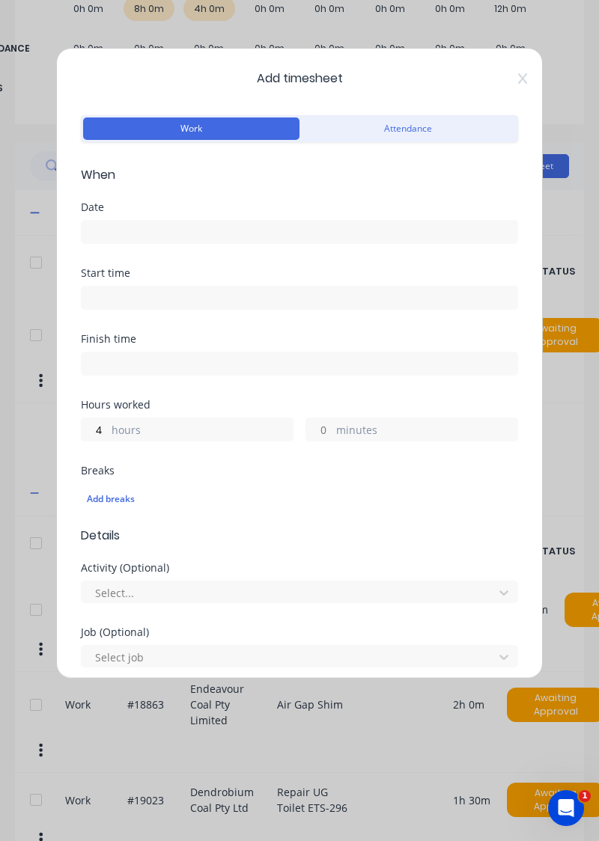
click at [100, 237] on input at bounding box center [300, 232] width 436 height 22
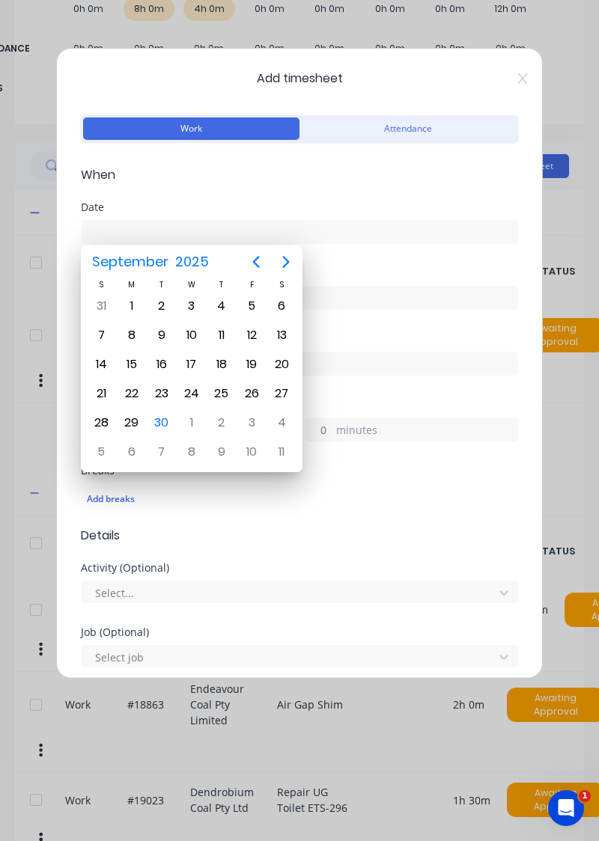
click at [155, 421] on div "30" at bounding box center [161, 423] width 22 height 22
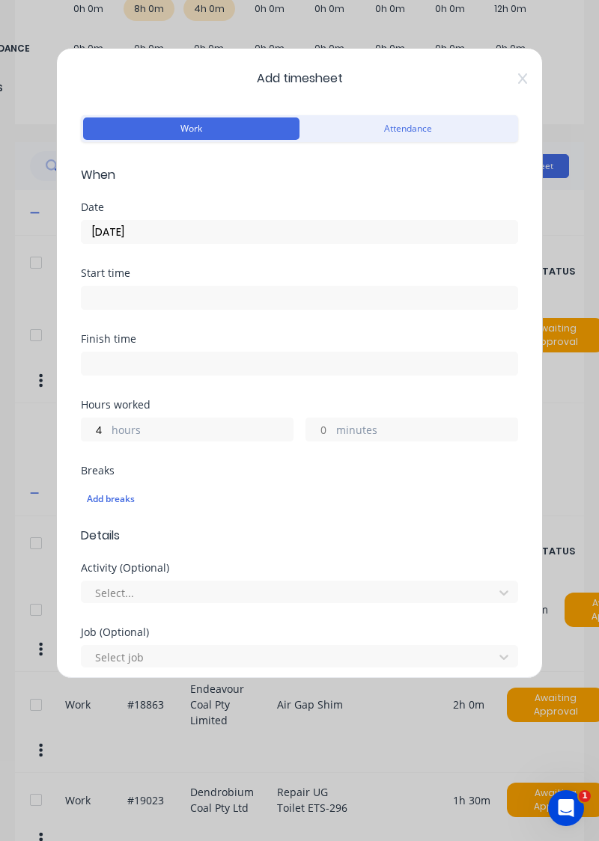
type input "[DATE]"
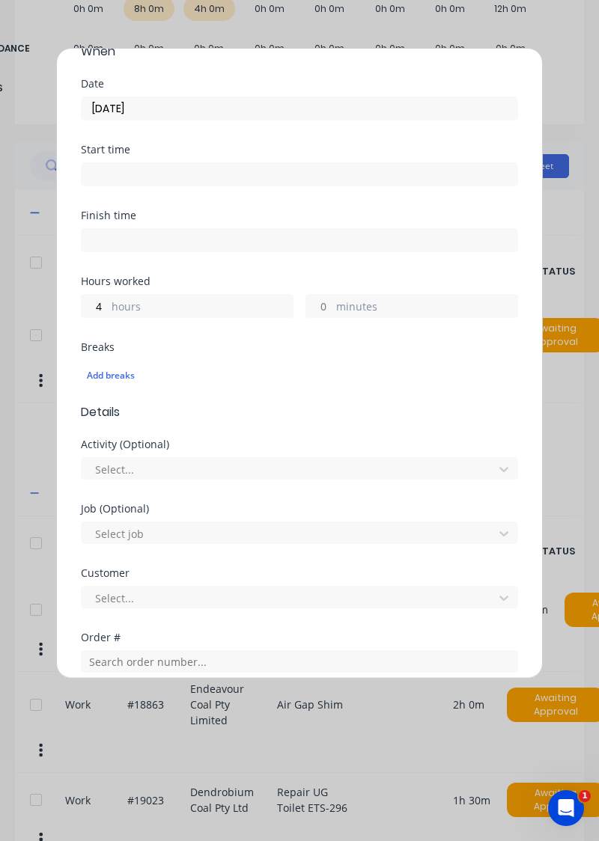
scroll to position [497, 0]
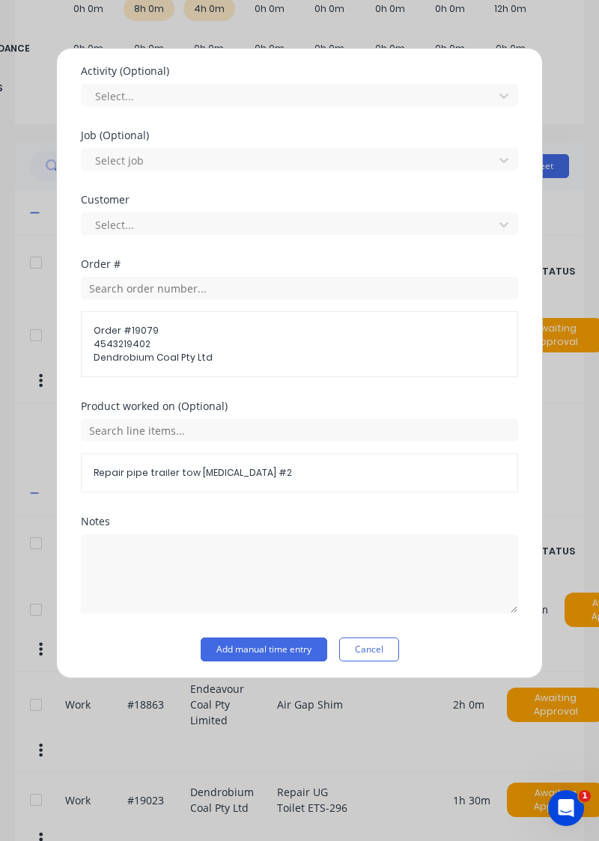
click at [239, 650] on button "Add manual time entry" at bounding box center [264, 650] width 126 height 24
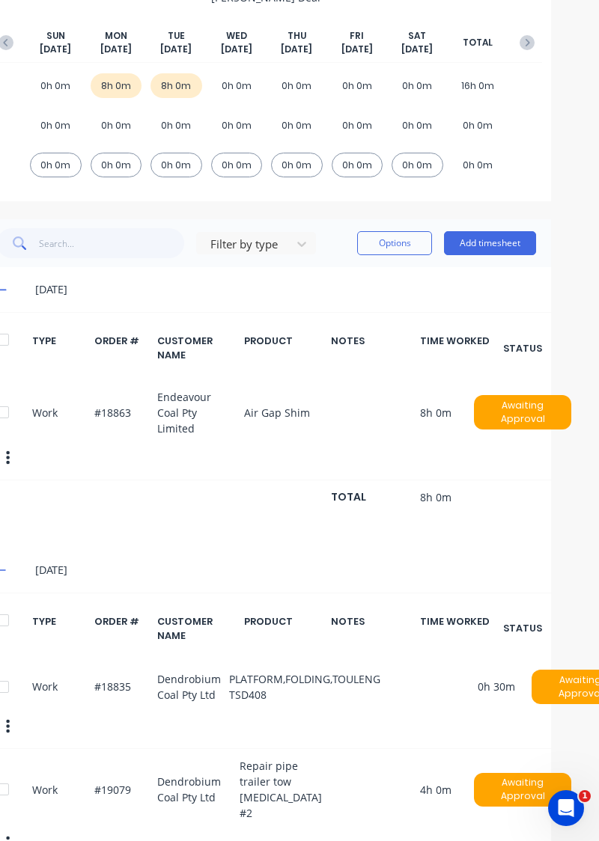
scroll to position [0, 61]
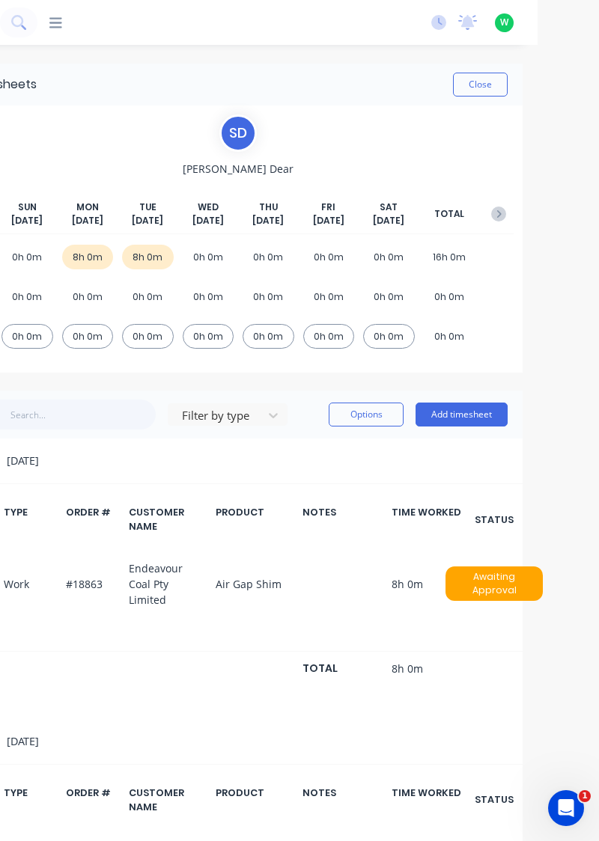
click at [483, 80] on button "Close" at bounding box center [480, 85] width 55 height 24
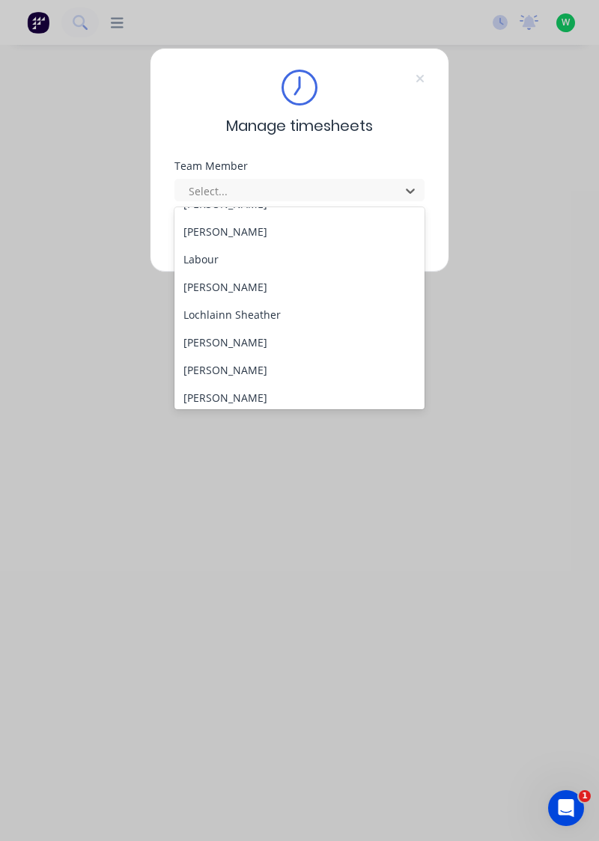
scroll to position [419, 0]
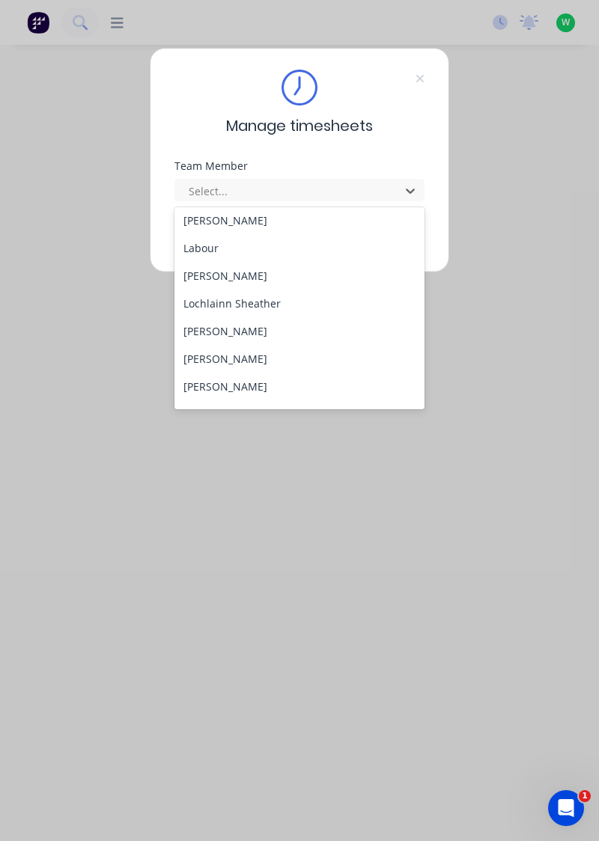
click at [259, 331] on div "[PERSON_NAME]" at bounding box center [299, 331] width 251 height 28
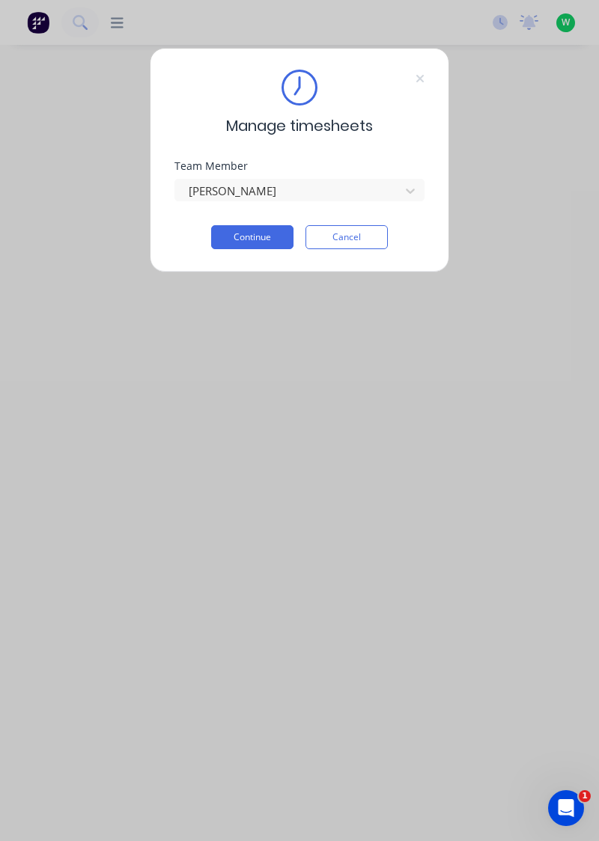
click at [265, 233] on button "Continue" at bounding box center [252, 237] width 82 height 24
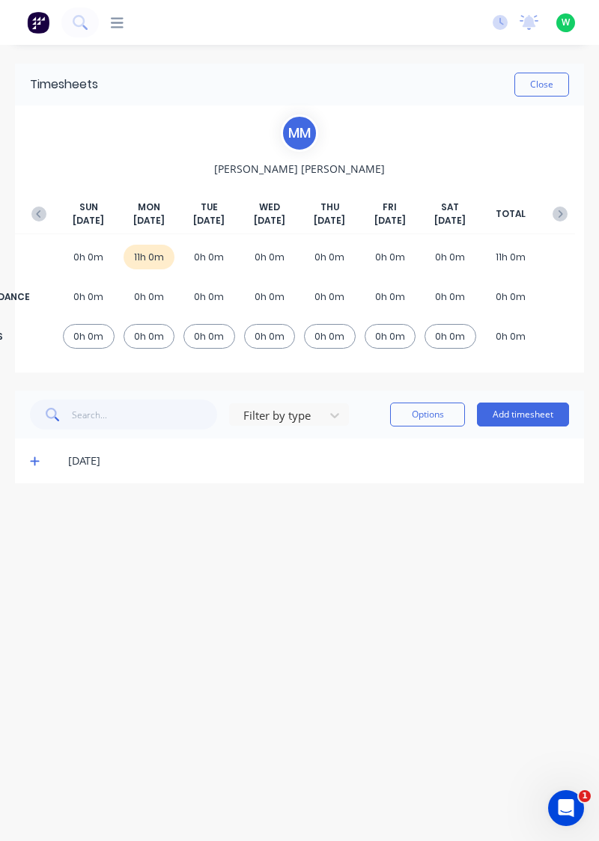
click at [543, 416] on button "Add timesheet" at bounding box center [523, 415] width 92 height 24
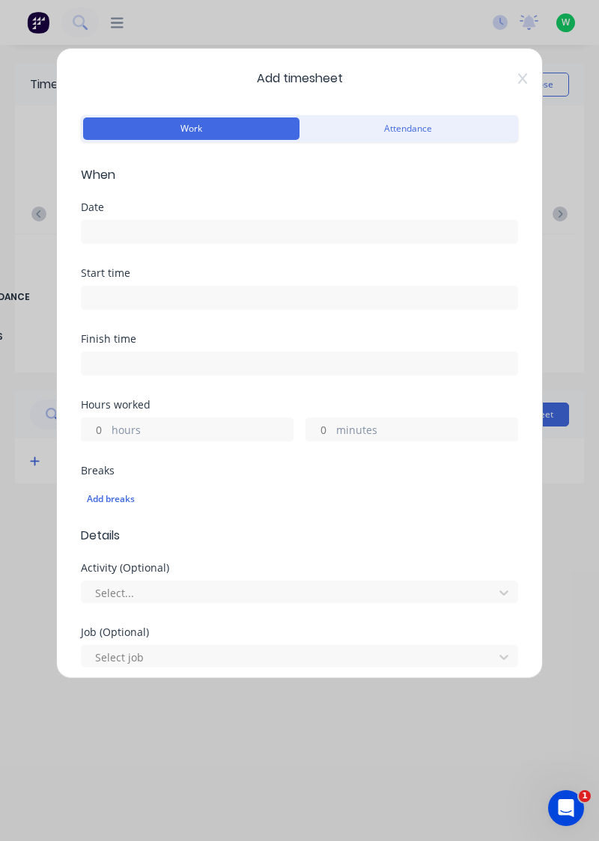
click at [117, 235] on input at bounding box center [300, 232] width 436 height 22
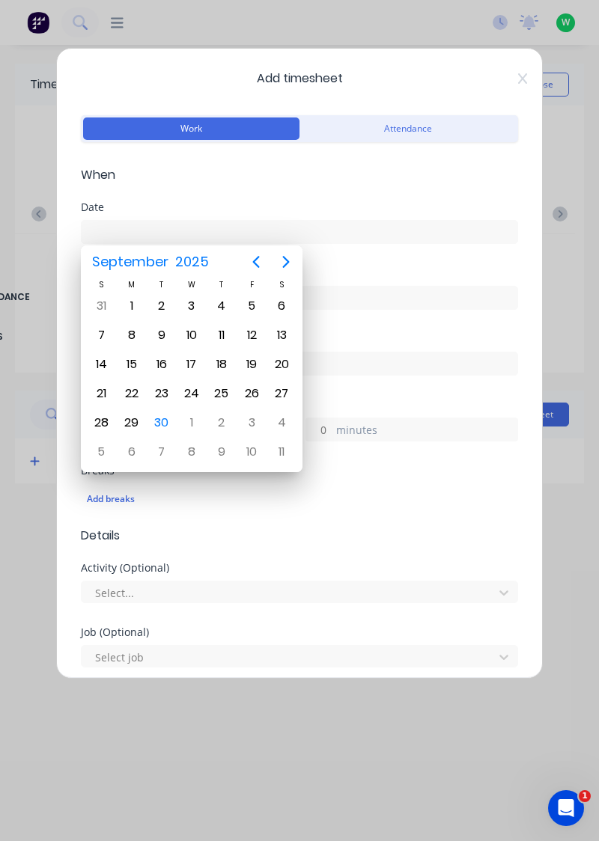
click at [171, 419] on div "30" at bounding box center [161, 423] width 22 height 22
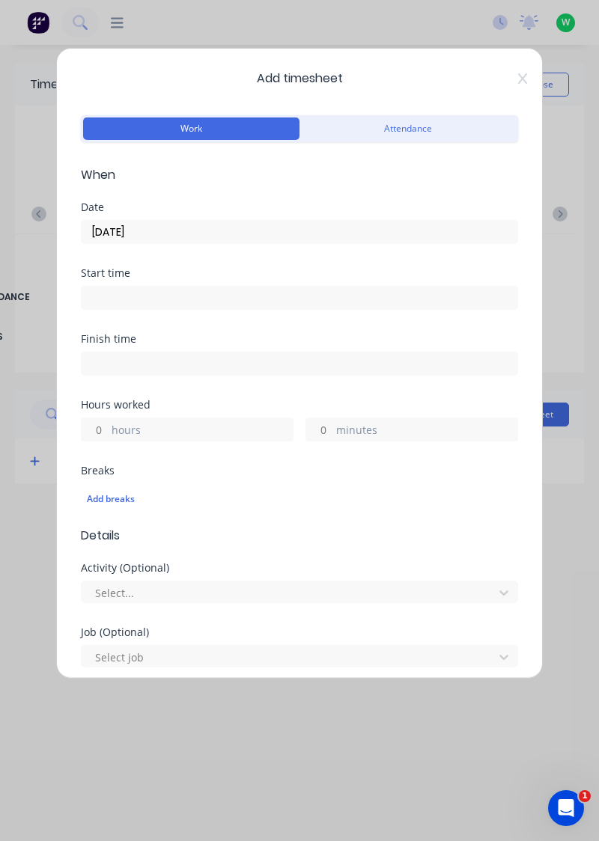
type input "[DATE]"
click at [120, 290] on input at bounding box center [300, 298] width 436 height 22
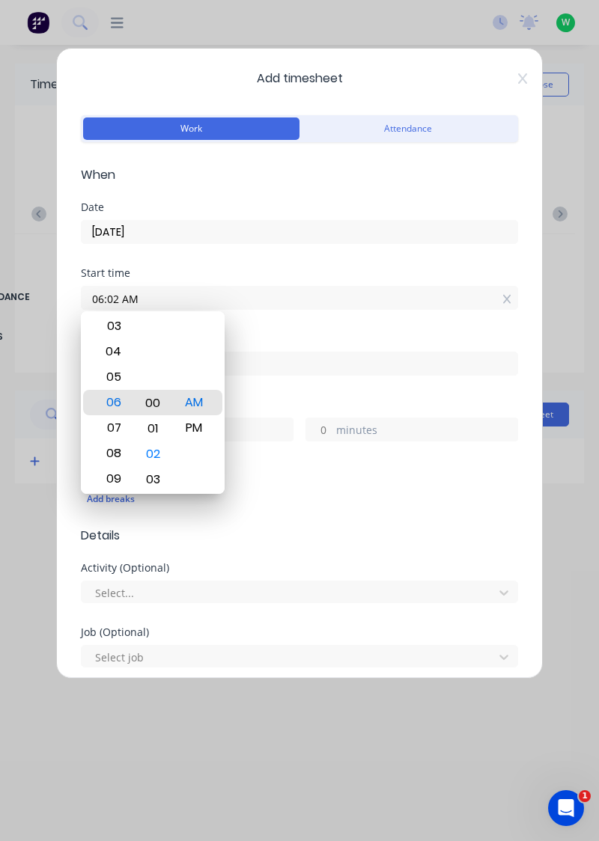
type input "06:00 AM"
click at [261, 365] on input at bounding box center [300, 364] width 436 height 22
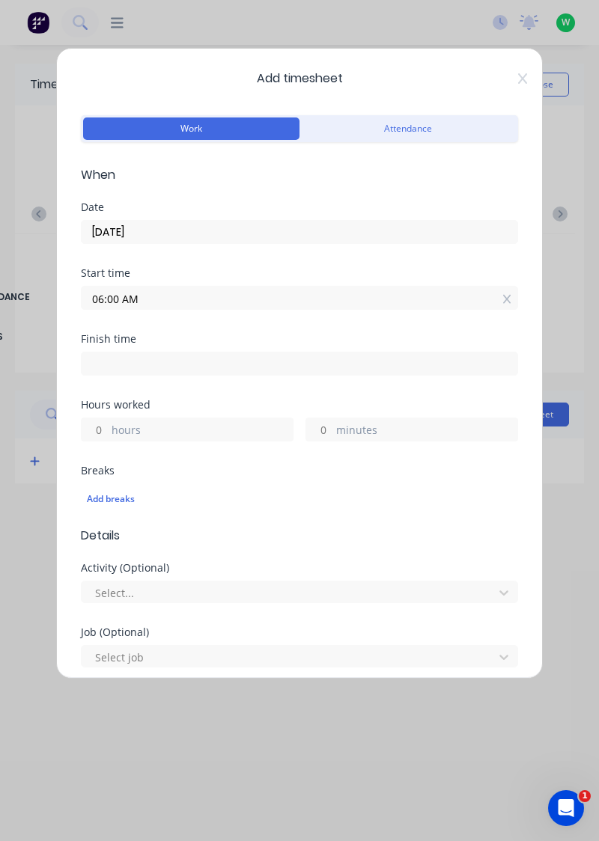
type input "03:58 PM"
type input "9"
type input "58"
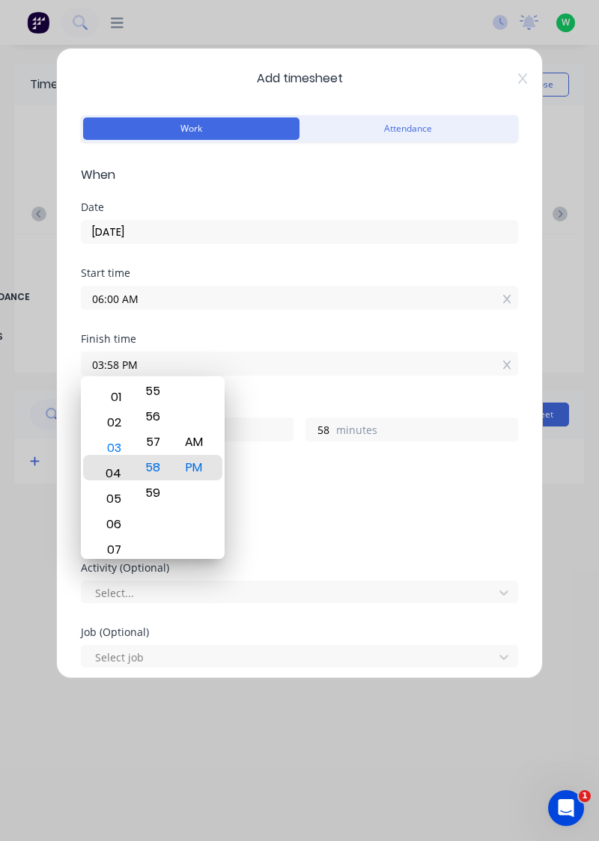
type input "04:58 PM"
type input "10"
type input "04:51 PM"
type input "51"
type input "04:46 PM"
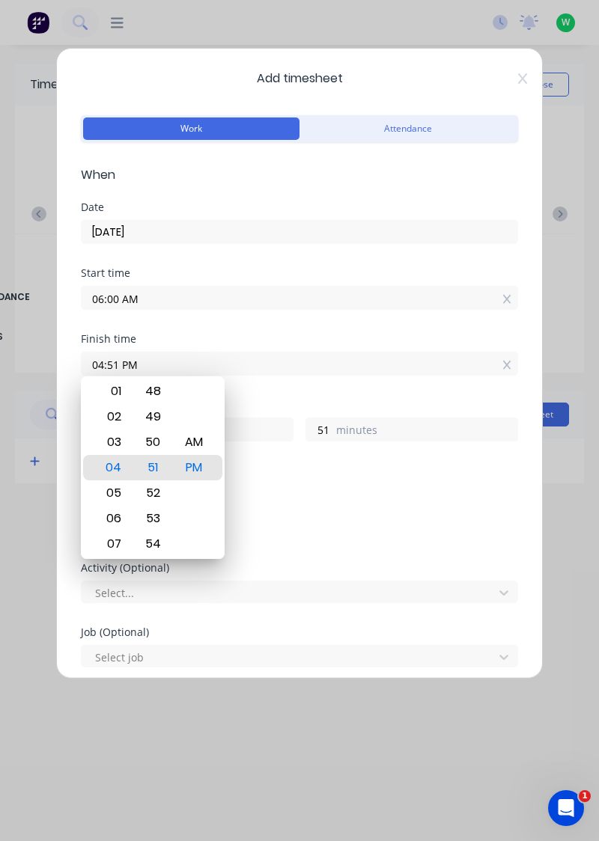
type input "46"
type input "04:45 PM"
type input "45"
type input "04:40 PM"
type input "40"
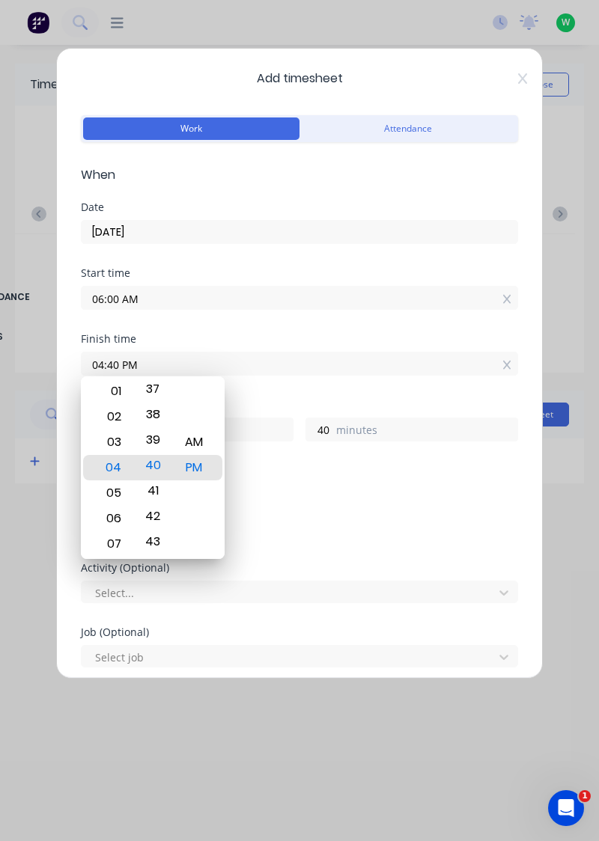
type input "04:38 PM"
type input "38"
type input "04:36 PM"
type input "36"
type input "04:32 PM"
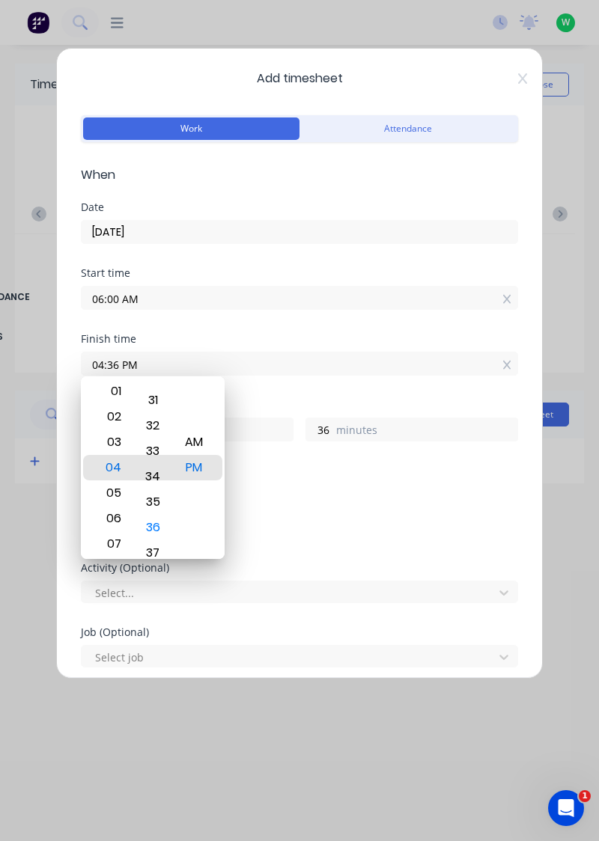
type input "32"
type input "04:30 PM"
type input "30"
click at [274, 433] on label "hours" at bounding box center [202, 431] width 181 height 19
click at [108, 433] on input "10" at bounding box center [95, 429] width 26 height 22
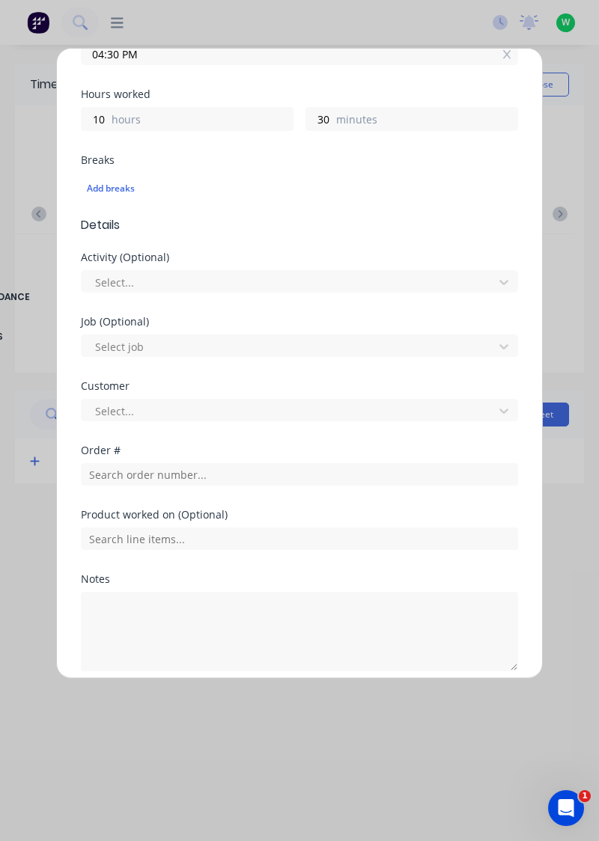
scroll to position [313, 0]
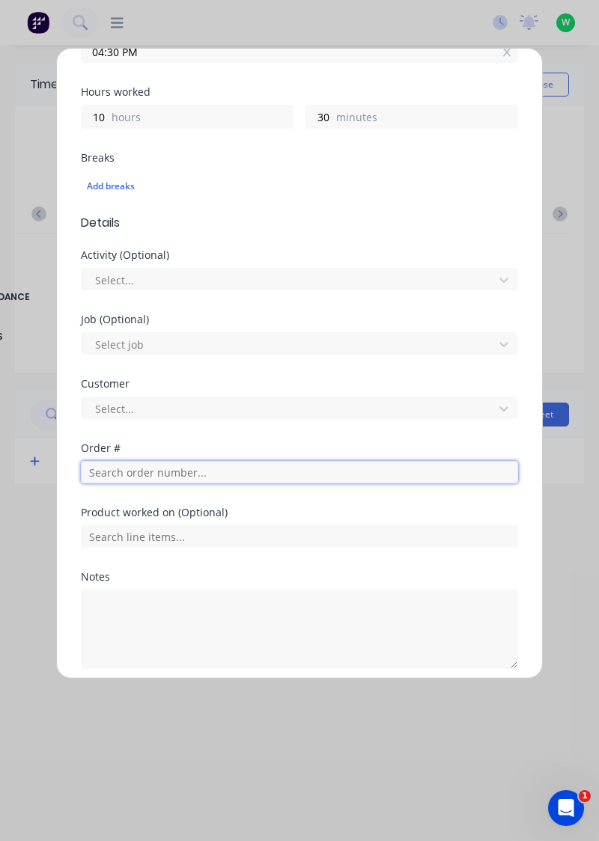
click at [113, 475] on input "text" at bounding box center [299, 472] width 437 height 22
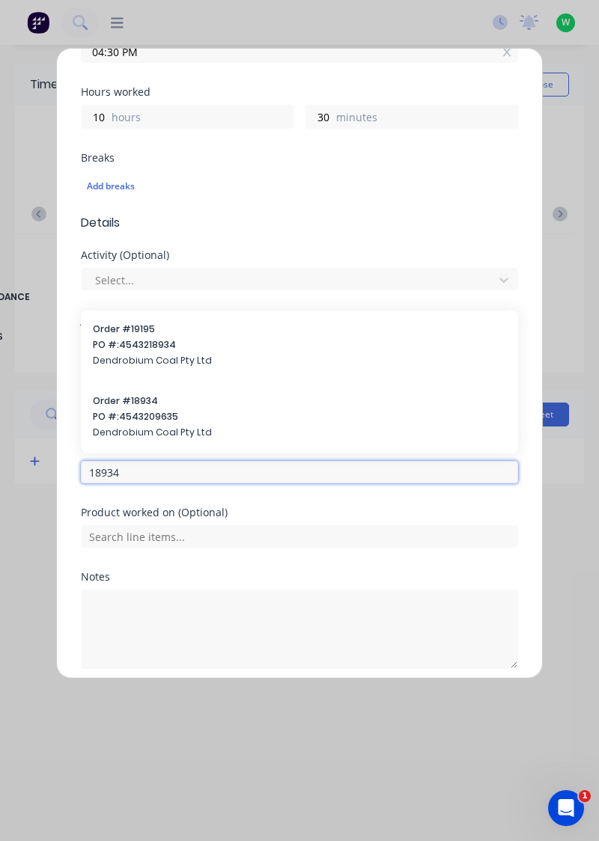
type input "18934"
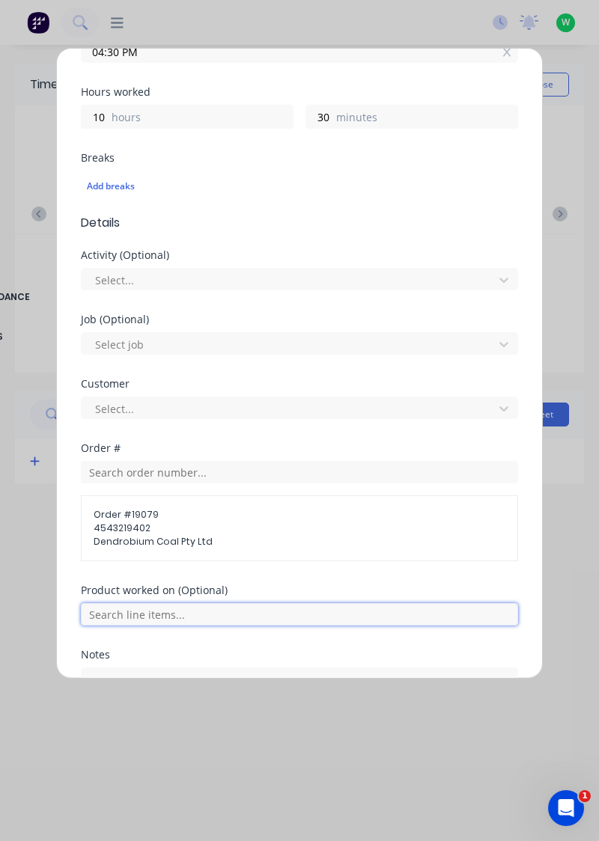
click at [192, 612] on input "text" at bounding box center [299, 614] width 437 height 22
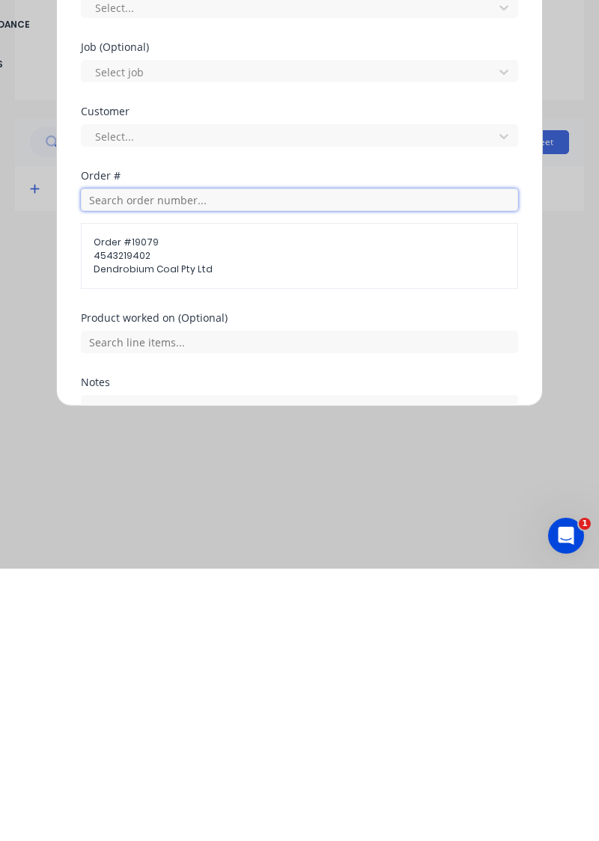
click at [159, 472] on input "text" at bounding box center [299, 472] width 437 height 22
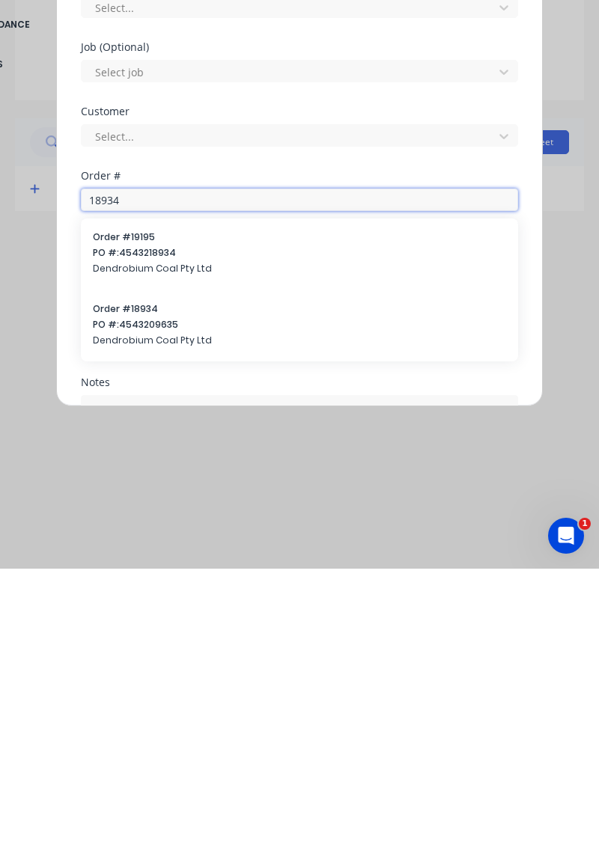
type input "18934"
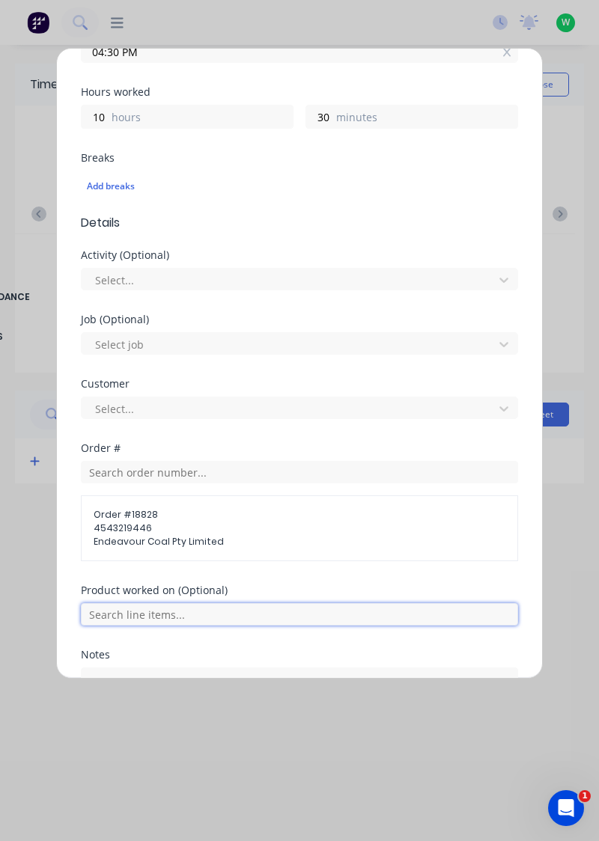
click at [202, 608] on input "text" at bounding box center [299, 614] width 437 height 22
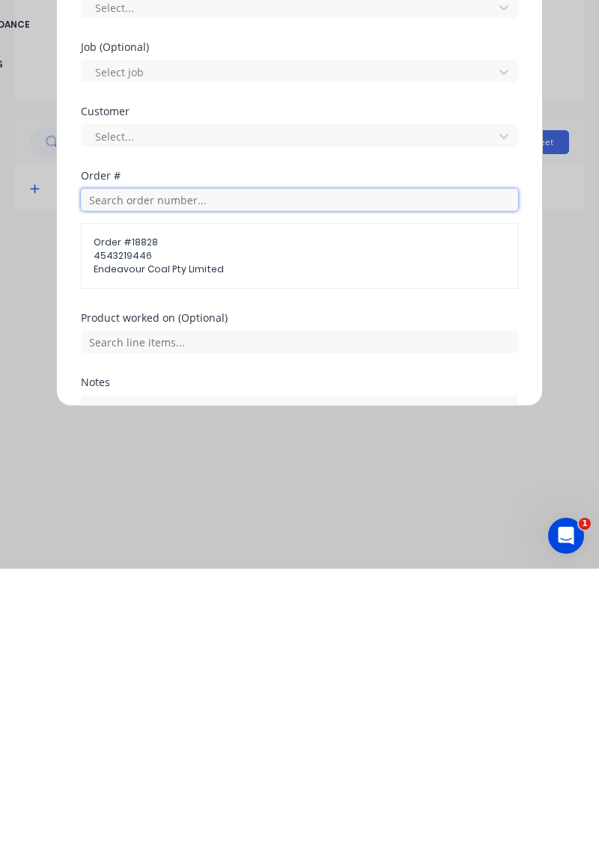
click at [159, 470] on input "text" at bounding box center [299, 472] width 437 height 22
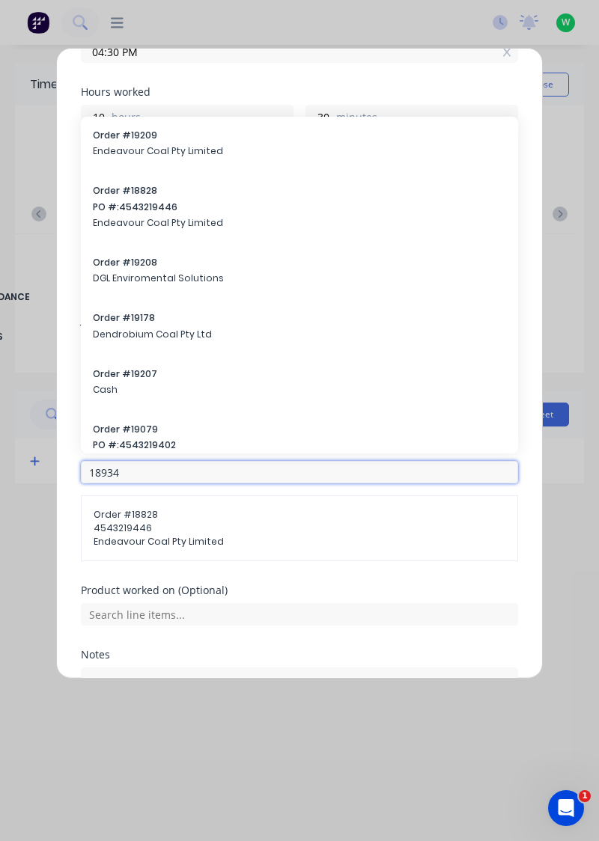
click at [150, 474] on input "18934" at bounding box center [299, 472] width 437 height 22
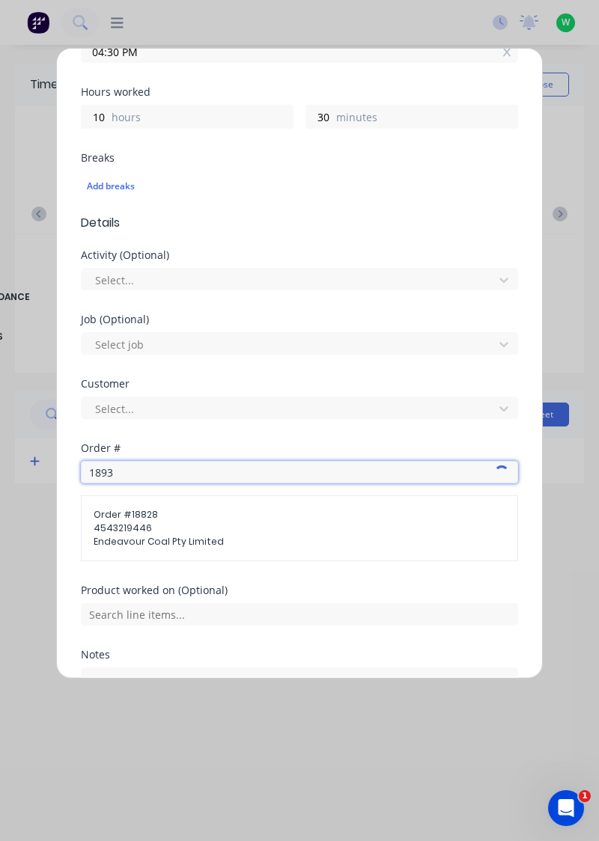
type input "18934"
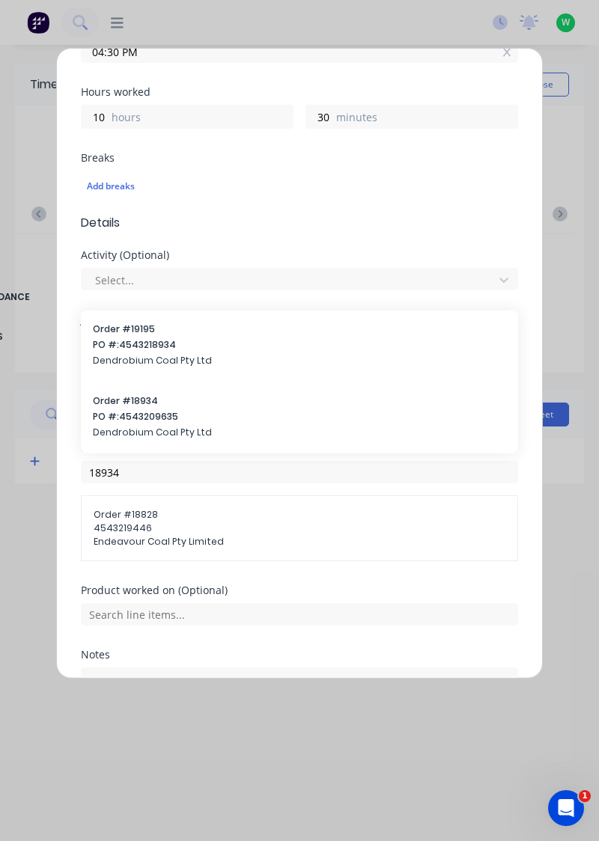
click at [159, 413] on span "PO #: 4543209635" at bounding box center [299, 415] width 413 height 13
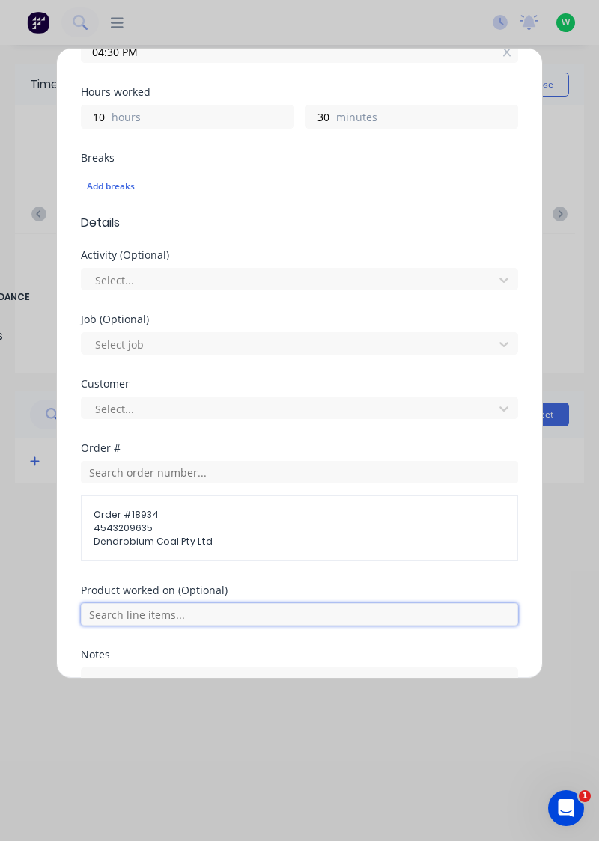
click at [195, 608] on input "text" at bounding box center [299, 614] width 437 height 22
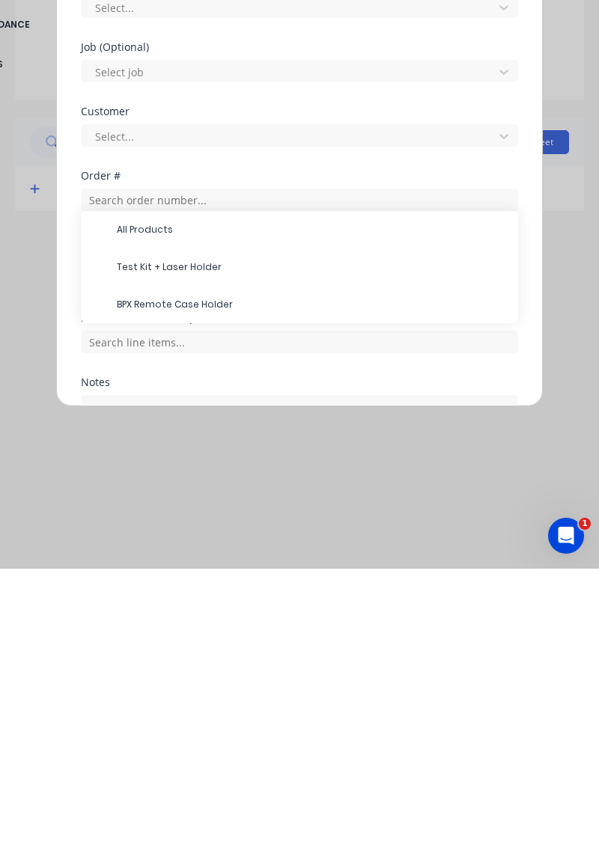
click at [213, 540] on span "Test Kit + Laser Holder" at bounding box center [311, 539] width 389 height 13
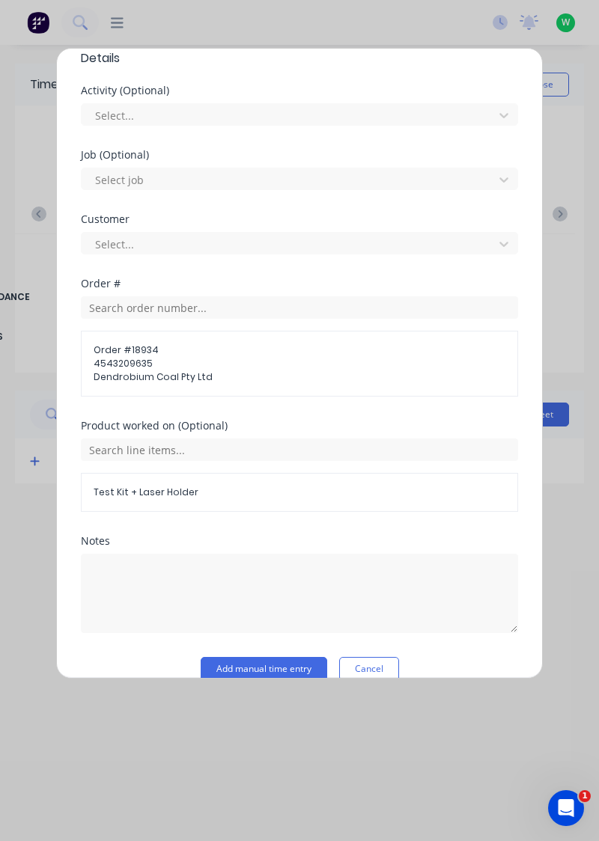
scroll to position [481, 0]
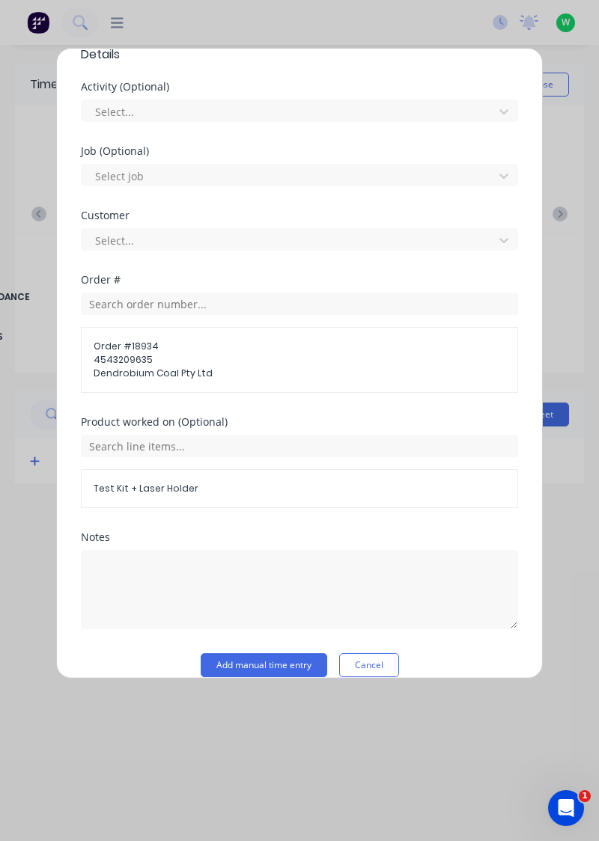
click at [291, 665] on button "Add manual time entry" at bounding box center [264, 665] width 126 height 24
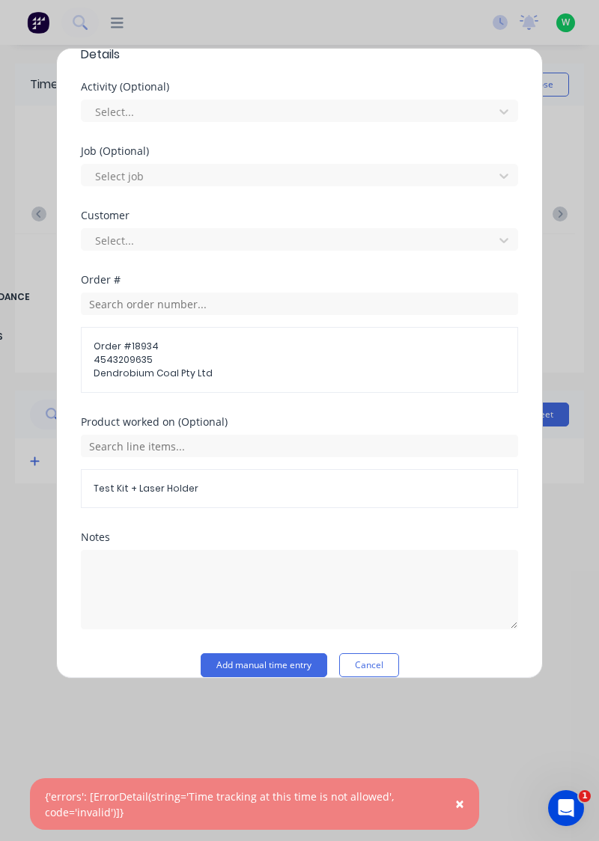
click at [293, 664] on button "Add manual time entry" at bounding box center [264, 665] width 126 height 24
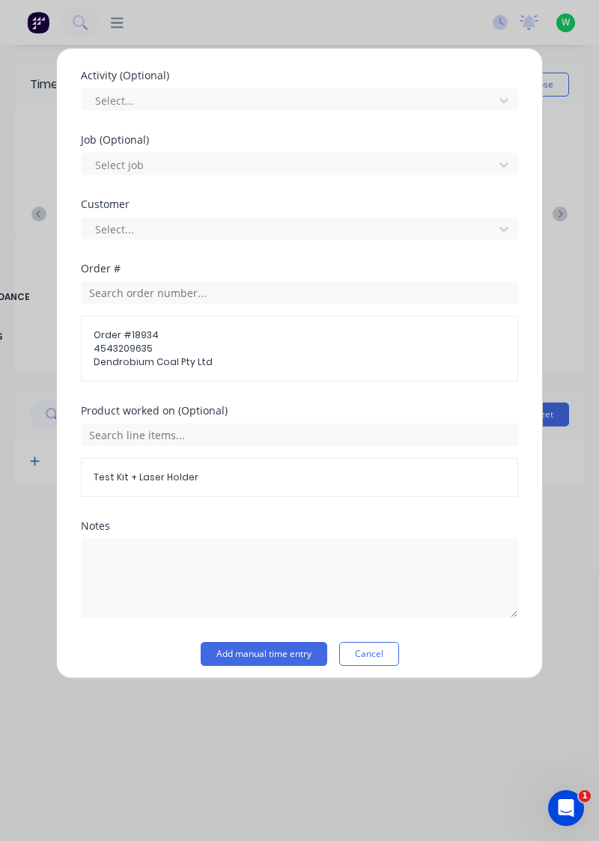
scroll to position [497, 0]
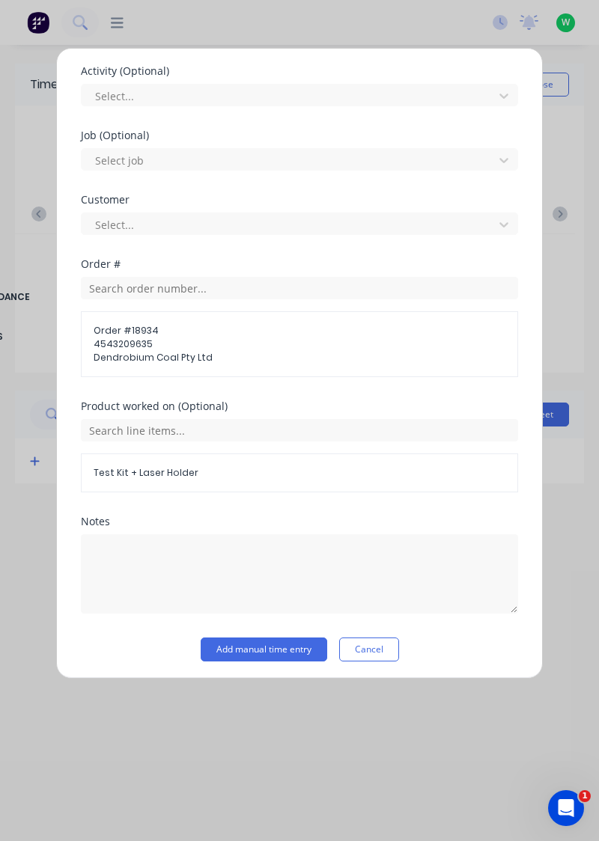
click at [283, 651] on button "Add manual time entry" at bounding box center [264, 650] width 126 height 24
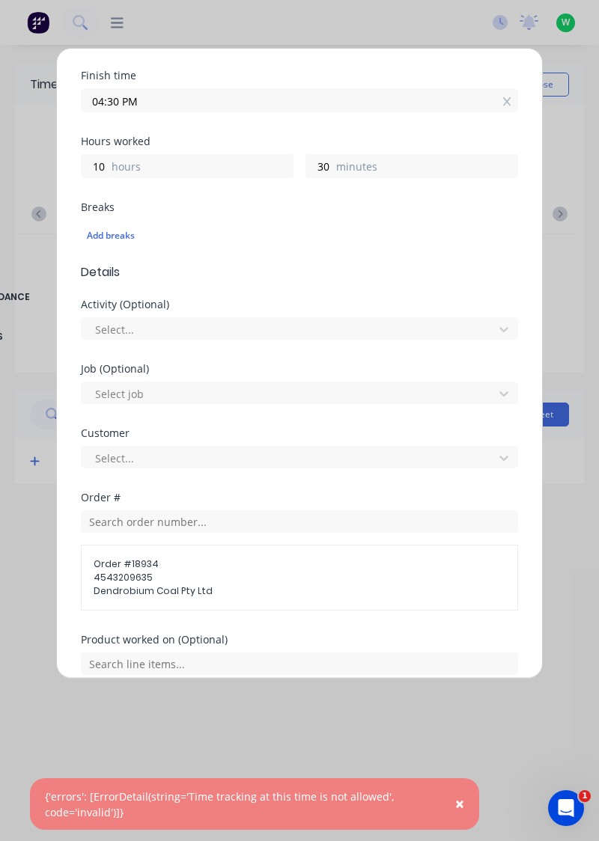
scroll to position [263, 0]
click at [132, 576] on span "4543209635" at bounding box center [300, 578] width 412 height 13
click at [147, 572] on span "4543209635" at bounding box center [300, 578] width 412 height 13
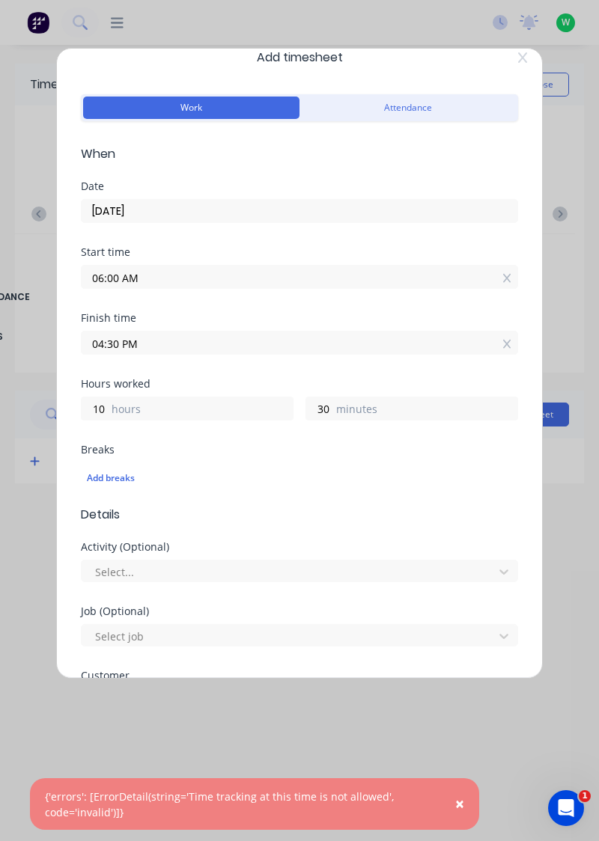
scroll to position [16, 0]
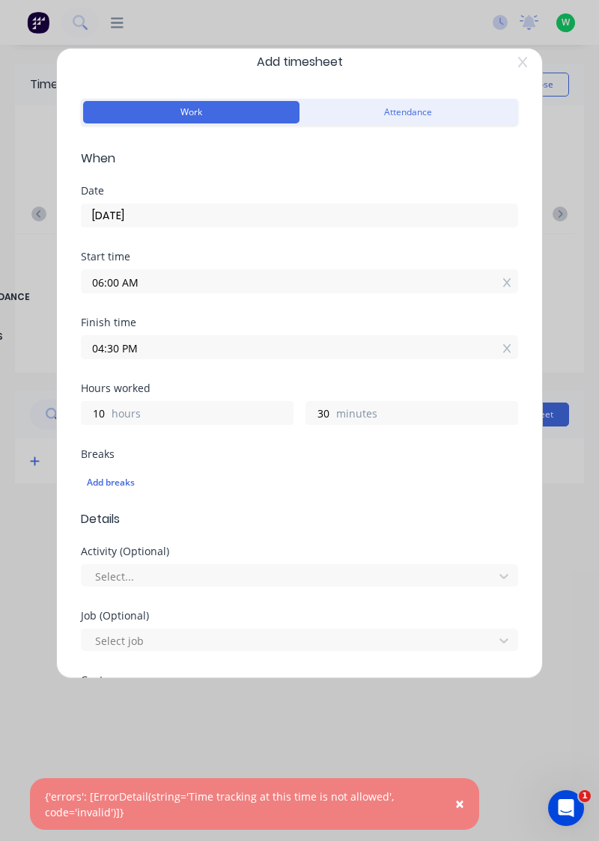
click at [114, 412] on label "hours" at bounding box center [202, 415] width 181 height 19
click at [108, 412] on input "10" at bounding box center [95, 413] width 26 height 22
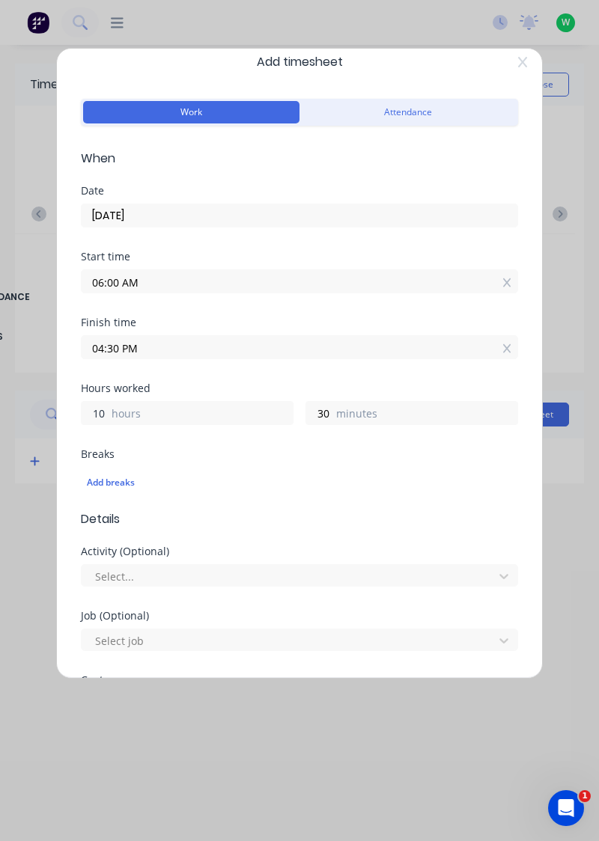
type input "1"
type input "10"
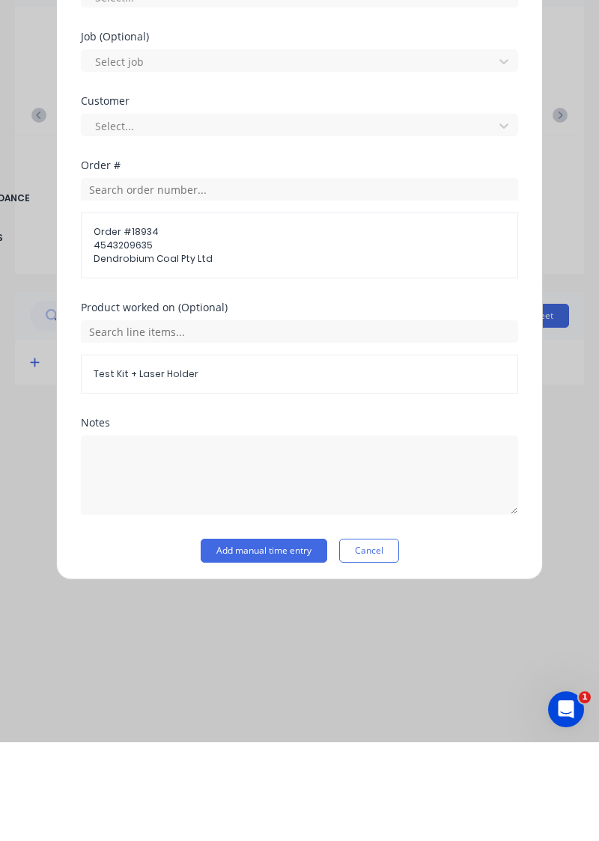
scroll to position [451, 0]
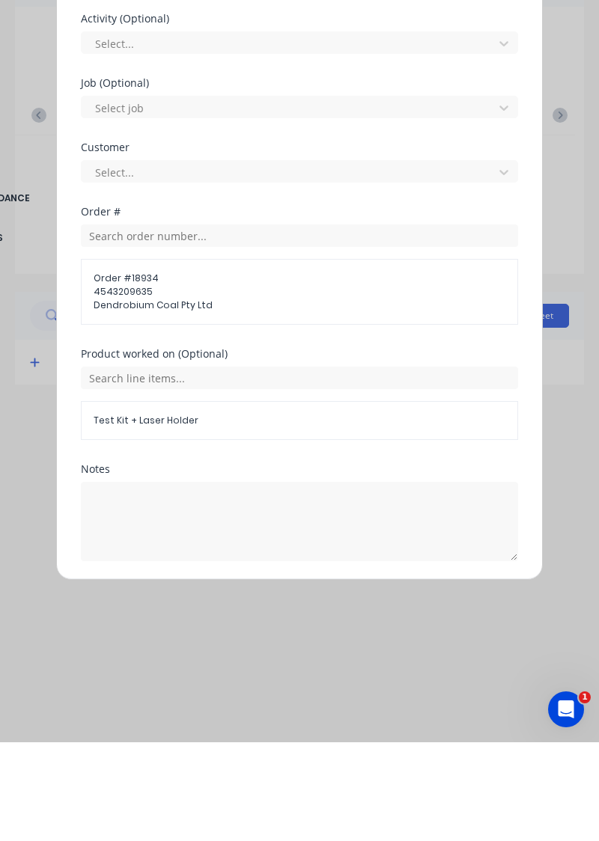
click at [283, 694] on button "Add manual time entry" at bounding box center [264, 696] width 126 height 24
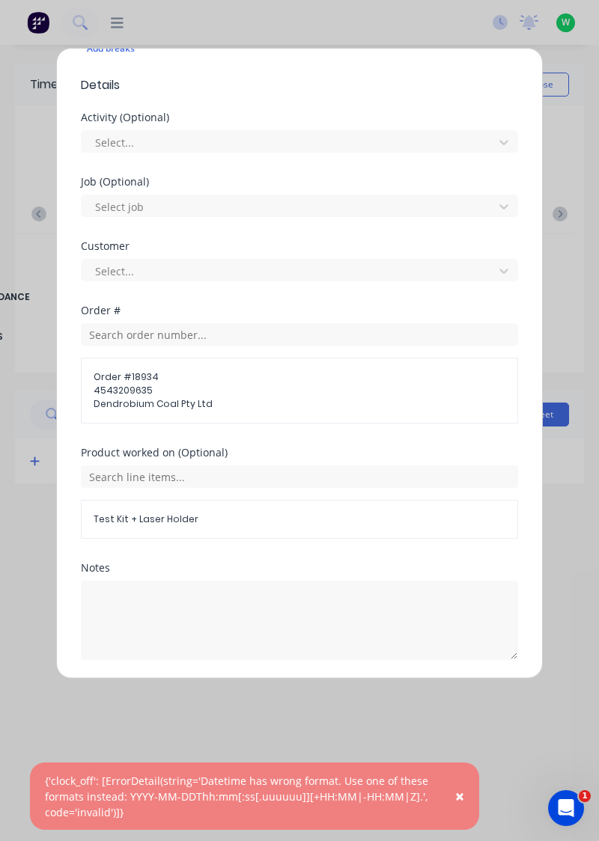
click at [464, 814] on button "×" at bounding box center [459, 796] width 39 height 36
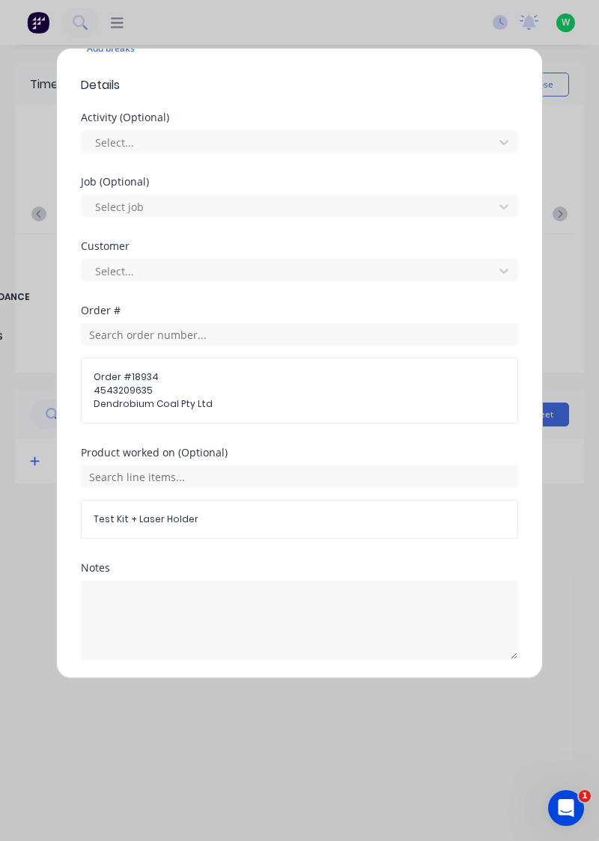
click at [280, 692] on button "Add manual time entry" at bounding box center [264, 696] width 126 height 24
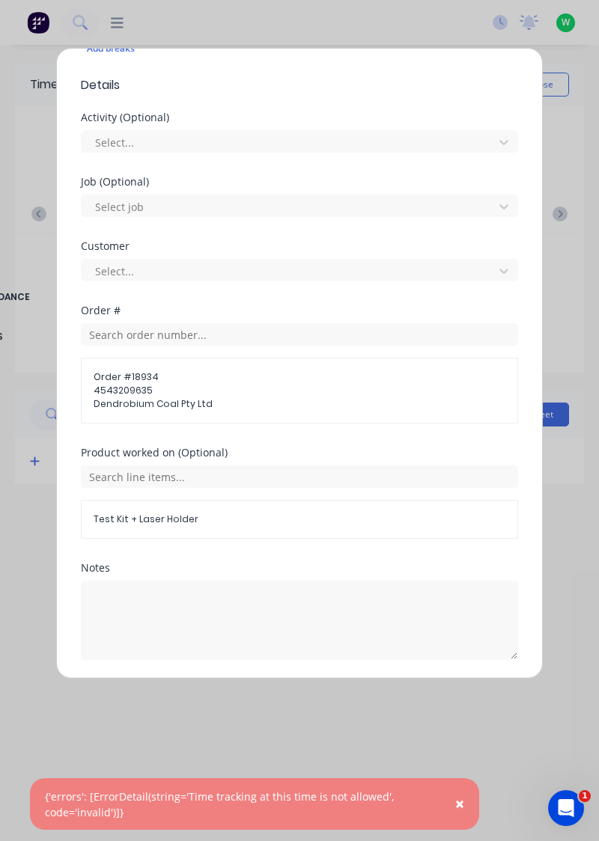
click at [461, 814] on span "×" at bounding box center [459, 803] width 9 height 21
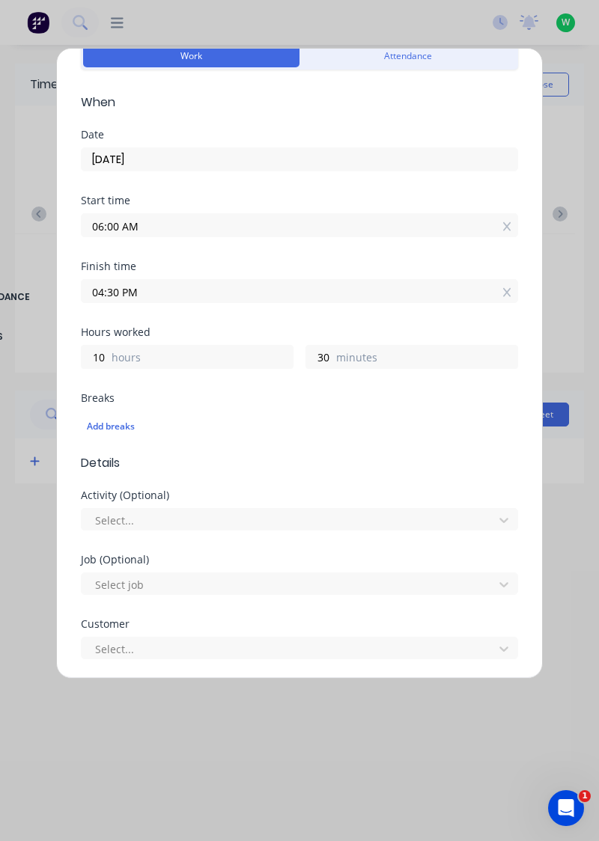
scroll to position [67, 0]
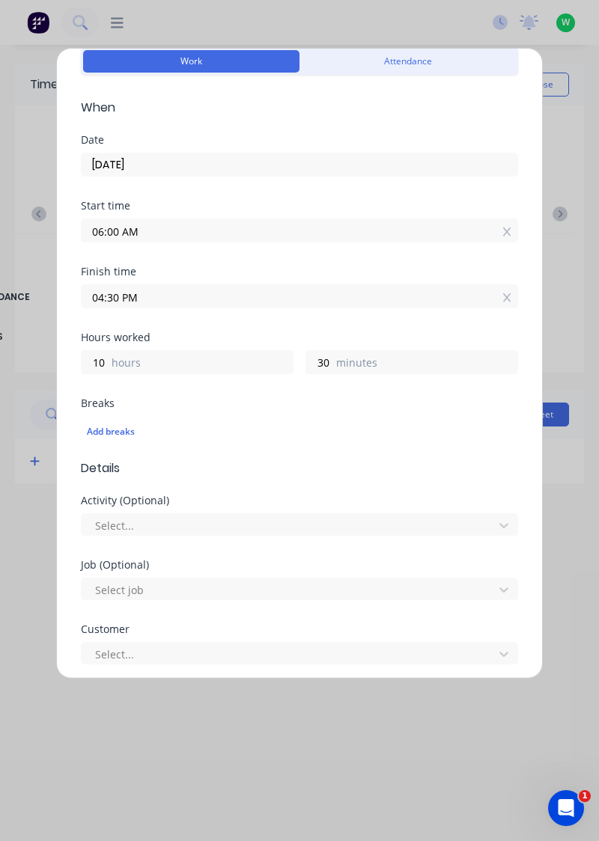
click at [157, 235] on input "06:00 AM" at bounding box center [300, 230] width 436 height 22
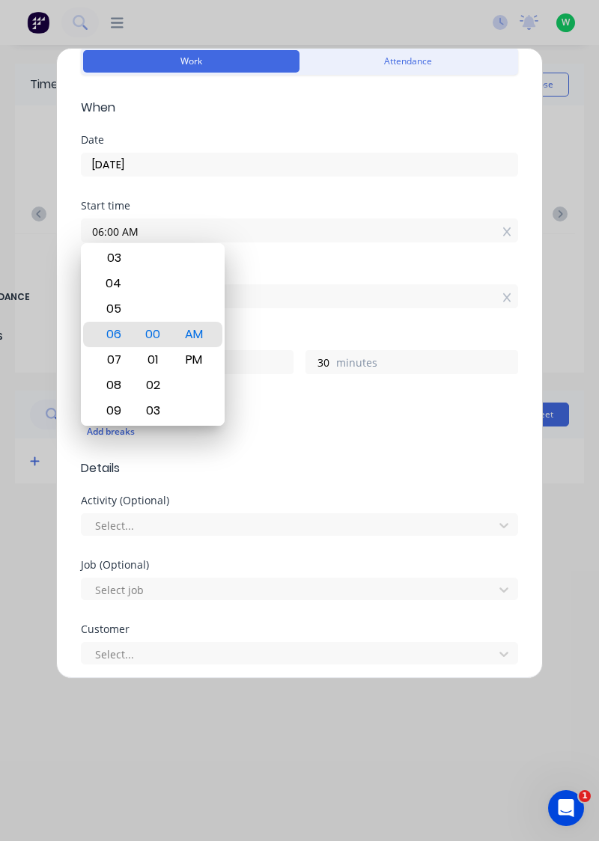
click at [507, 227] on icon at bounding box center [507, 232] width 8 height 10
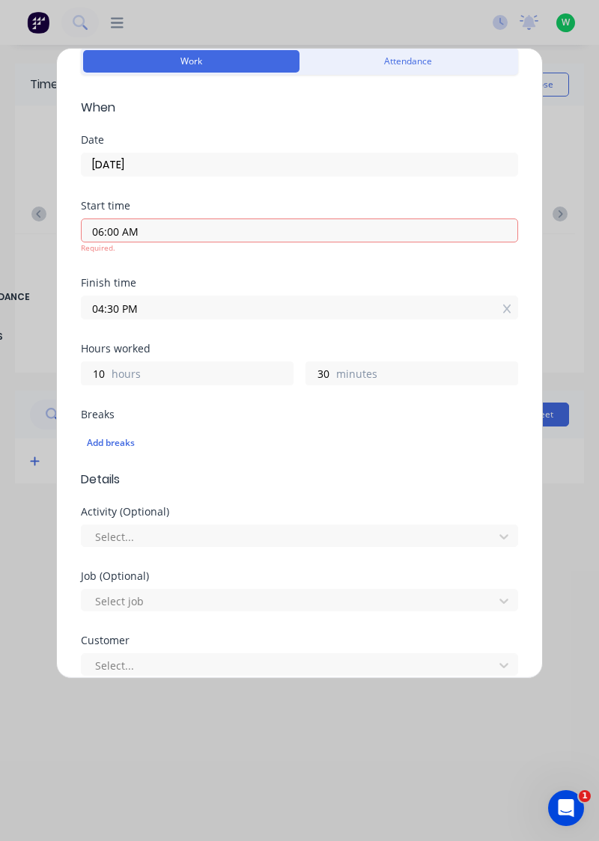
type input "04:00 PM"
type input "0"
type input "30"
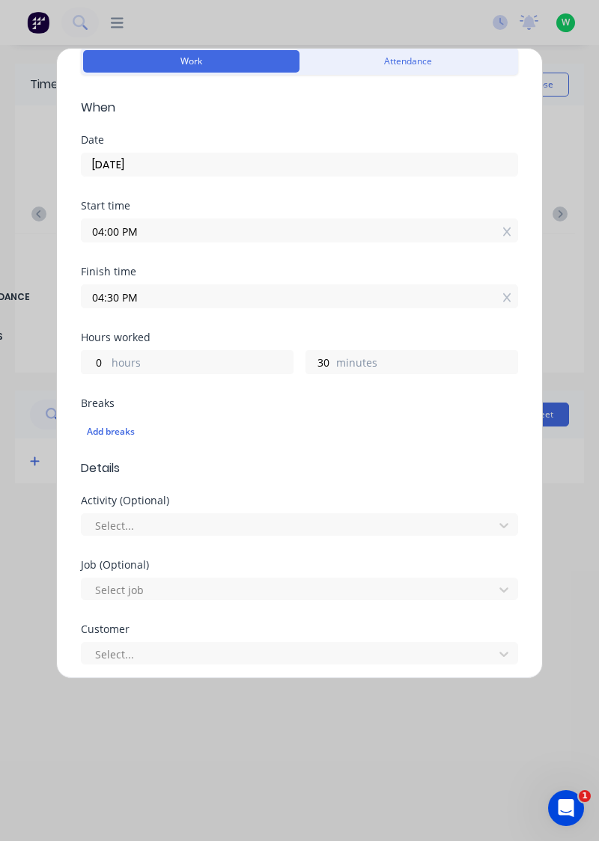
click at [507, 296] on icon at bounding box center [506, 297] width 8 height 9
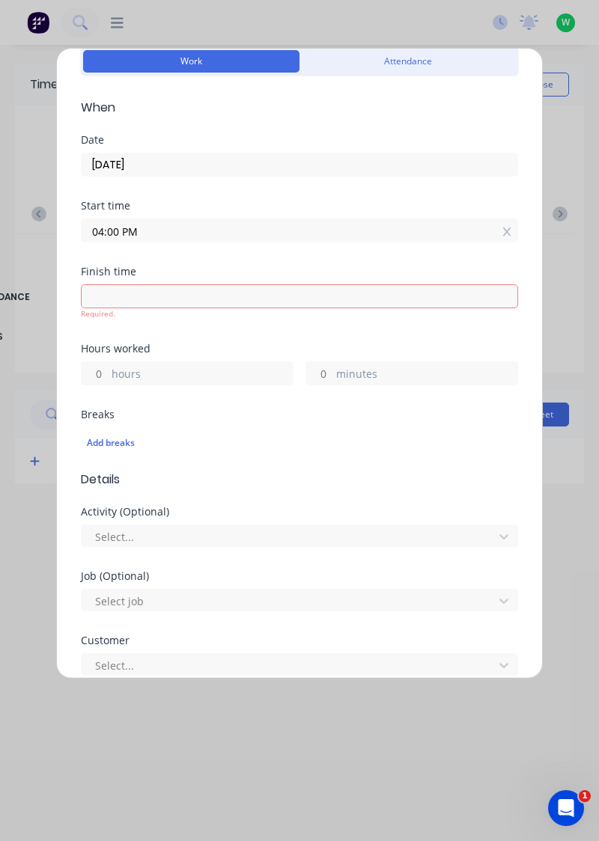
click at [508, 229] on icon at bounding box center [507, 232] width 8 height 10
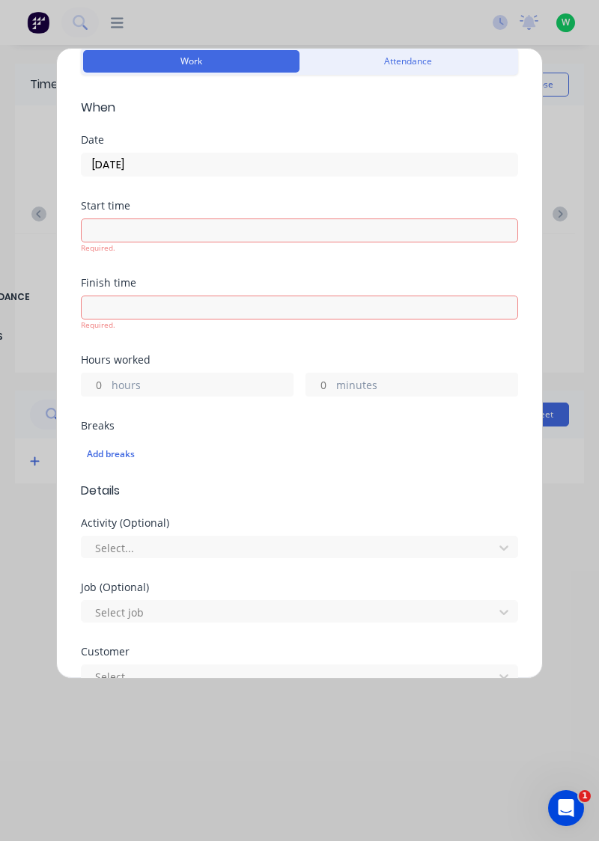
click at [100, 382] on input "hours" at bounding box center [95, 384] width 26 height 22
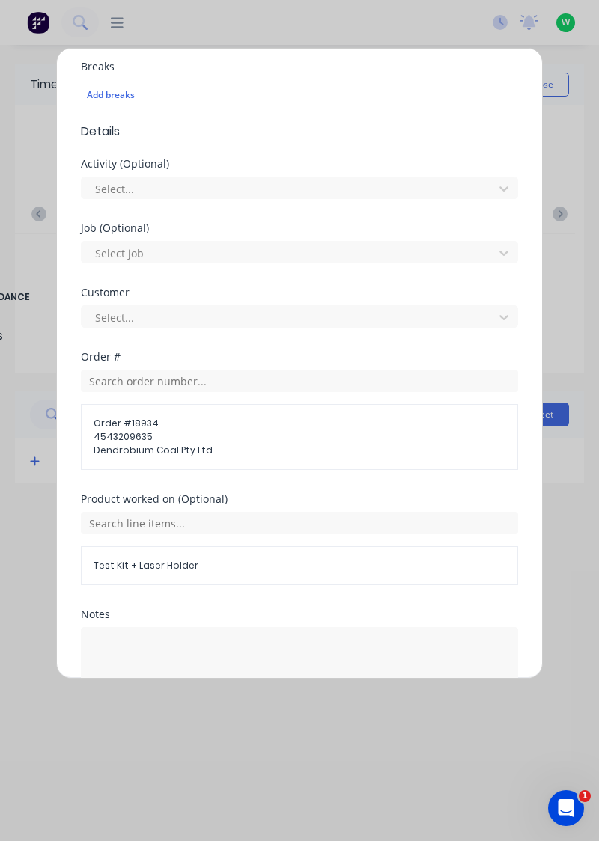
scroll to position [473, 0]
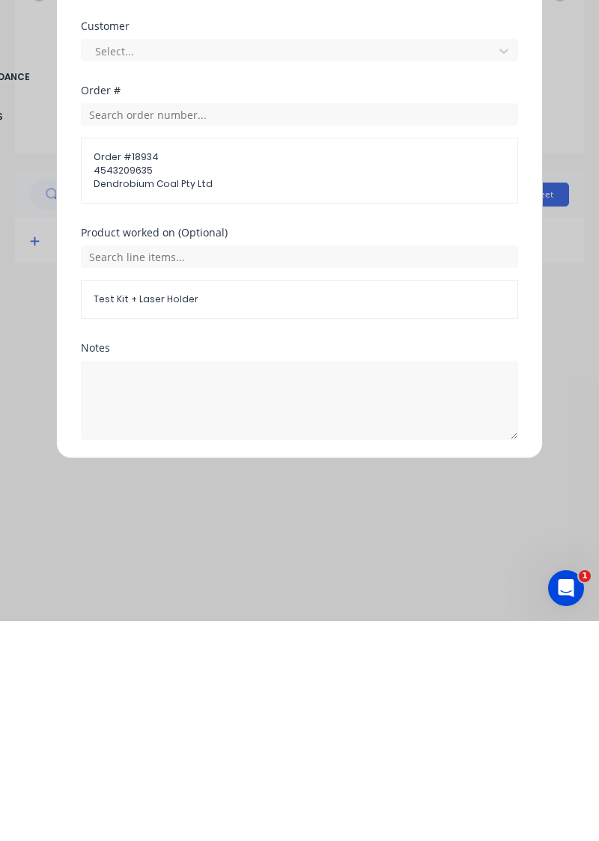
type input "10"
click at [298, 689] on button "Add manual time entry" at bounding box center [264, 696] width 126 height 24
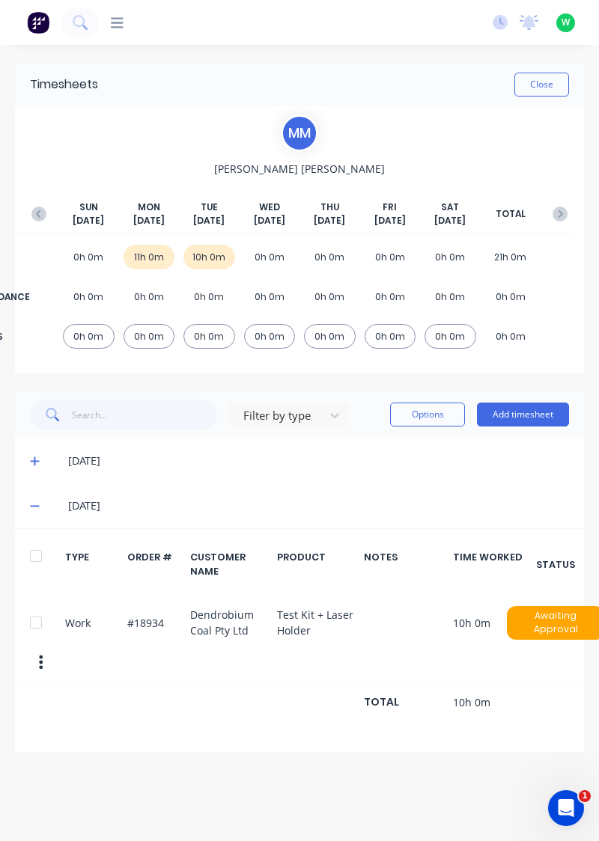
click at [548, 79] on button "Close" at bounding box center [541, 85] width 55 height 24
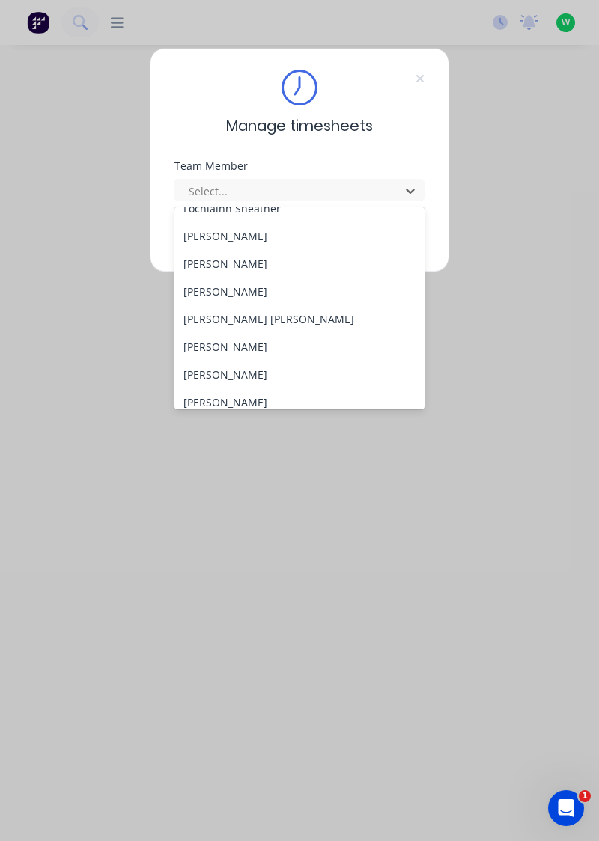
scroll to position [513, 0]
click at [260, 350] on div "[PERSON_NAME]" at bounding box center [299, 348] width 251 height 28
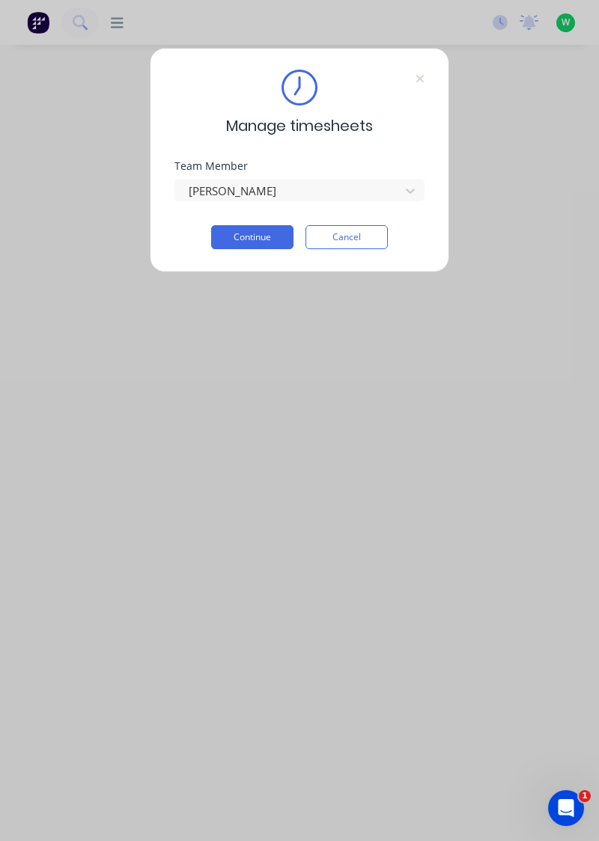
click at [266, 236] on button "Continue" at bounding box center [252, 237] width 82 height 24
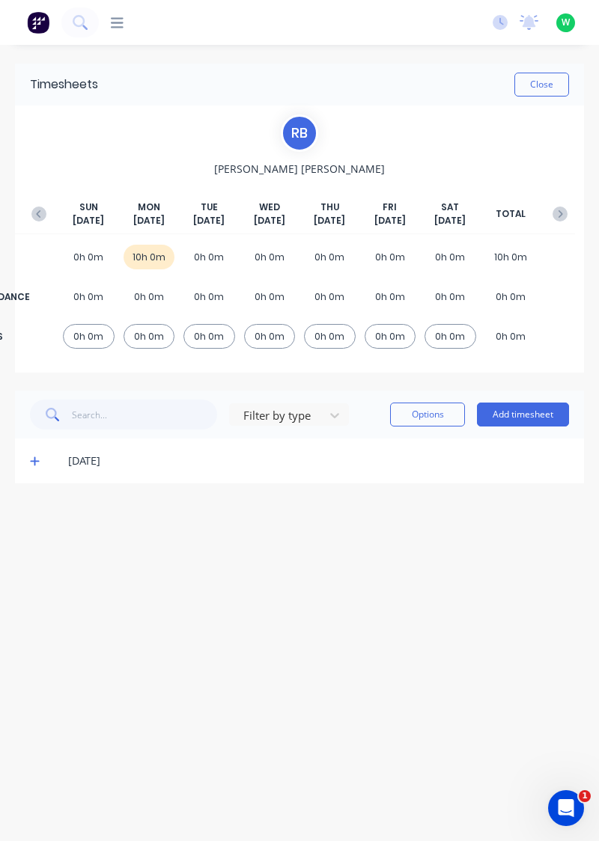
click at [34, 457] on icon at bounding box center [34, 461] width 9 height 9
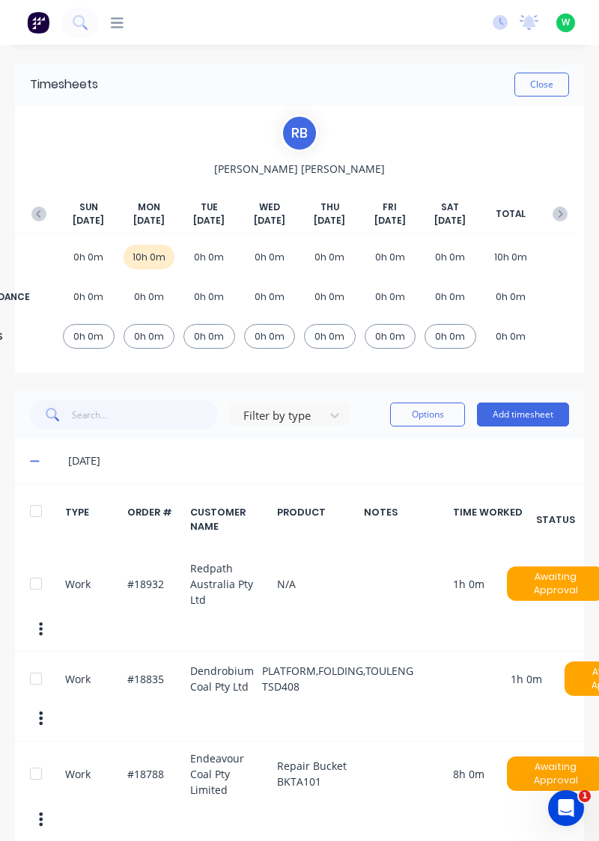
click at [522, 424] on button "Add timesheet" at bounding box center [523, 415] width 92 height 24
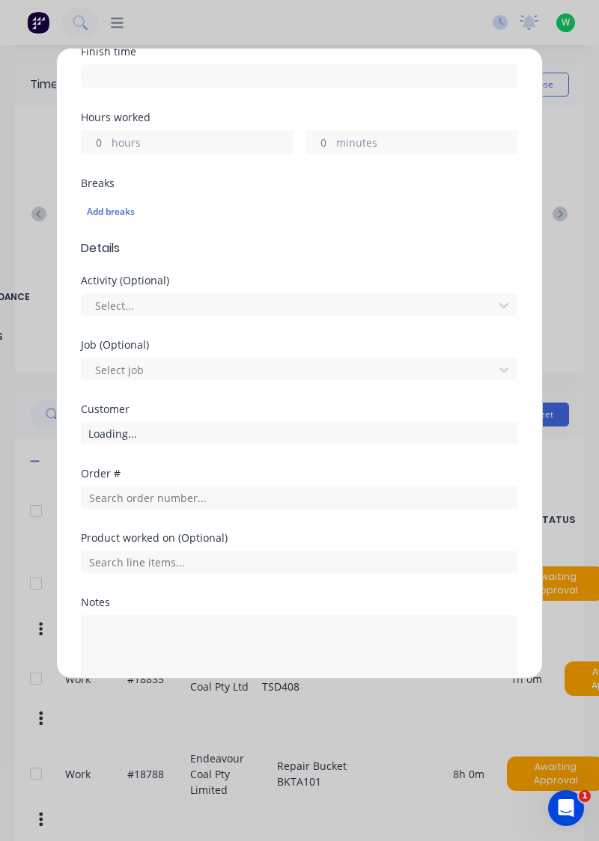
scroll to position [316, 0]
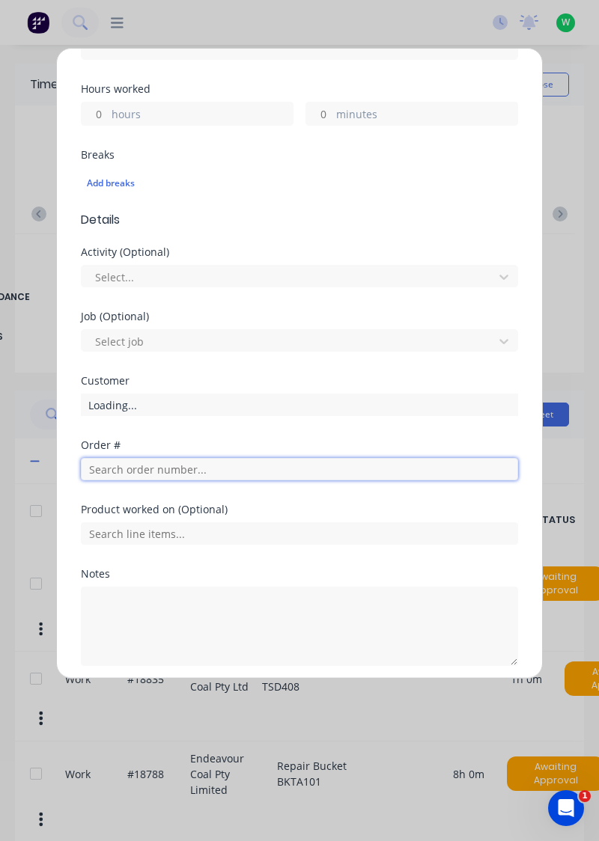
click at [150, 464] on input "text" at bounding box center [299, 469] width 437 height 22
type input "18835"
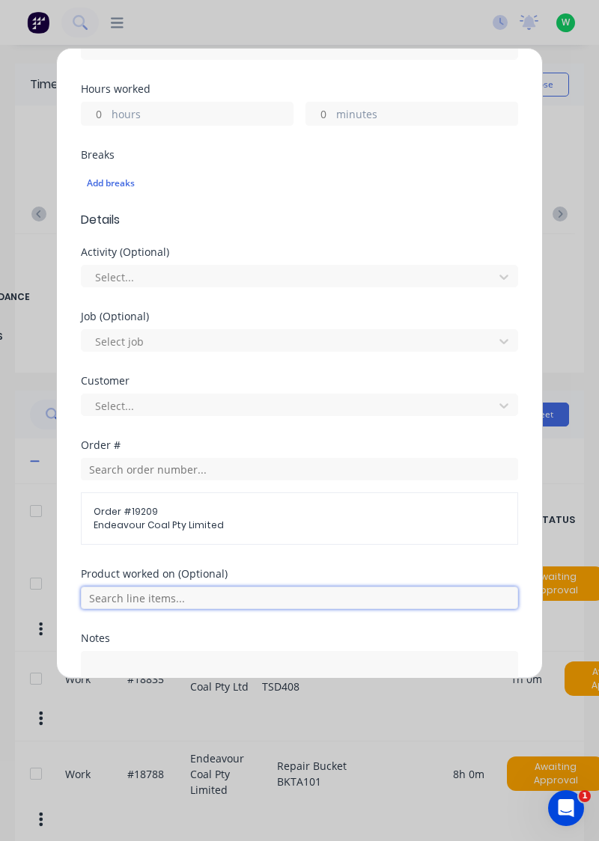
click at [165, 594] on input "text" at bounding box center [299, 598] width 437 height 22
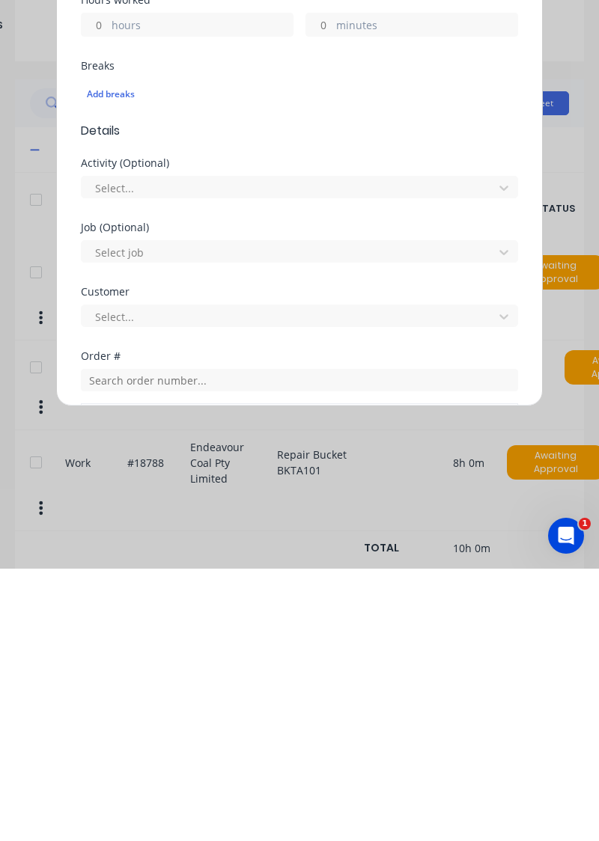
scroll to position [0, 0]
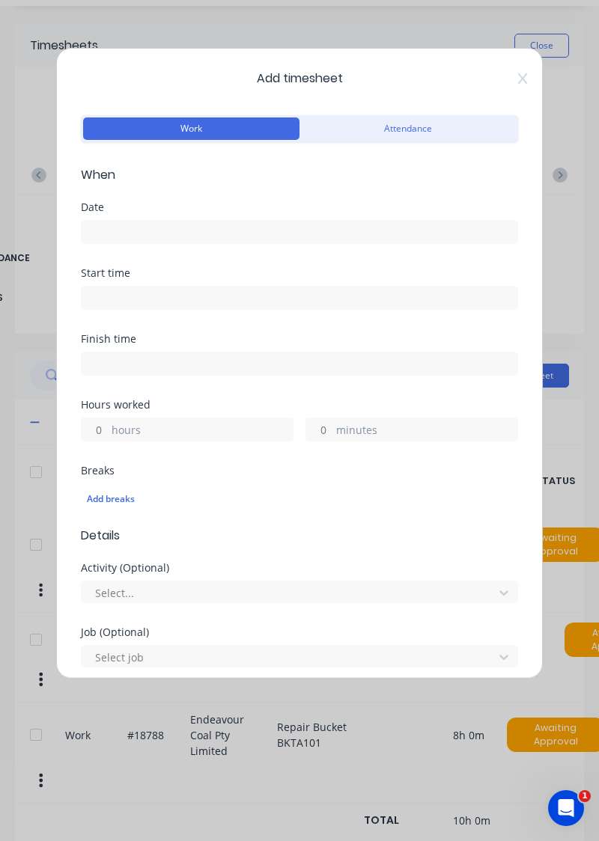
click at [524, 80] on icon at bounding box center [522, 78] width 9 height 10
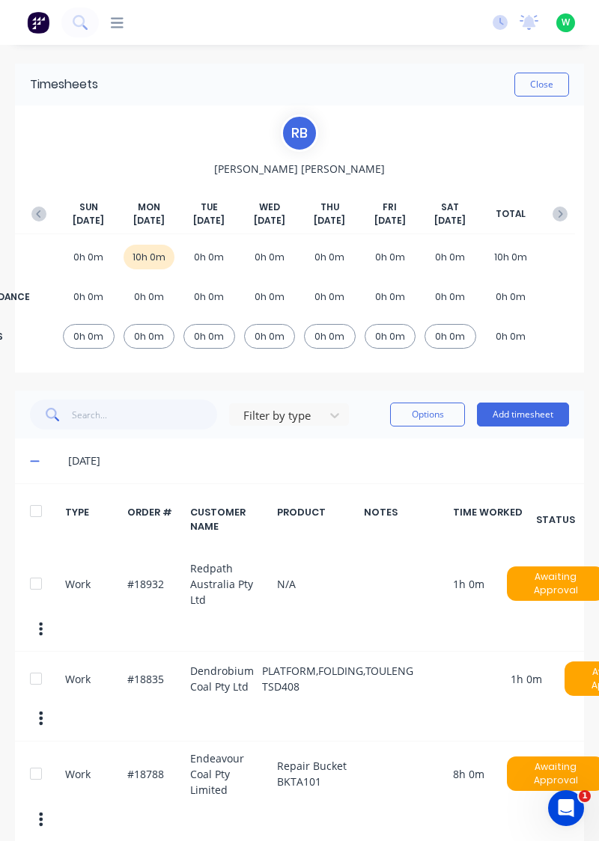
click at [525, 419] on button "Add timesheet" at bounding box center [523, 415] width 92 height 24
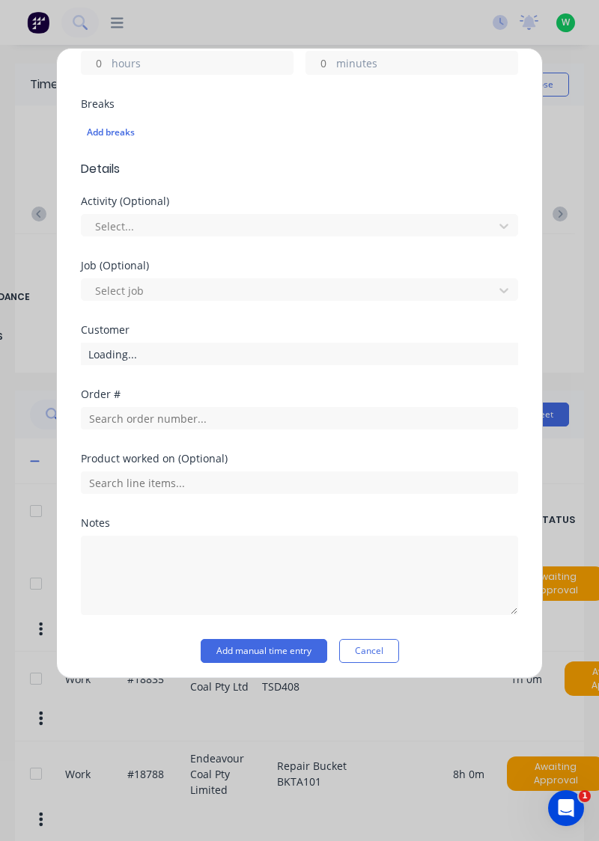
scroll to position [365, 0]
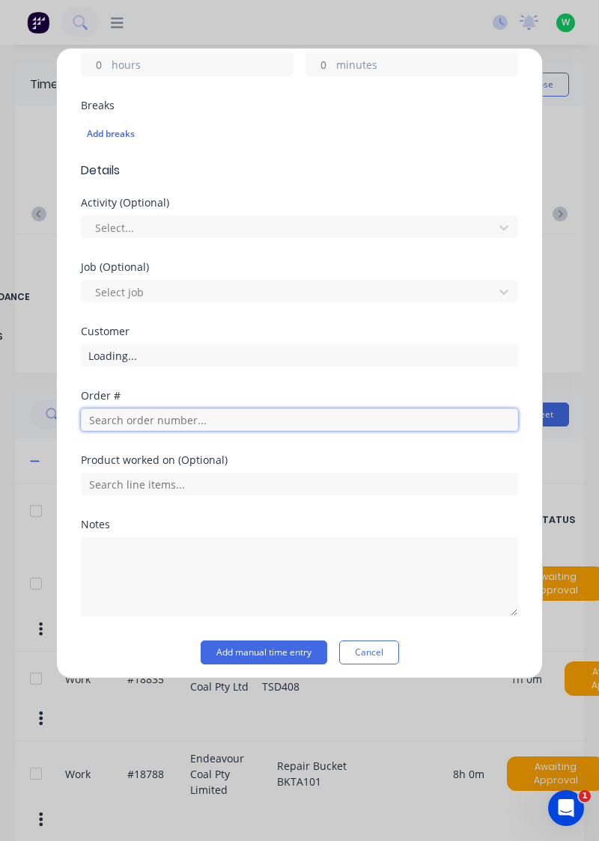
click at [194, 421] on input "text" at bounding box center [299, 420] width 437 height 22
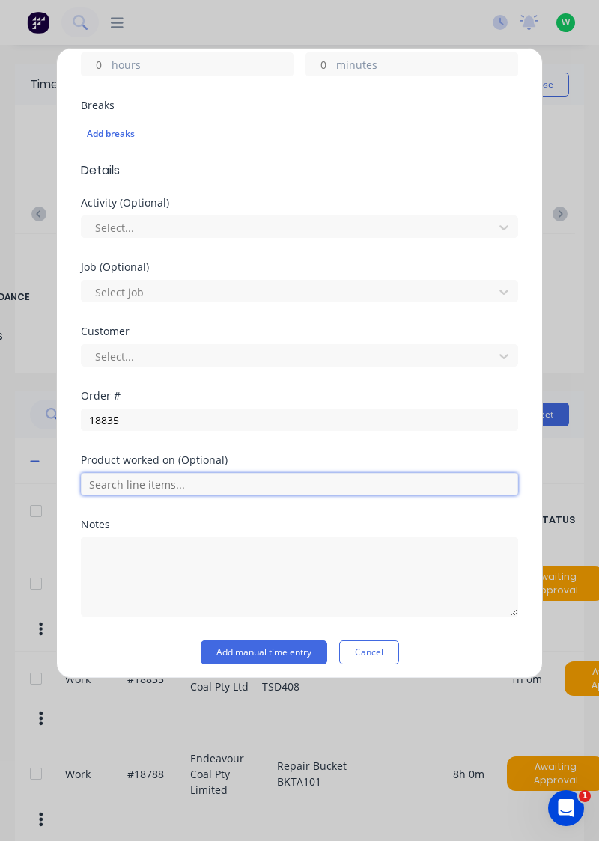
click at [160, 478] on input "text" at bounding box center [299, 484] width 437 height 22
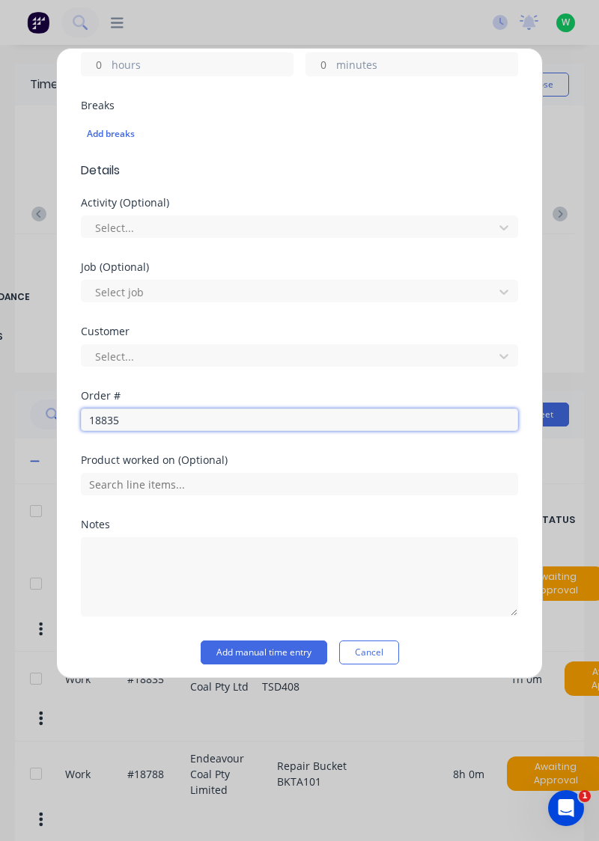
click at [169, 421] on input "18835" at bounding box center [299, 420] width 437 height 22
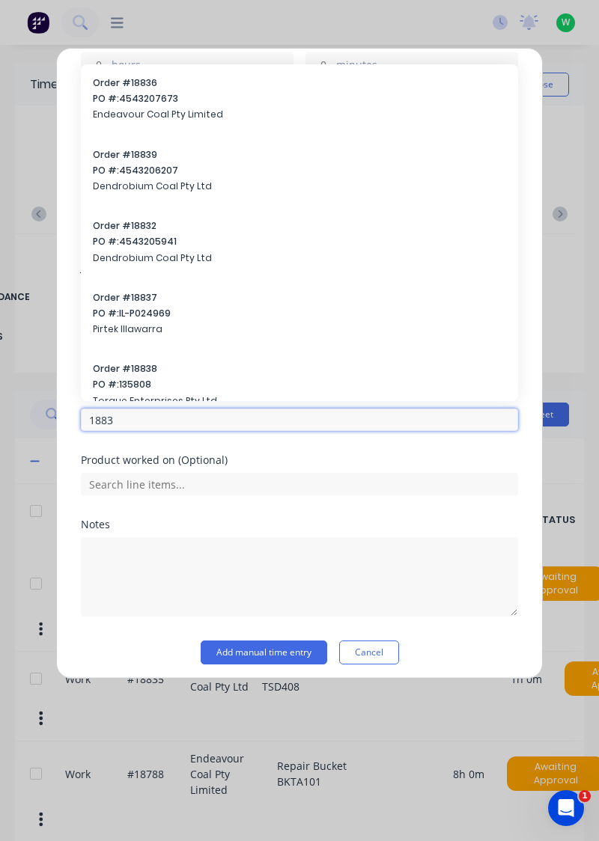
type input "18835"
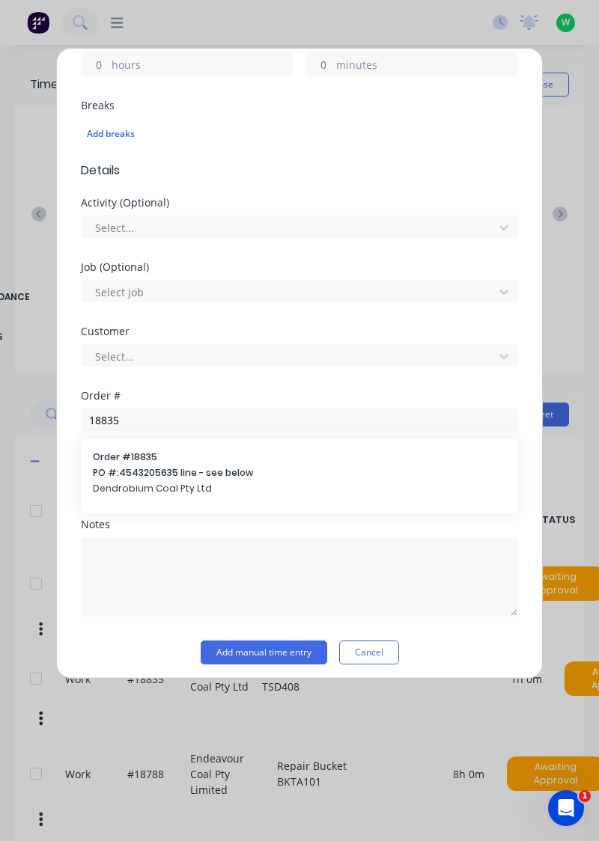
click at [138, 476] on span "PO #: 4543205635 line - see below" at bounding box center [299, 472] width 413 height 13
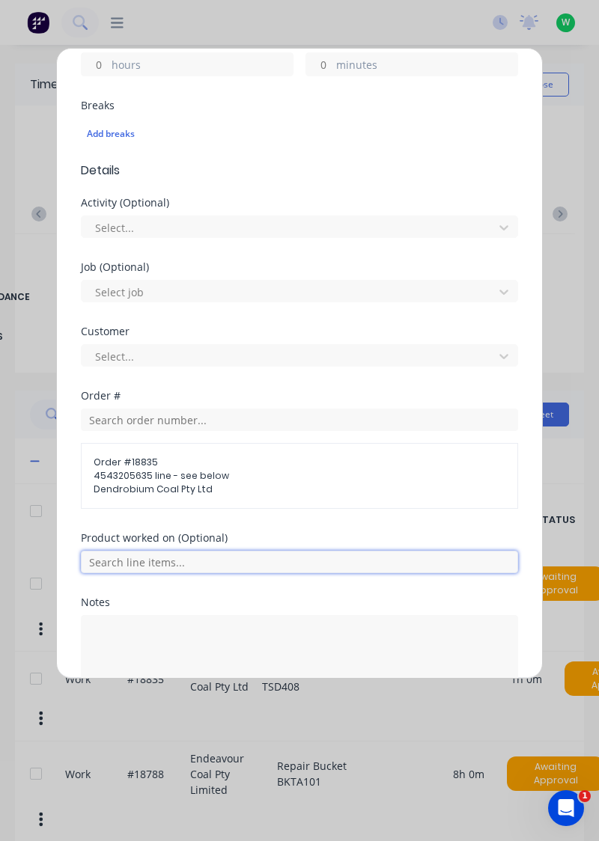
click at [181, 558] on input "text" at bounding box center [299, 562] width 437 height 22
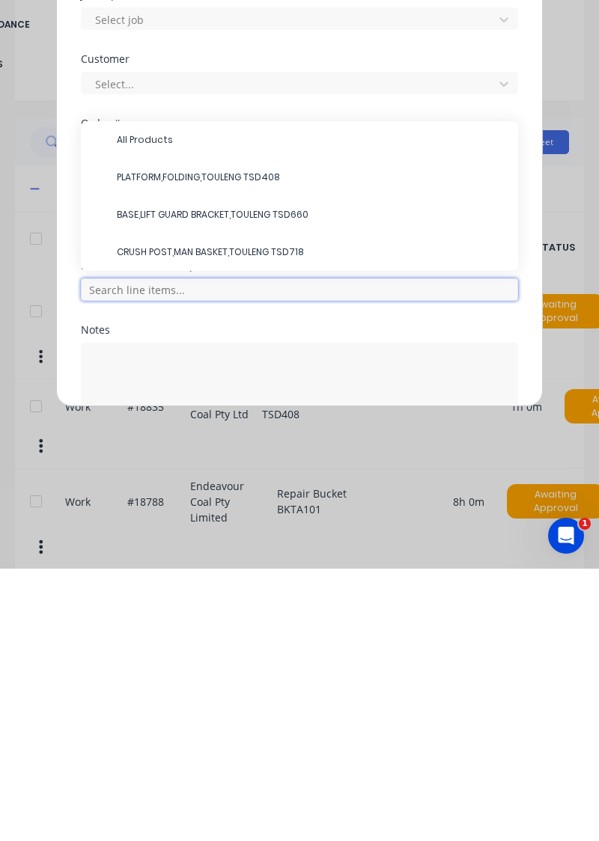
scroll to position [3, 0]
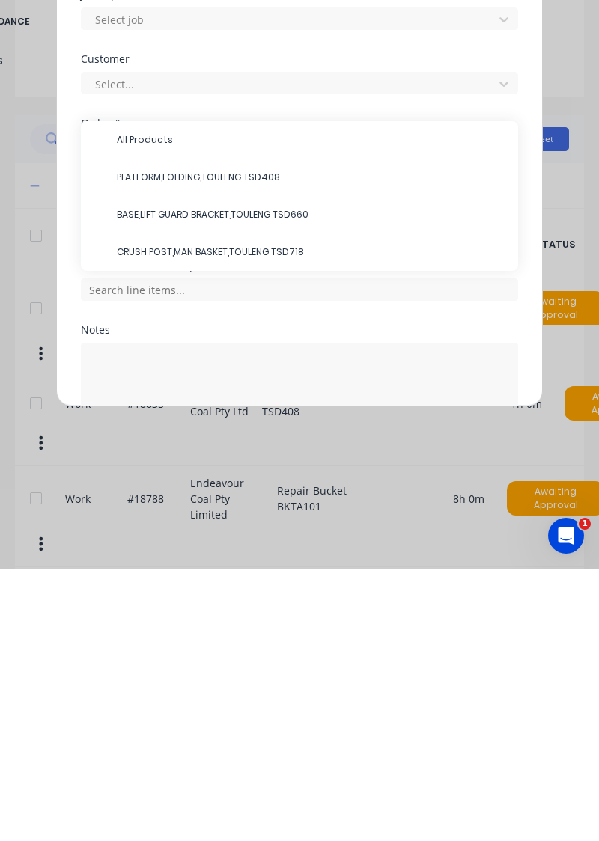
click at [210, 447] on span "PLATFORM,FOLDING,TOULENG TSD408" at bounding box center [311, 449] width 389 height 13
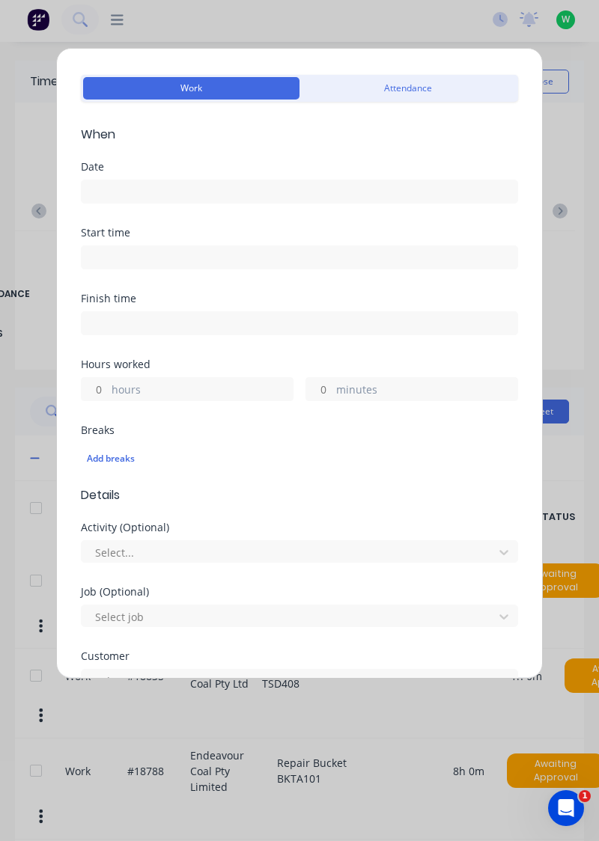
scroll to position [0, 0]
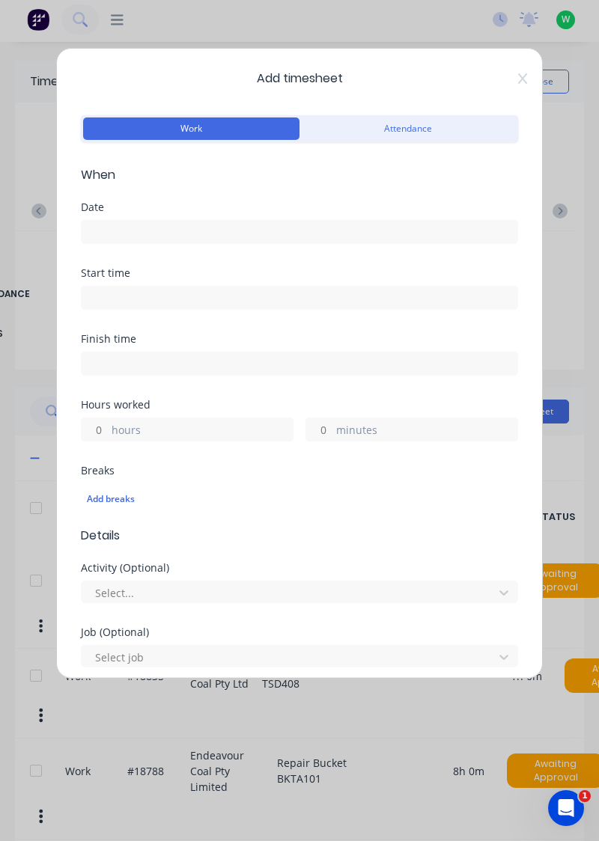
click at [171, 232] on input at bounding box center [300, 232] width 436 height 22
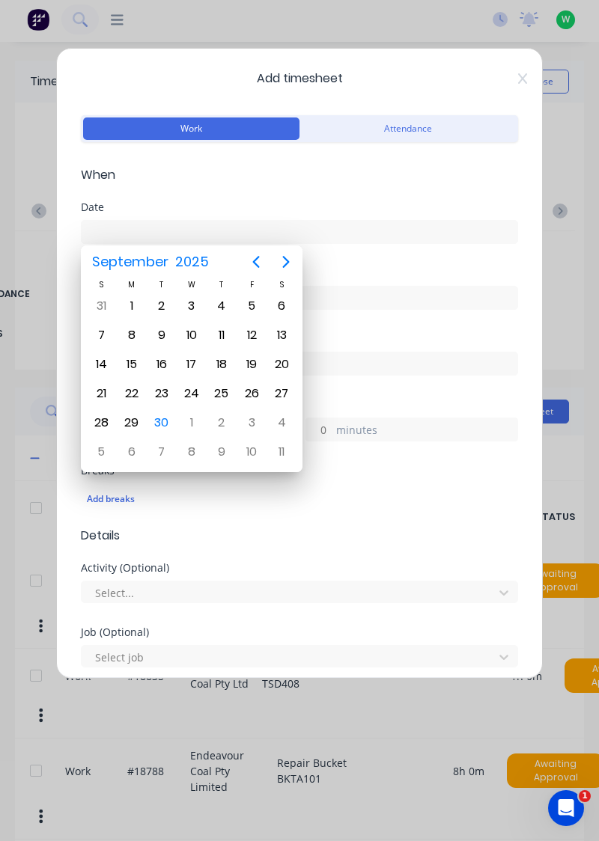
click at [162, 421] on div "30" at bounding box center [161, 423] width 22 height 22
type input "[DATE]"
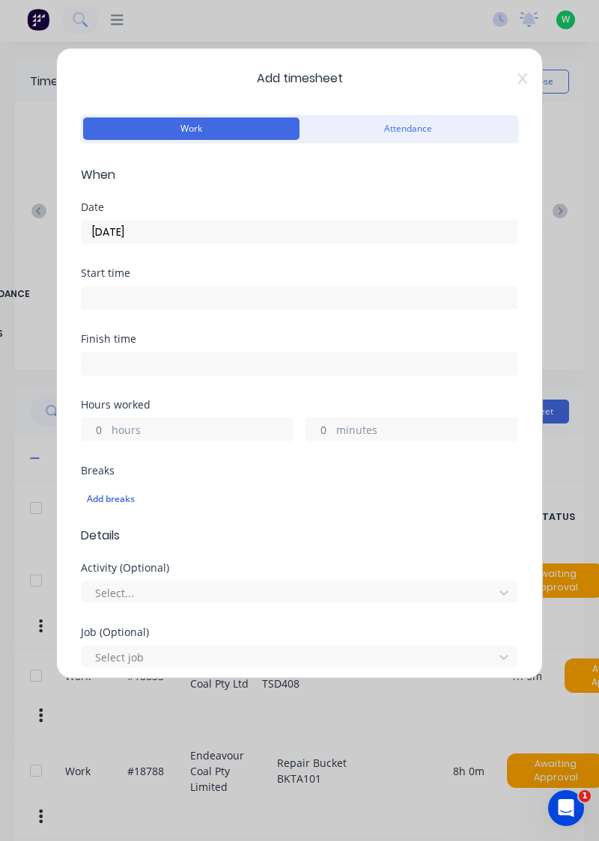
click at [100, 434] on input "hours" at bounding box center [95, 429] width 26 height 22
type input "8"
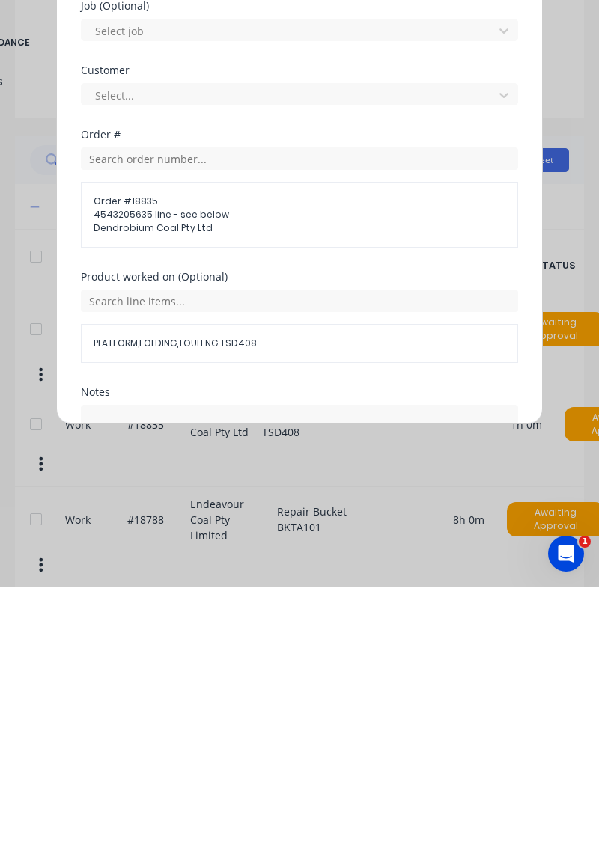
scroll to position [451, 0]
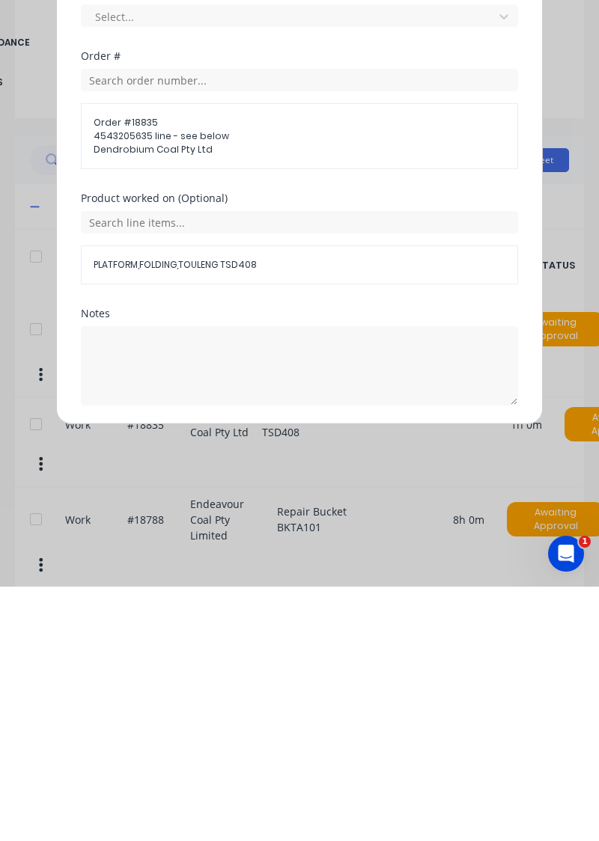
type input "9"
click at [272, 698] on button "Add manual time entry" at bounding box center [264, 696] width 126 height 24
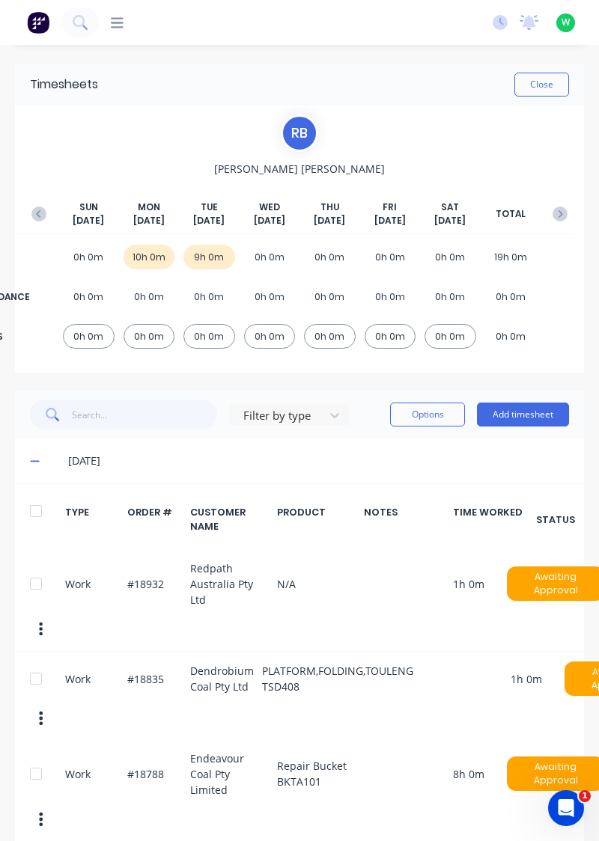
click at [534, 416] on button "Add timesheet" at bounding box center [523, 415] width 92 height 24
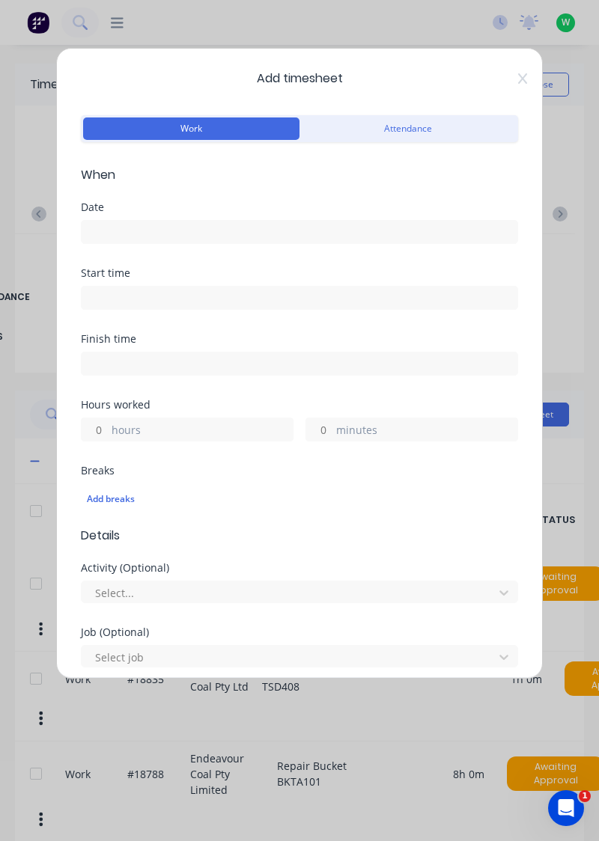
click at [161, 231] on input at bounding box center [300, 232] width 436 height 22
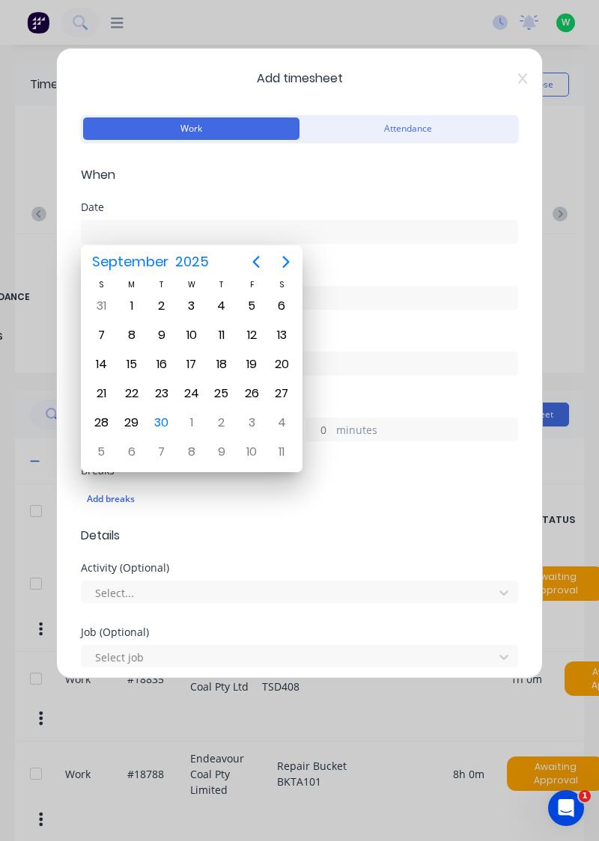
click at [165, 424] on div "30" at bounding box center [161, 423] width 22 height 22
type input "[DATE]"
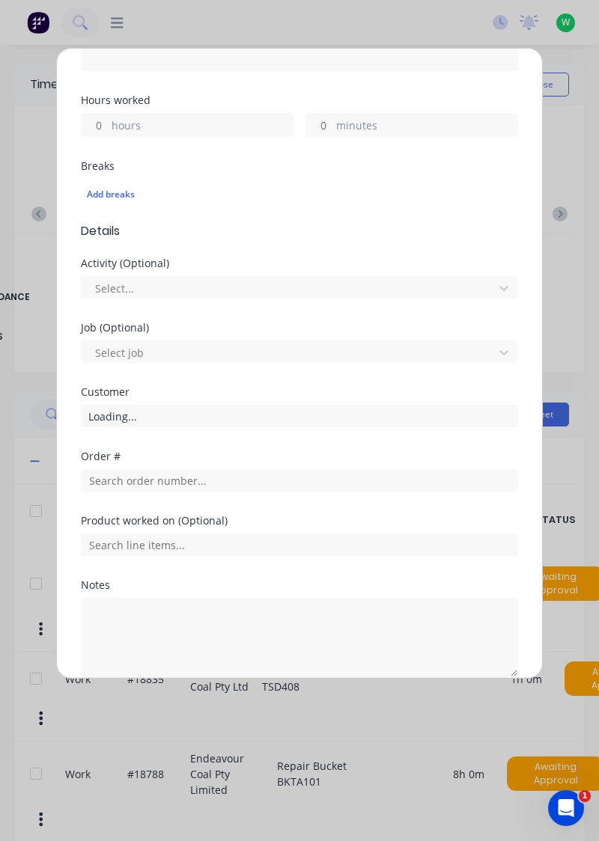
scroll to position [311, 0]
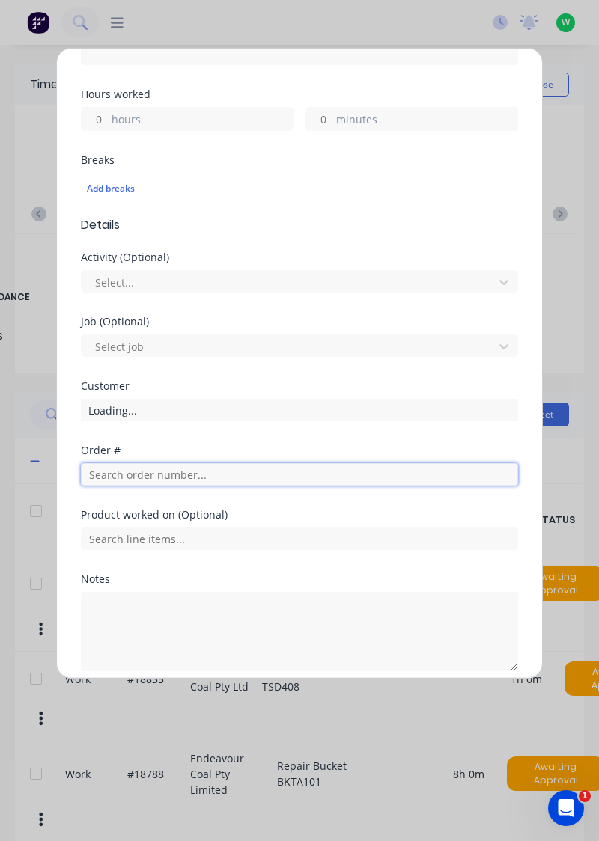
click at [186, 478] on input "text" at bounding box center [299, 474] width 437 height 22
type input "17483"
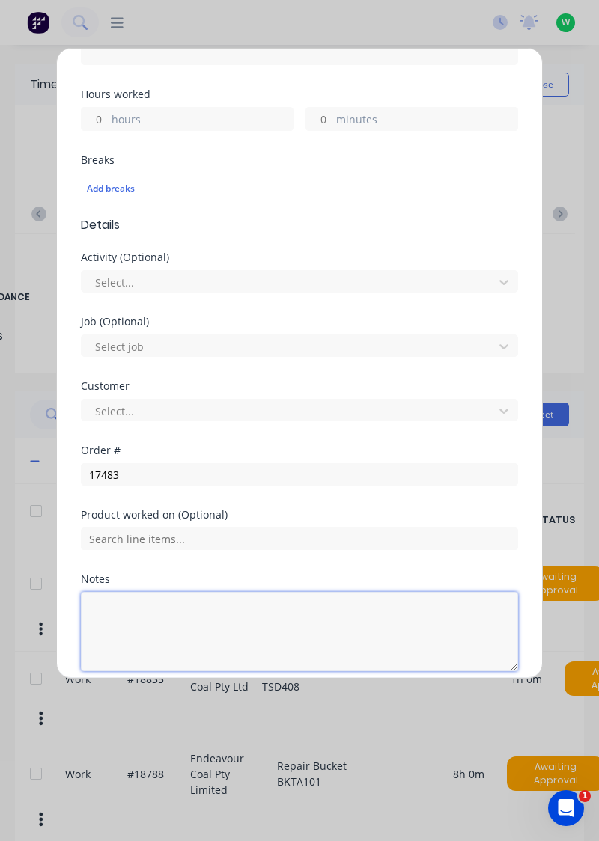
click at [144, 592] on textarea at bounding box center [299, 631] width 437 height 79
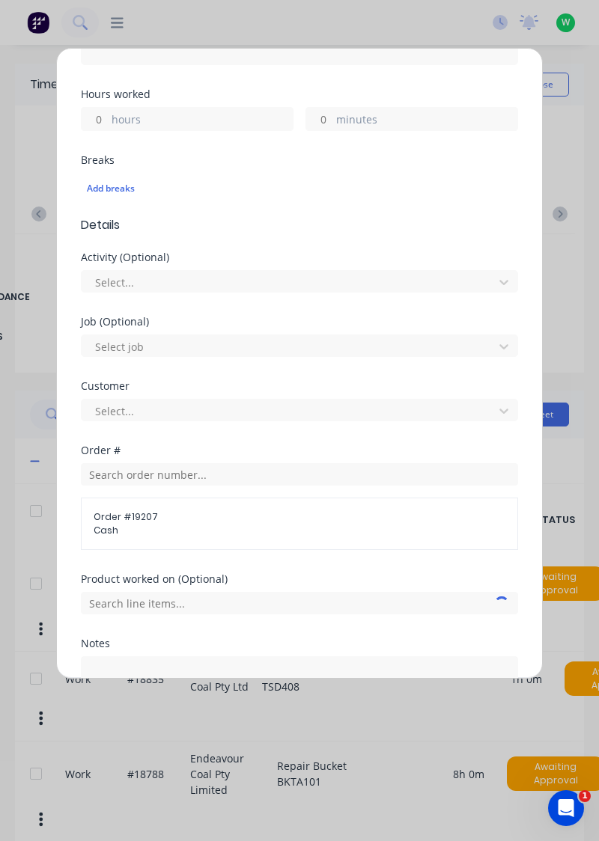
scroll to position [41, 0]
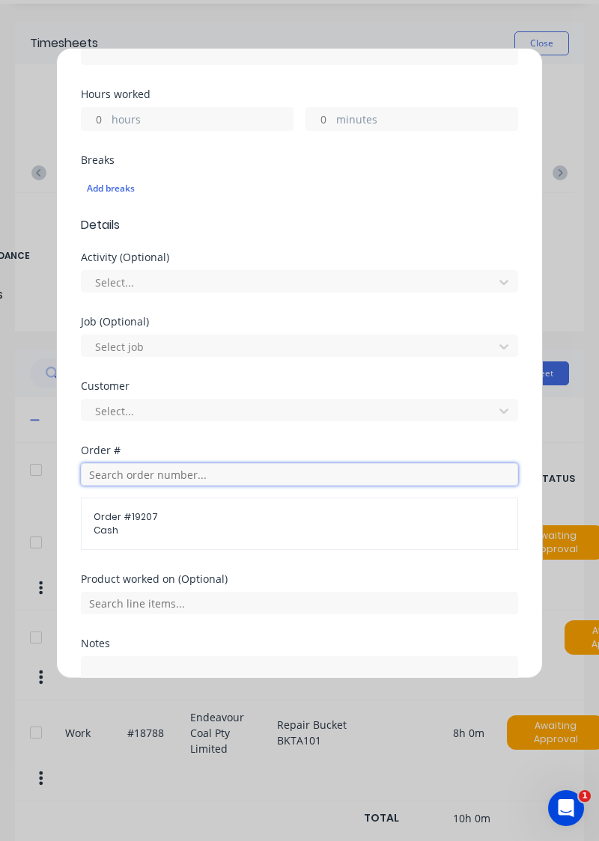
click at [165, 477] on input "text" at bounding box center [299, 474] width 437 height 22
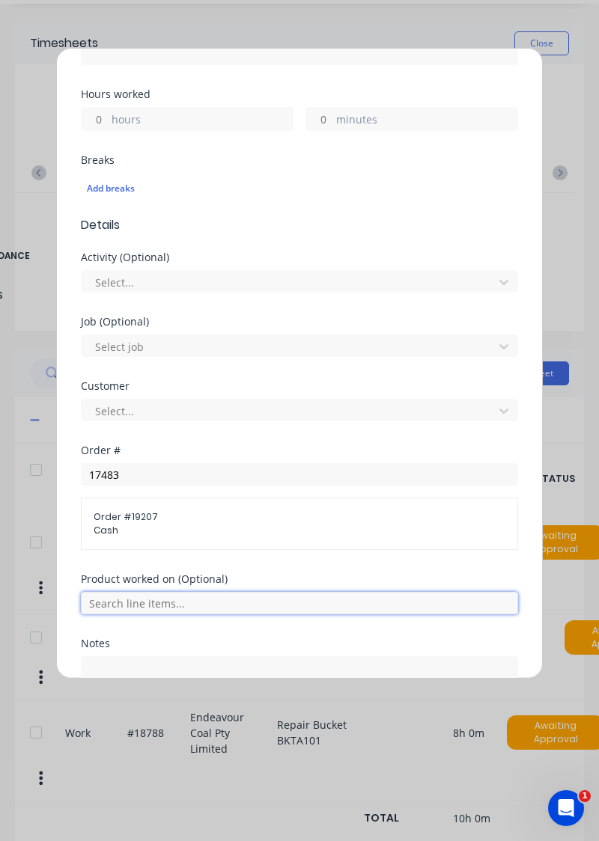
click at [123, 596] on input "text" at bounding box center [299, 603] width 437 height 22
click at [148, 594] on input "text" at bounding box center [299, 603] width 437 height 22
click at [157, 594] on input "text" at bounding box center [299, 603] width 437 height 22
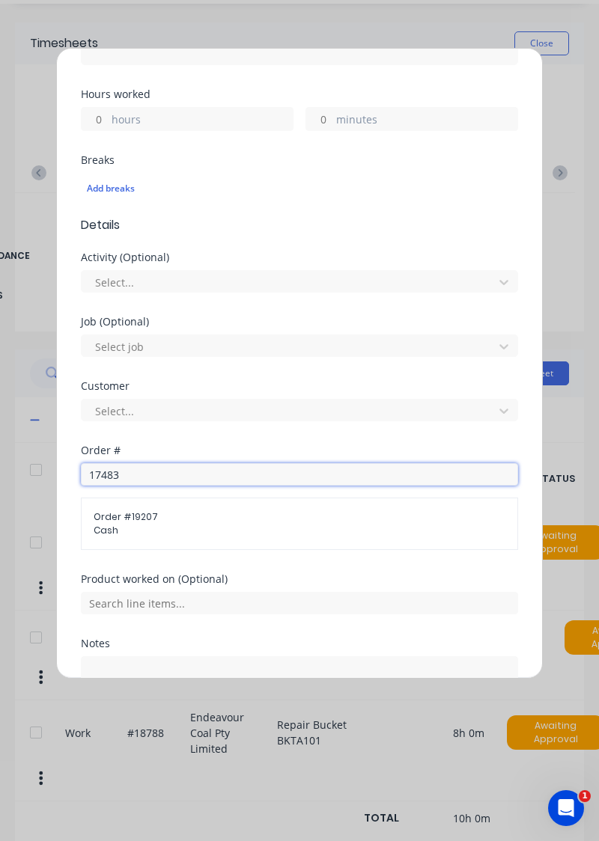
click at [169, 475] on input "17483" at bounding box center [299, 474] width 437 height 22
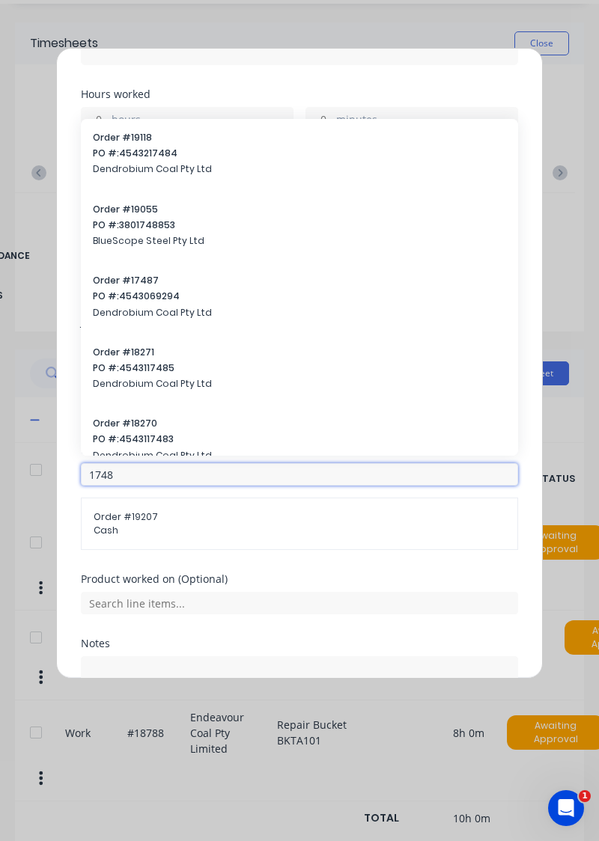
type input "17483"
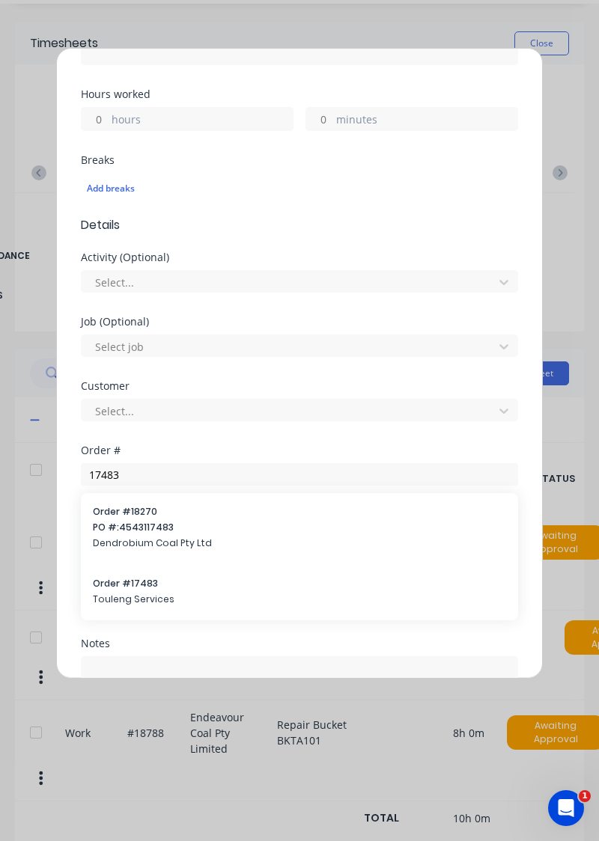
click at [143, 588] on div "Order # 17483 Touleng Services" at bounding box center [299, 592] width 413 height 31
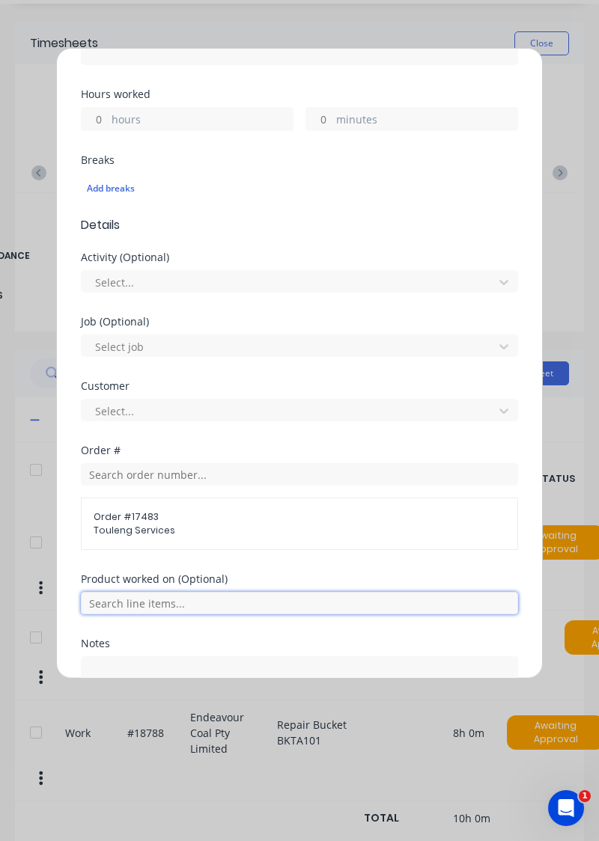
click at [166, 602] on input "text" at bounding box center [299, 603] width 437 height 22
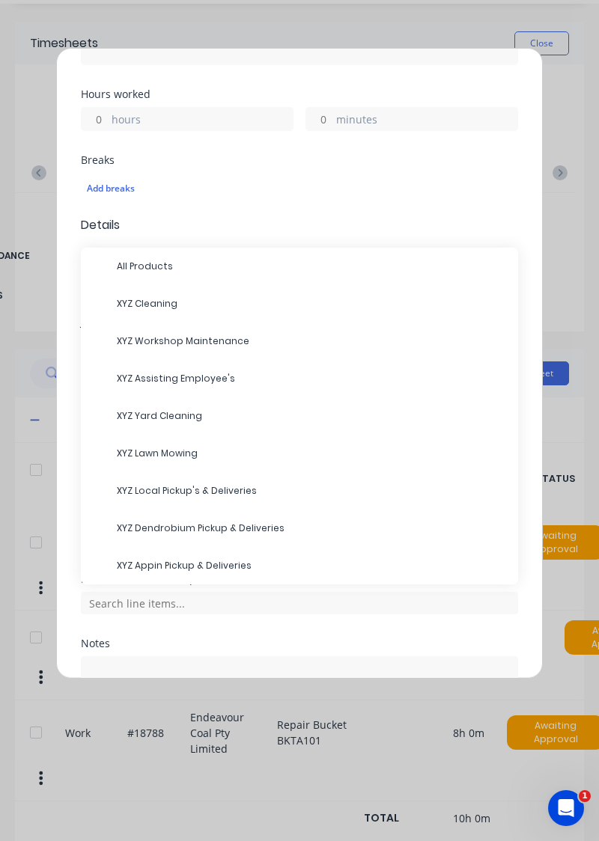
click at [193, 380] on span "XYZ Assisting Employee's" at bounding box center [311, 378] width 389 height 13
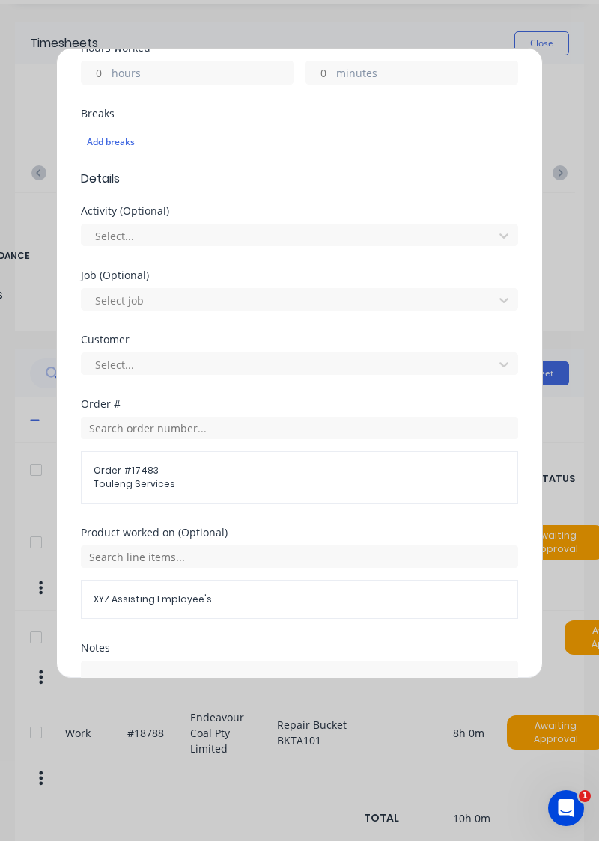
scroll to position [437, 0]
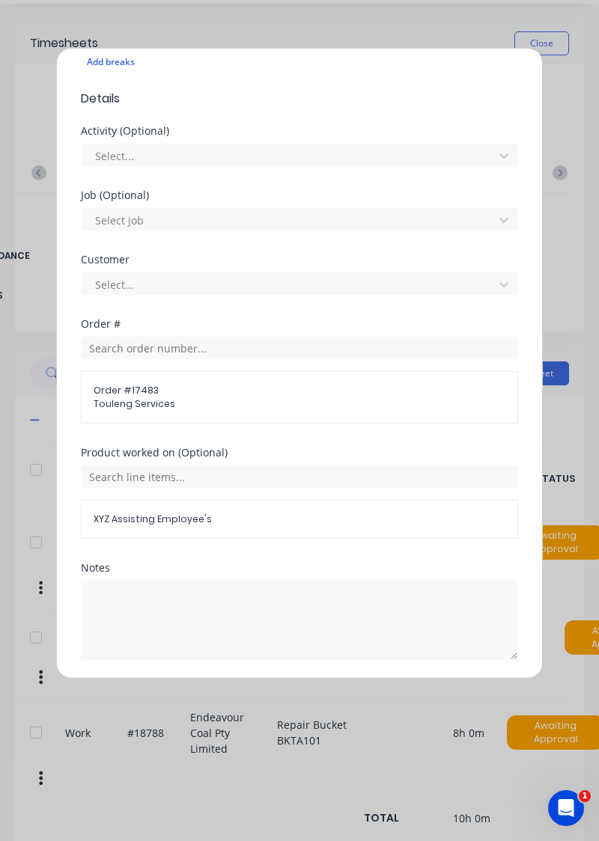
click at [295, 692] on button "Add manual time entry" at bounding box center [264, 696] width 126 height 24
click at [268, 695] on button "Add manual time entry" at bounding box center [264, 696] width 126 height 24
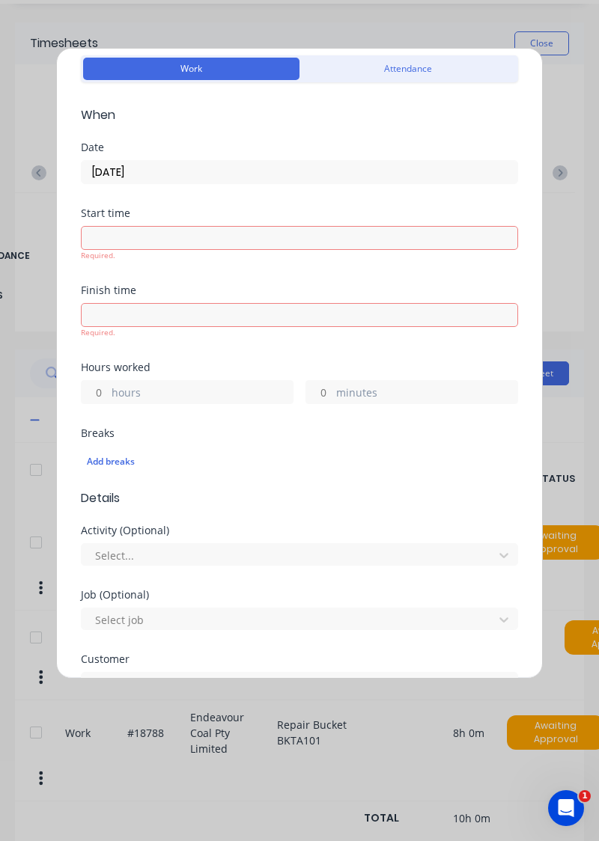
scroll to position [59, 0]
click at [102, 395] on input "hours" at bounding box center [95, 393] width 26 height 22
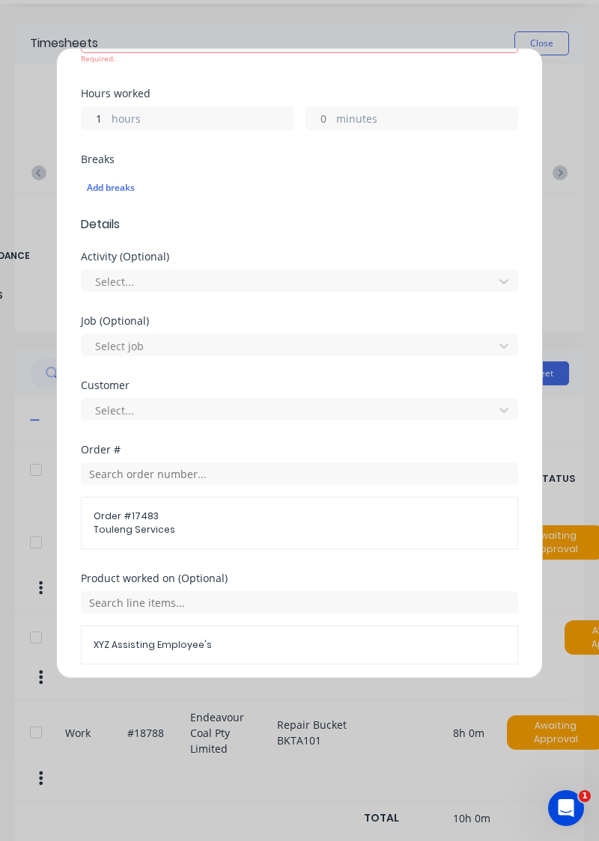
scroll to position [460, 0]
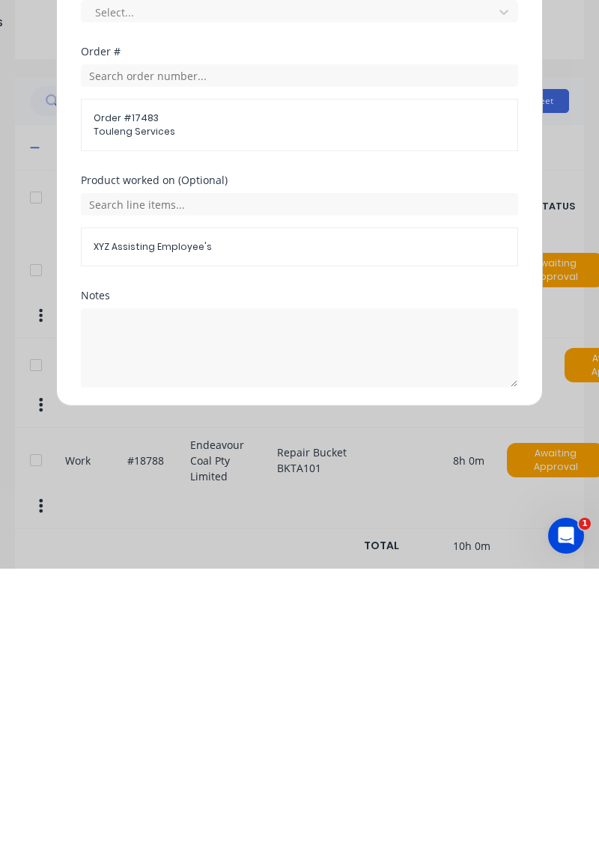
type input "1"
click at [274, 695] on button "Add manual time entry" at bounding box center [264, 696] width 126 height 24
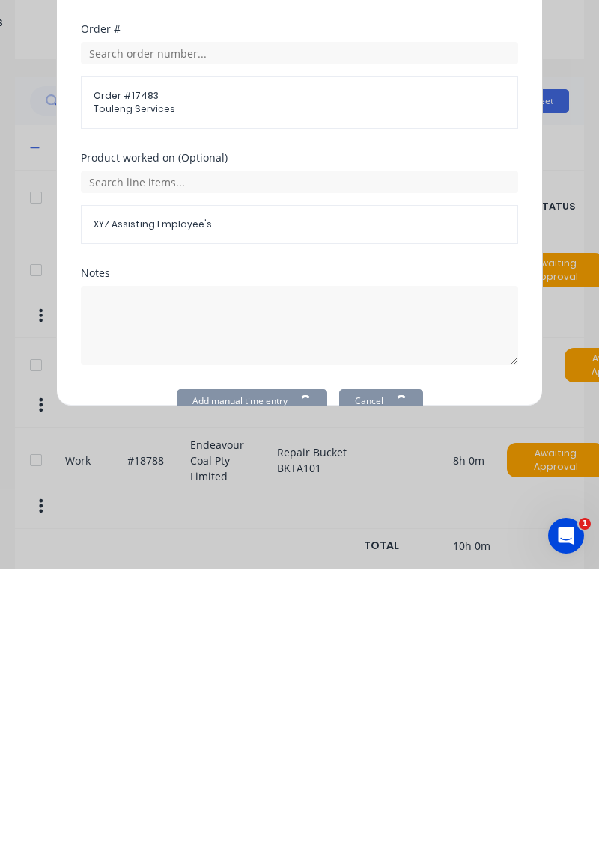
scroll to position [437, 0]
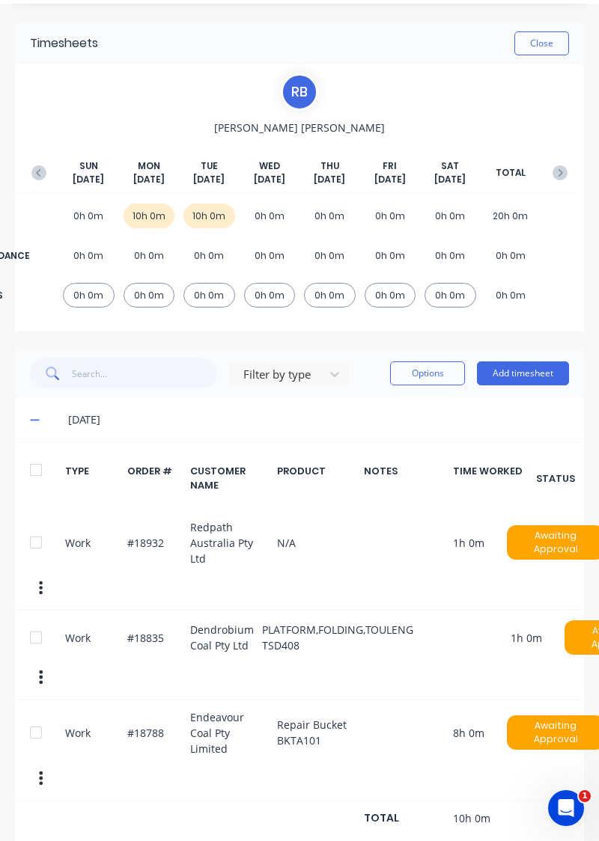
click at [546, 45] on button "Close" at bounding box center [541, 43] width 55 height 24
